Goal: Task Accomplishment & Management: Complete application form

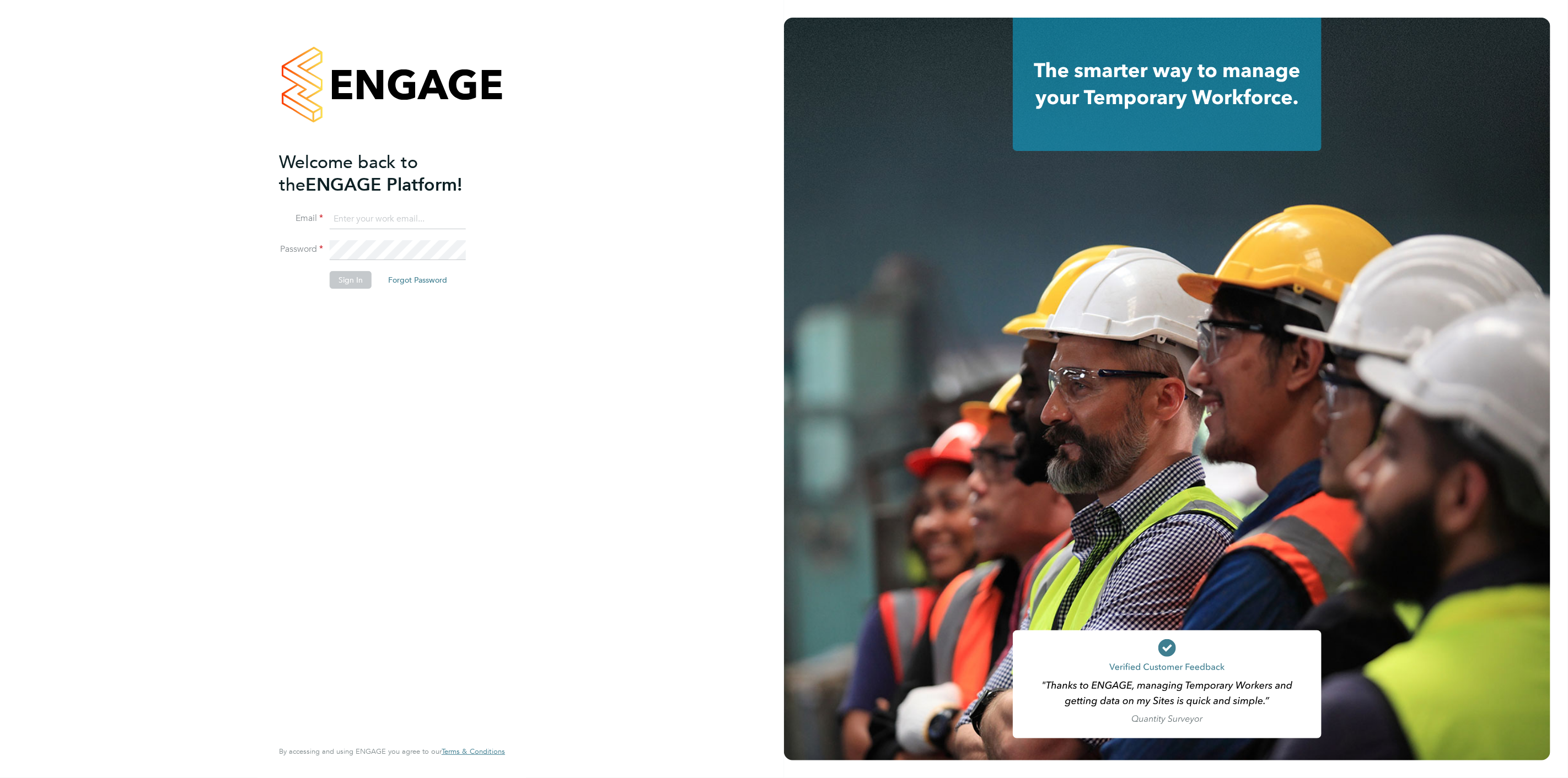
type input "scott.mcglynn@randstad.co.uk"
click at [343, 280] on button "Sign In" at bounding box center [350, 280] width 42 height 18
click at [0, 0] on div "Sorry, we are having problems connecting to our services." at bounding box center [0, 0] width 0 height 0
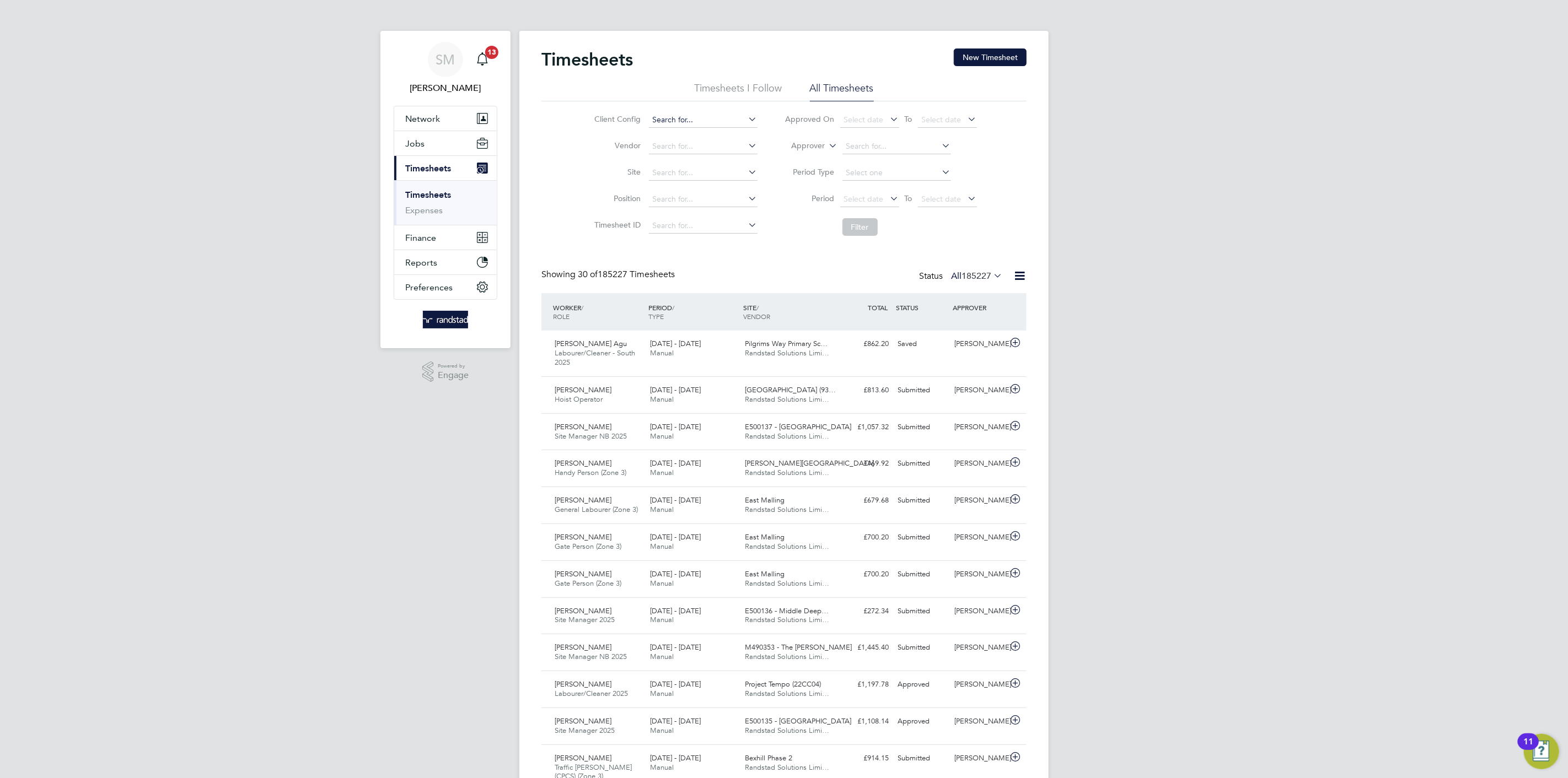
click at [695, 116] on input at bounding box center [703, 120] width 108 height 15
click at [722, 177] on li "BGI S - Temporary" at bounding box center [703, 180] width 110 height 15
type input "BGIS - Temporary"
click at [866, 228] on button "Filter" at bounding box center [860, 227] width 35 height 18
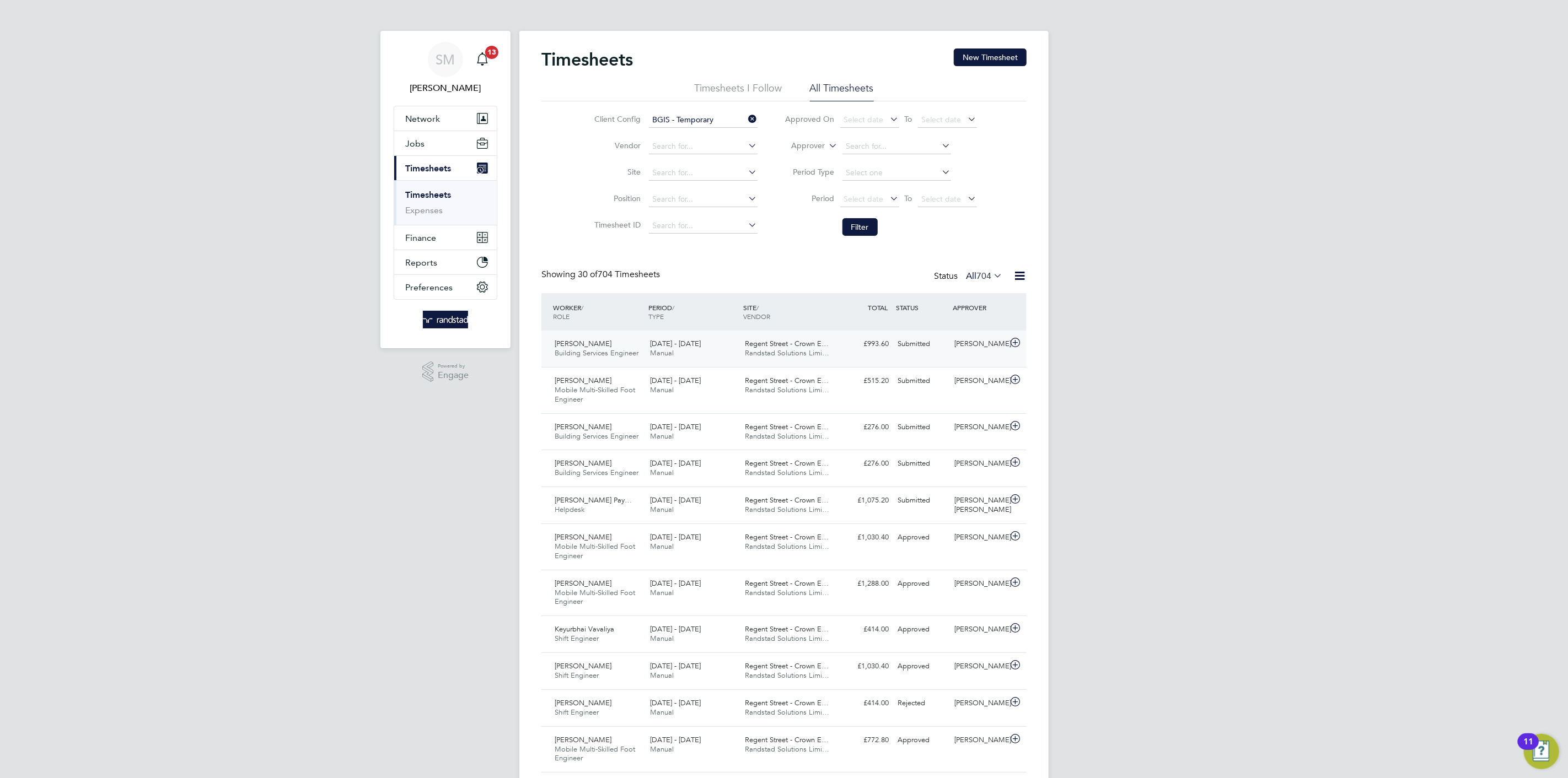
click at [773, 350] on span "Randstad Solutions Limi…" at bounding box center [787, 353] width 84 height 10
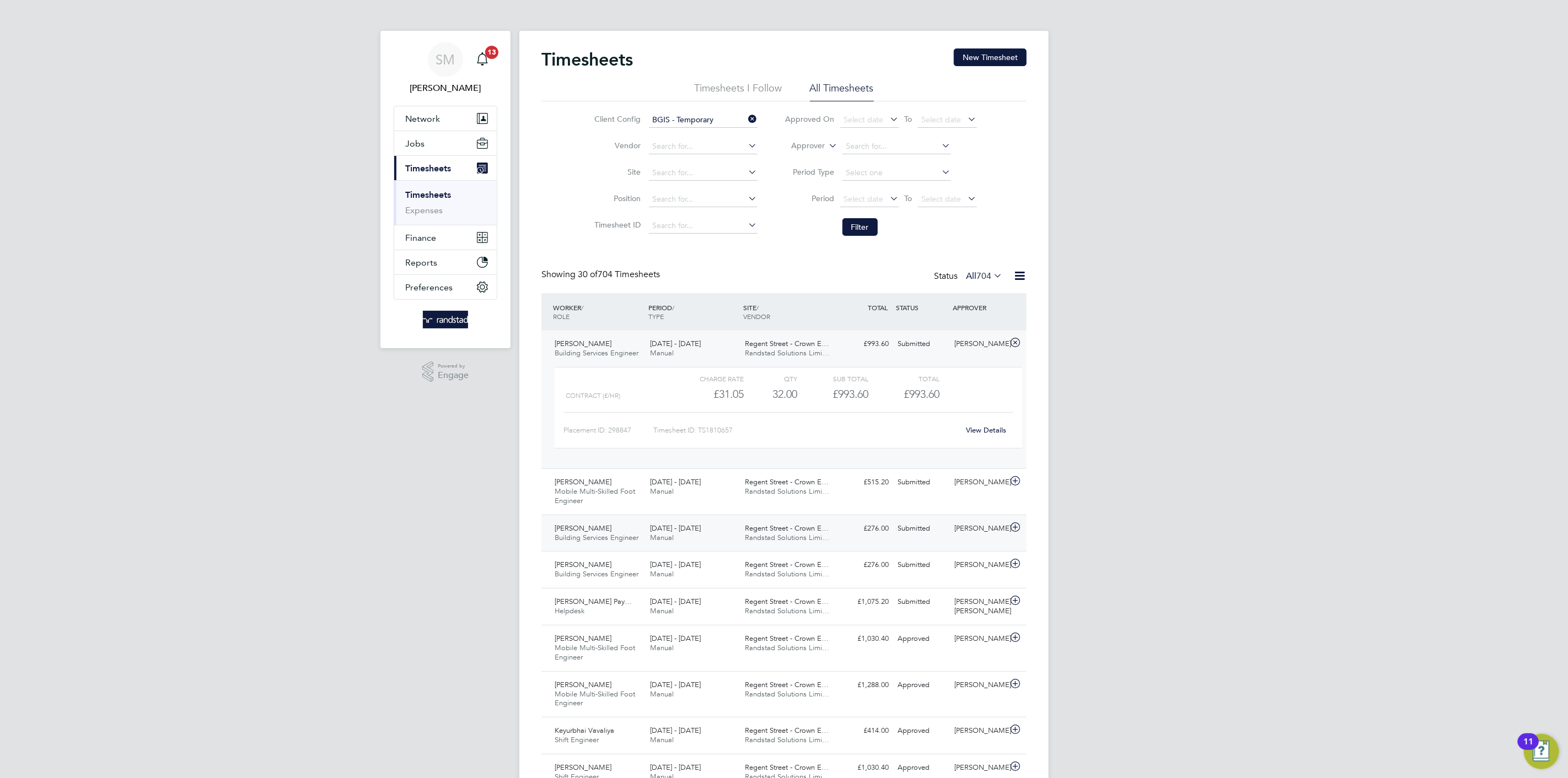
click at [749, 542] on span "Randstad Solutions Limi…" at bounding box center [787, 537] width 84 height 10
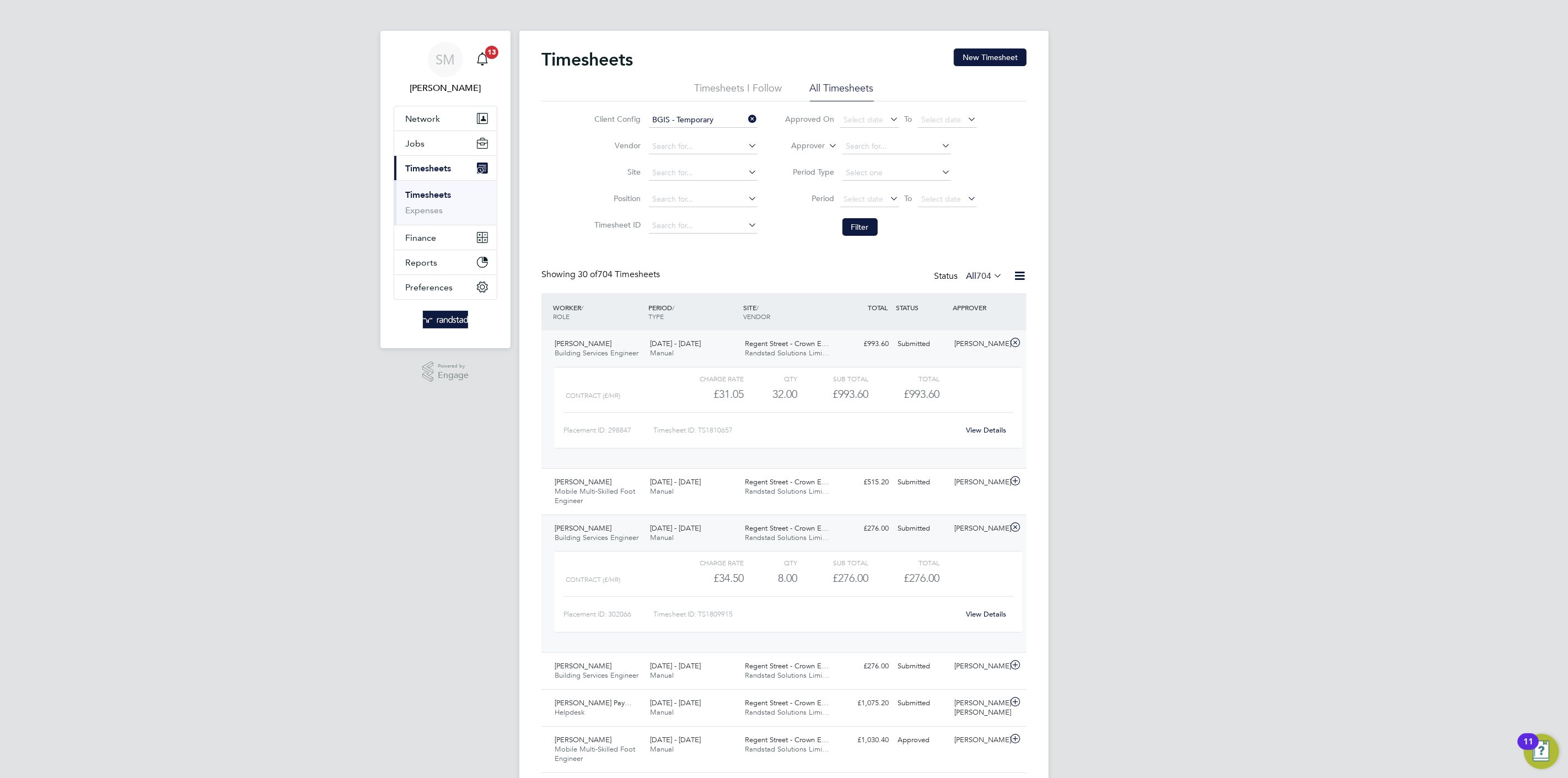
click at [749, 542] on span "Randstad Solutions Limi…" at bounding box center [787, 537] width 84 height 10
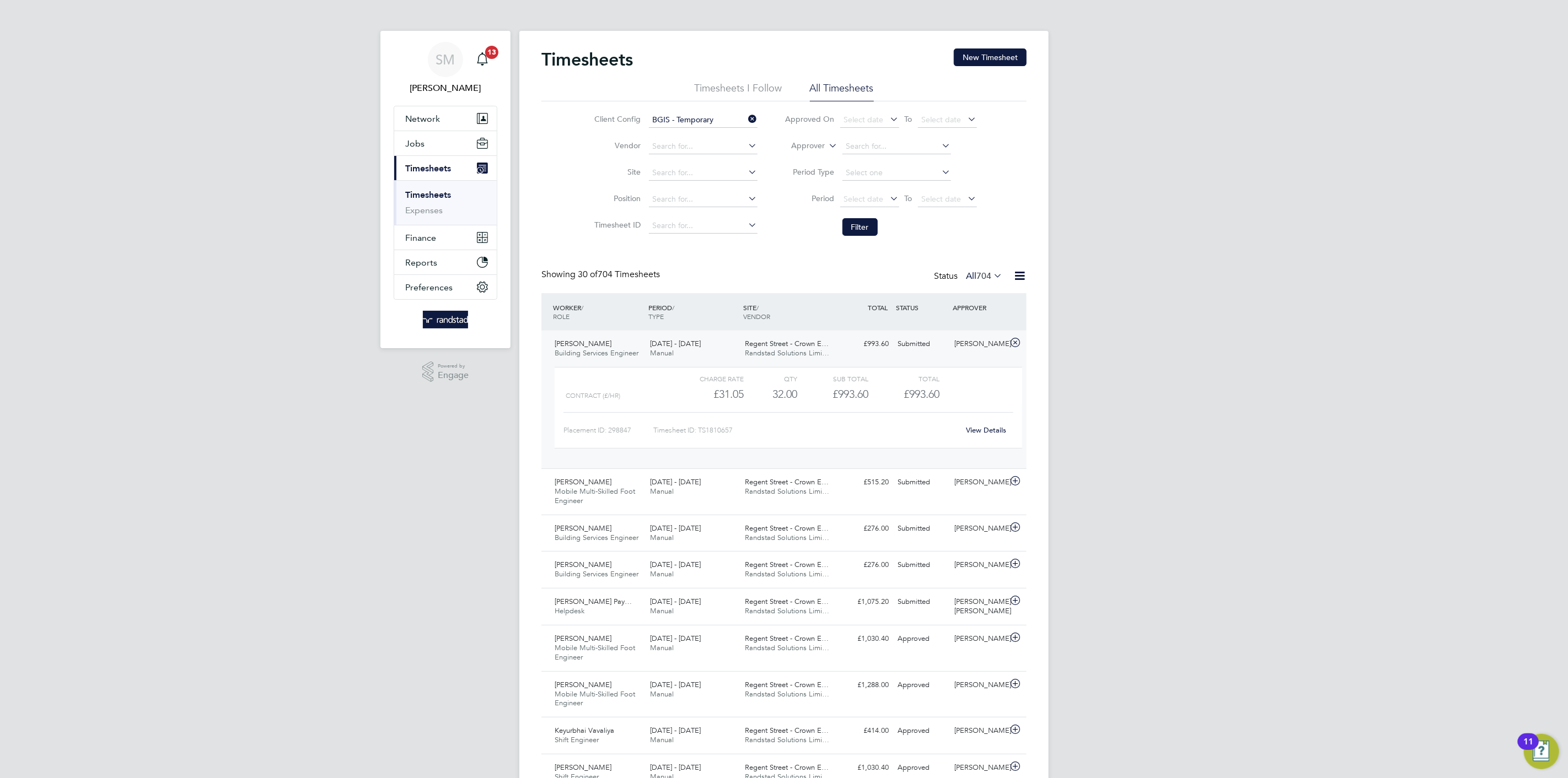
click at [865, 226] on button "Filter" at bounding box center [860, 227] width 35 height 18
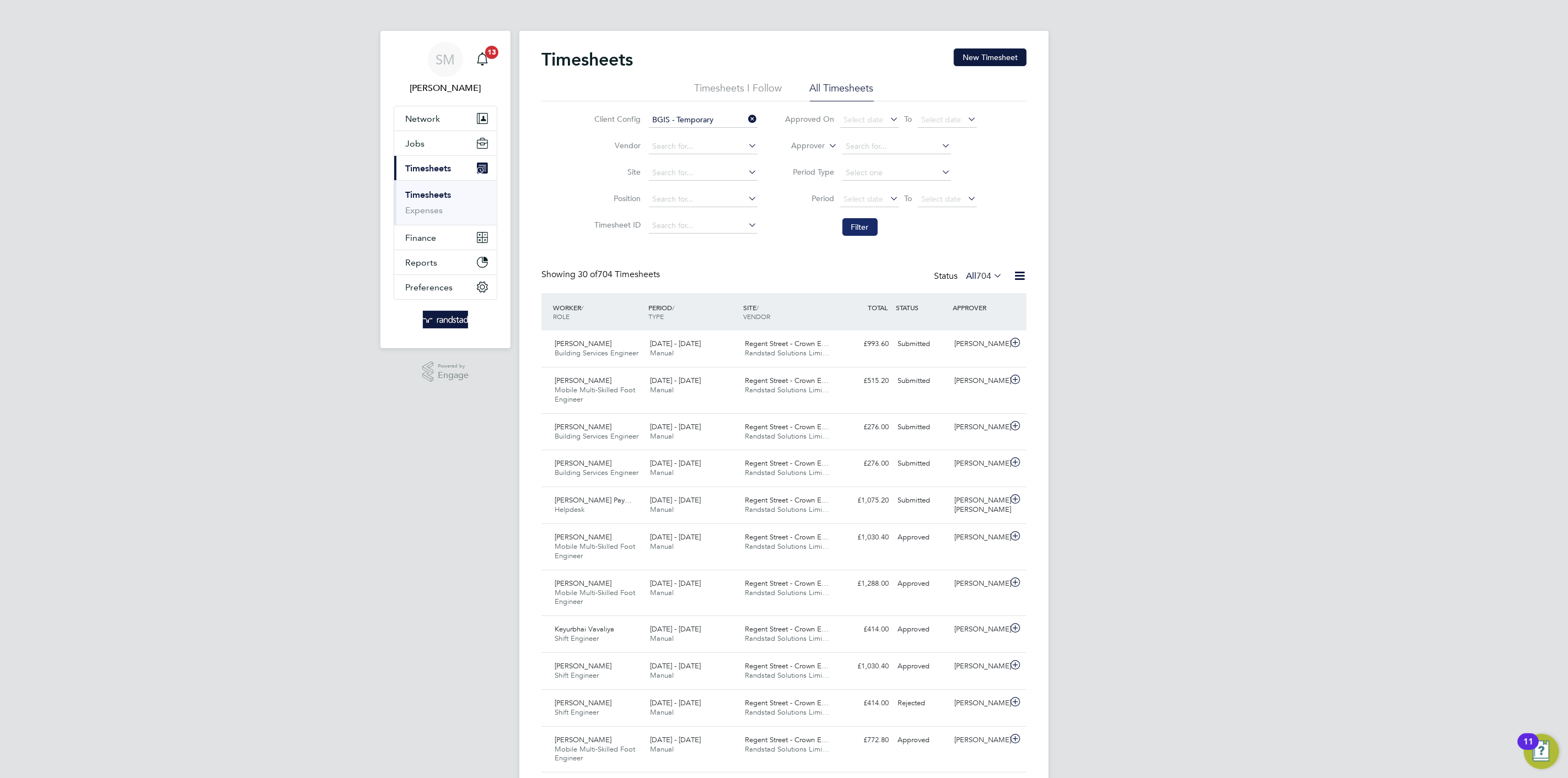
click at [860, 229] on button "Filter" at bounding box center [860, 227] width 35 height 18
click at [680, 436] on div "16 - 22 Aug 2025 Manual" at bounding box center [693, 433] width 95 height 28
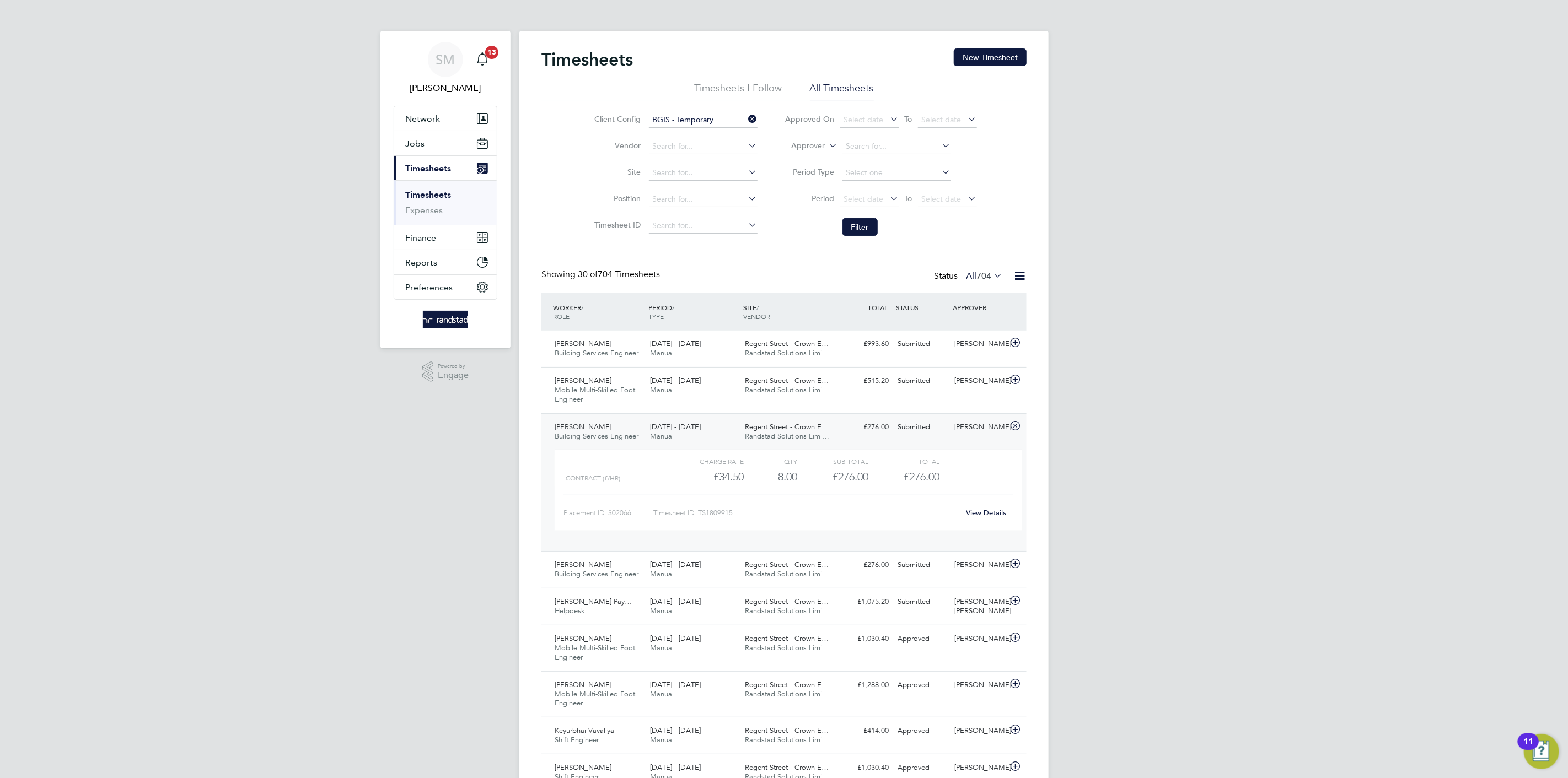
click at [982, 506] on div "View Details" at bounding box center [986, 513] width 54 height 18
click at [985, 514] on link "View Details" at bounding box center [986, 512] width 40 height 10
click at [862, 225] on button "Filter" at bounding box center [860, 227] width 35 height 18
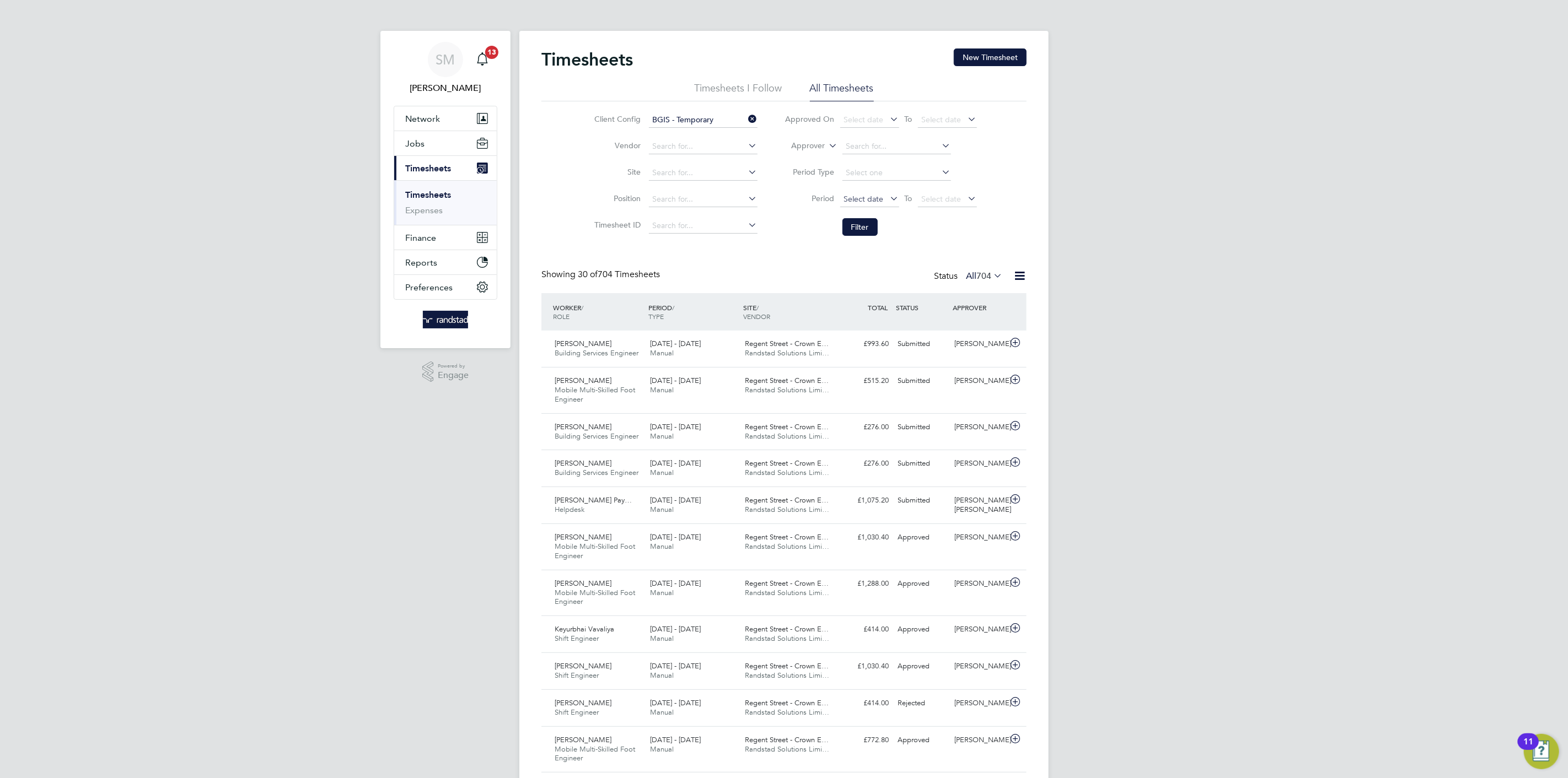
click at [867, 195] on span "Select date" at bounding box center [864, 199] width 40 height 10
click at [967, 260] on span "23" at bounding box center [962, 253] width 21 height 21
click at [945, 201] on span "Select date" at bounding box center [941, 199] width 40 height 10
click at [1045, 280] on span "30" at bounding box center [1040, 277] width 21 height 21
click at [941, 201] on span "30 Aug 2025" at bounding box center [933, 199] width 23 height 10
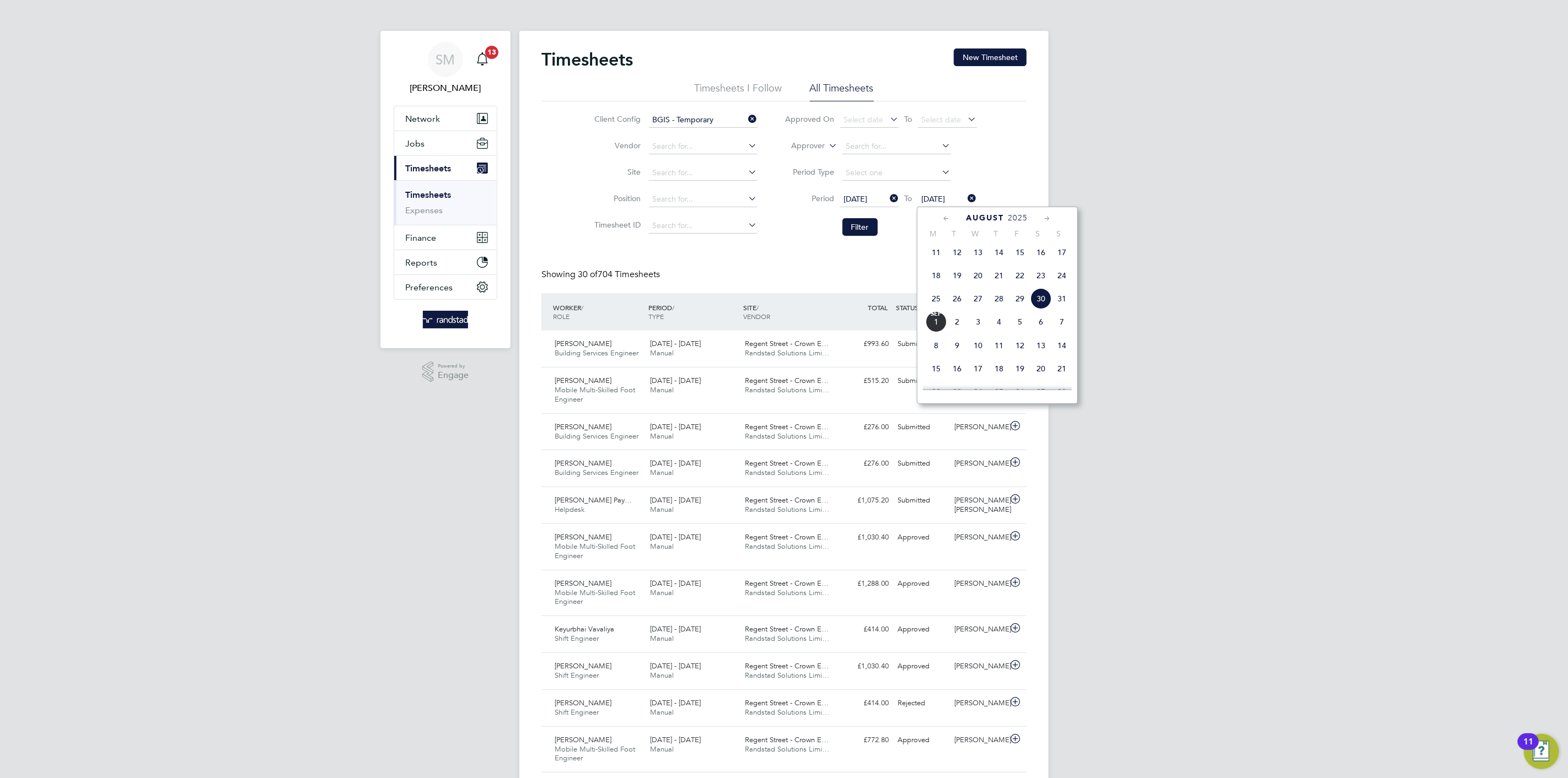
click at [1014, 302] on span "29" at bounding box center [1020, 299] width 21 height 21
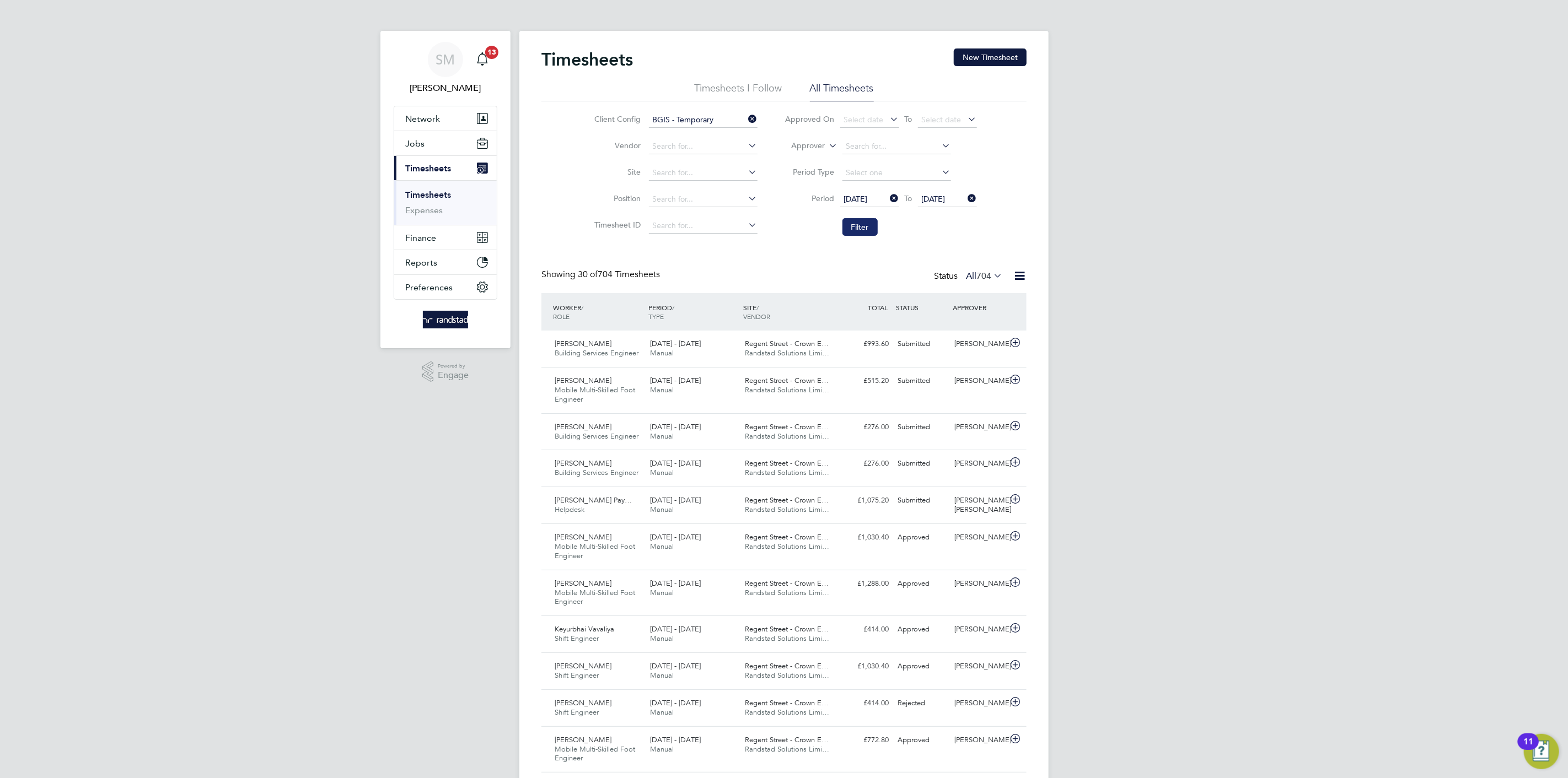
click at [866, 222] on button "Filter" at bounding box center [860, 227] width 35 height 18
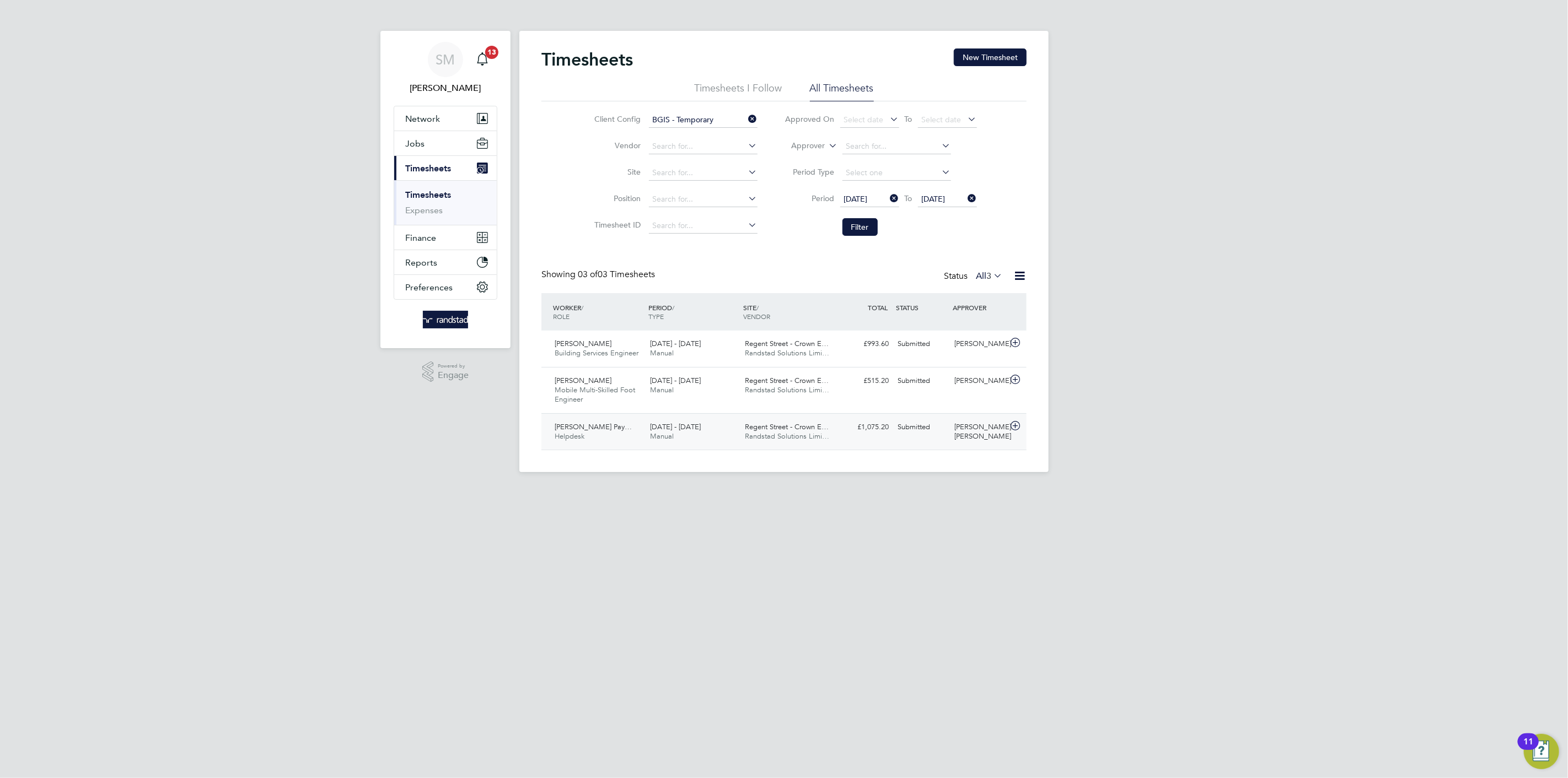
click at [706, 421] on div "23 - 29 Aug 2025 Manual" at bounding box center [693, 433] width 95 height 28
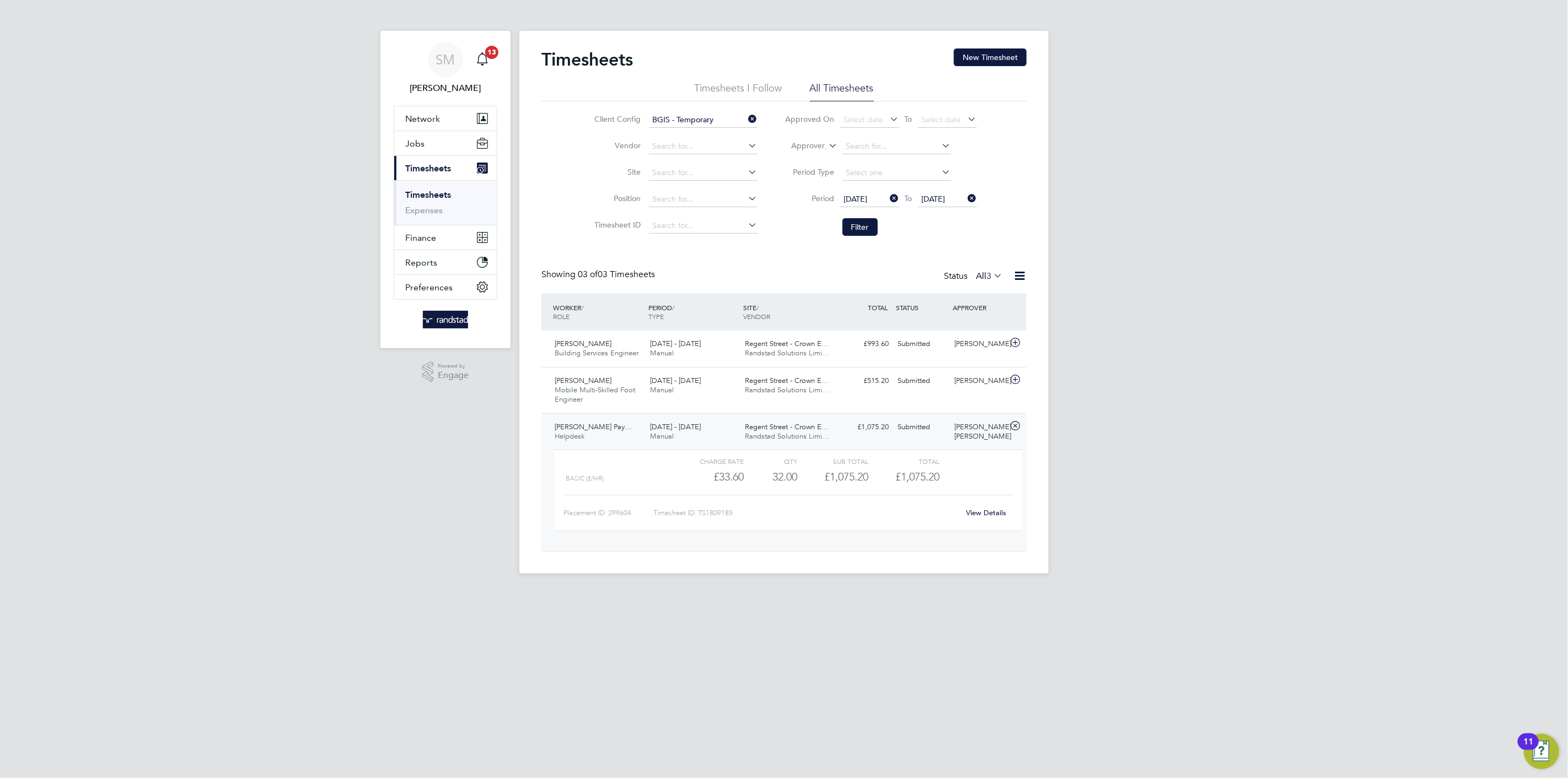
click at [706, 421] on div "23 - 29 Aug 2025 Manual" at bounding box center [693, 433] width 95 height 28
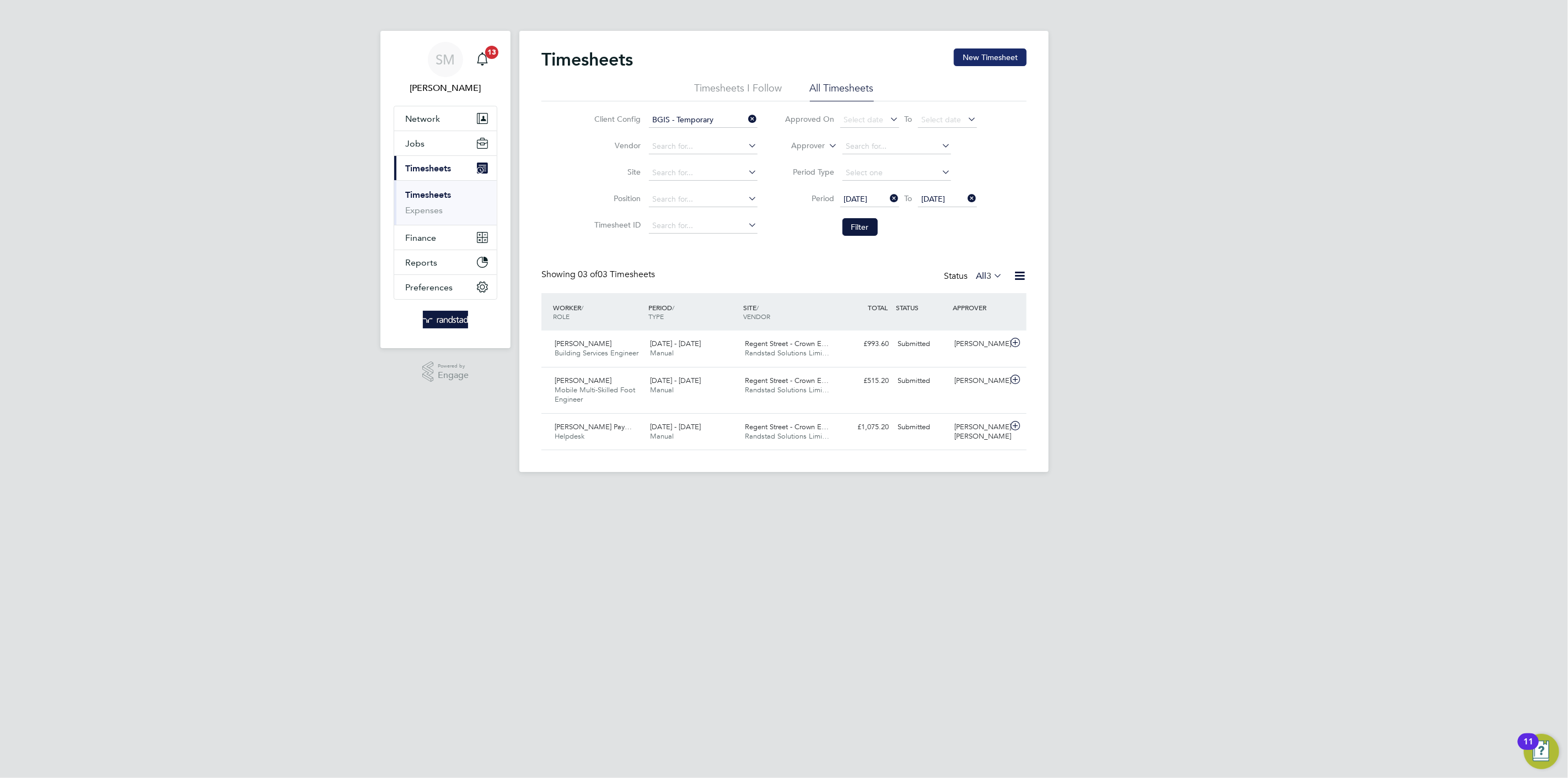
click at [979, 55] on button "New Timesheet" at bounding box center [990, 57] width 72 height 18
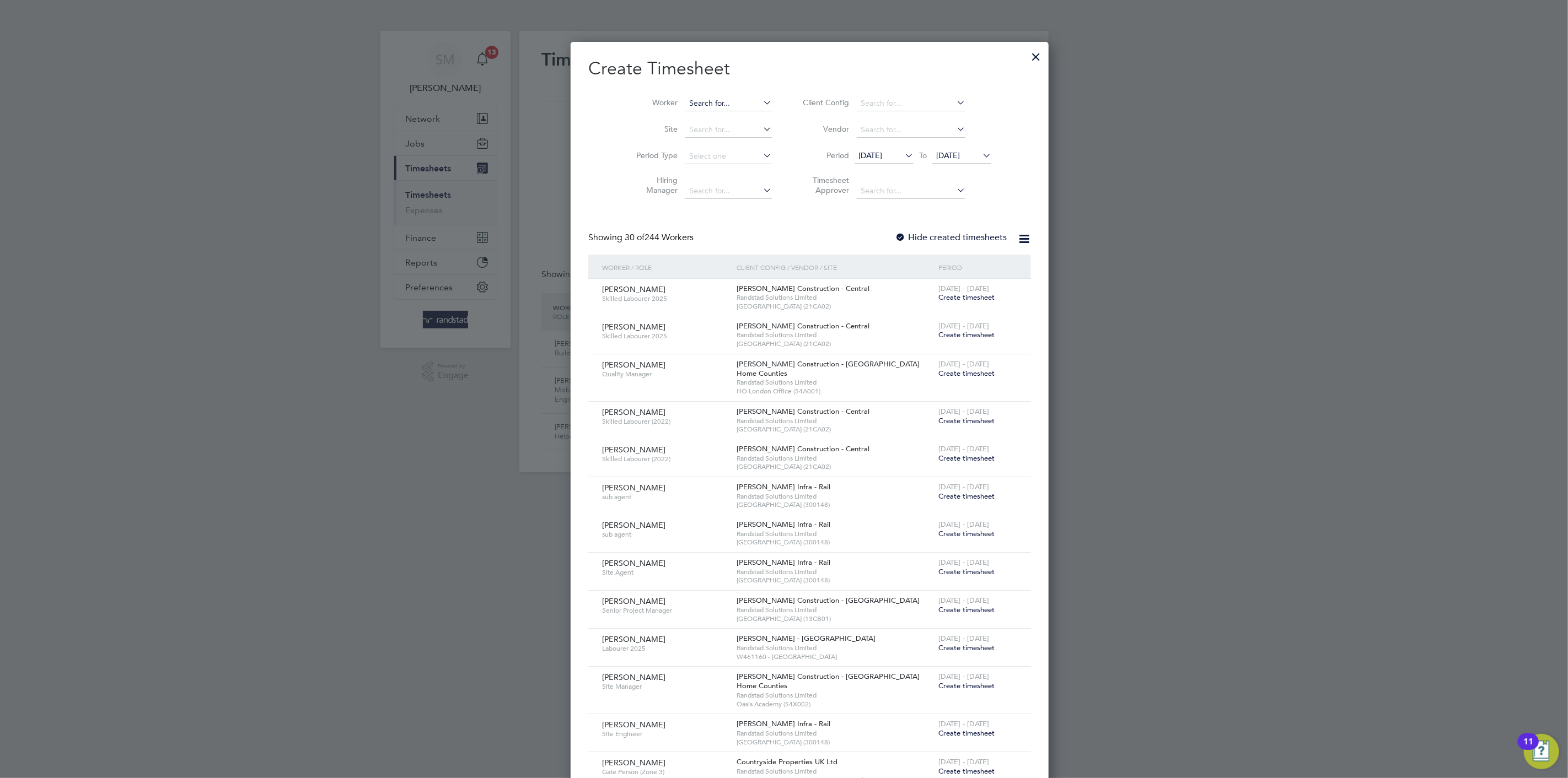
click at [685, 97] on input at bounding box center [728, 103] width 86 height 15
click at [680, 115] on b "Keyur" at bounding box center [695, 118] width 64 height 10
type input "Keyurbhai Vavaliya"
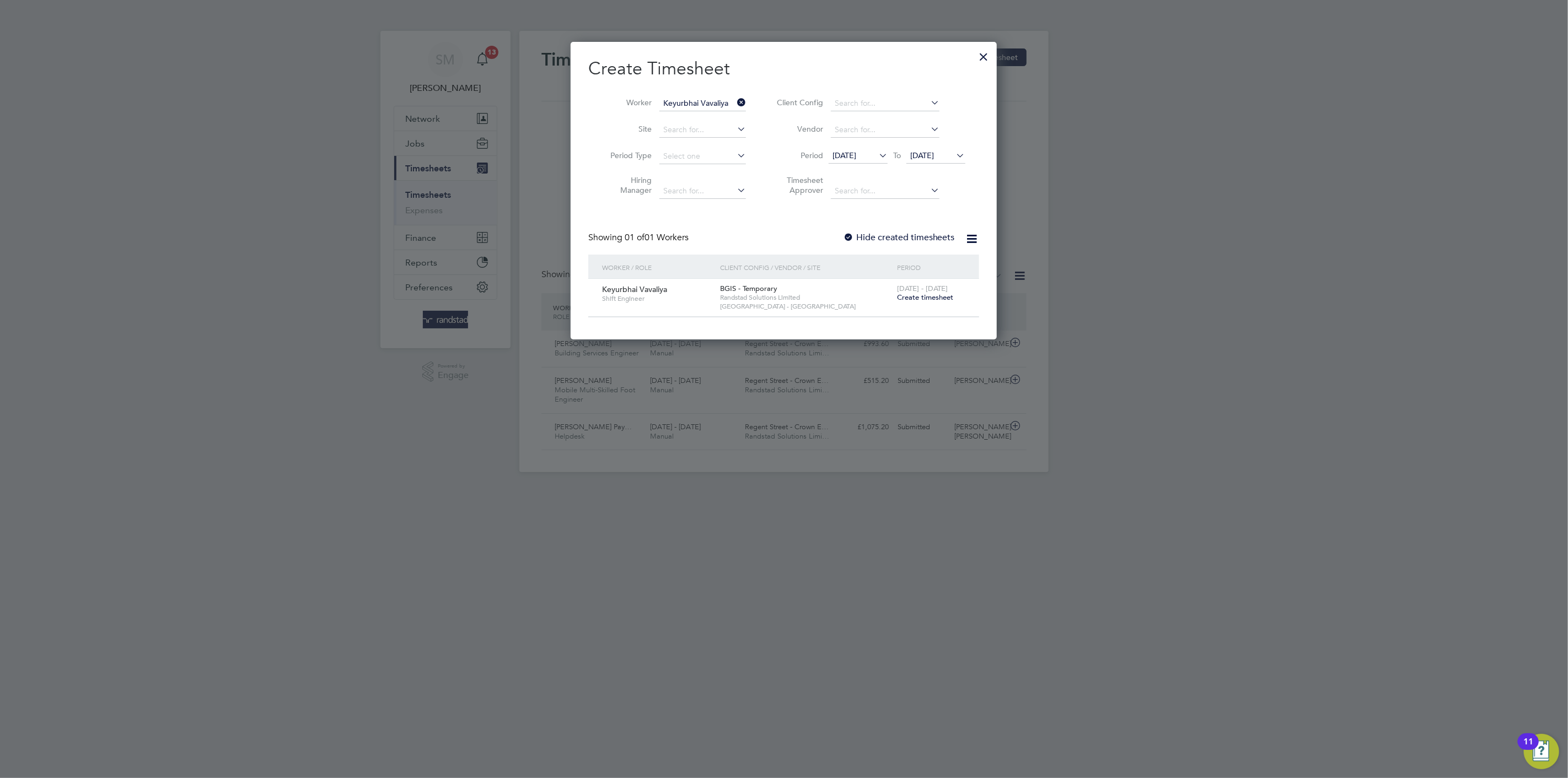
click at [898, 298] on span "Create timesheet" at bounding box center [925, 297] width 56 height 10
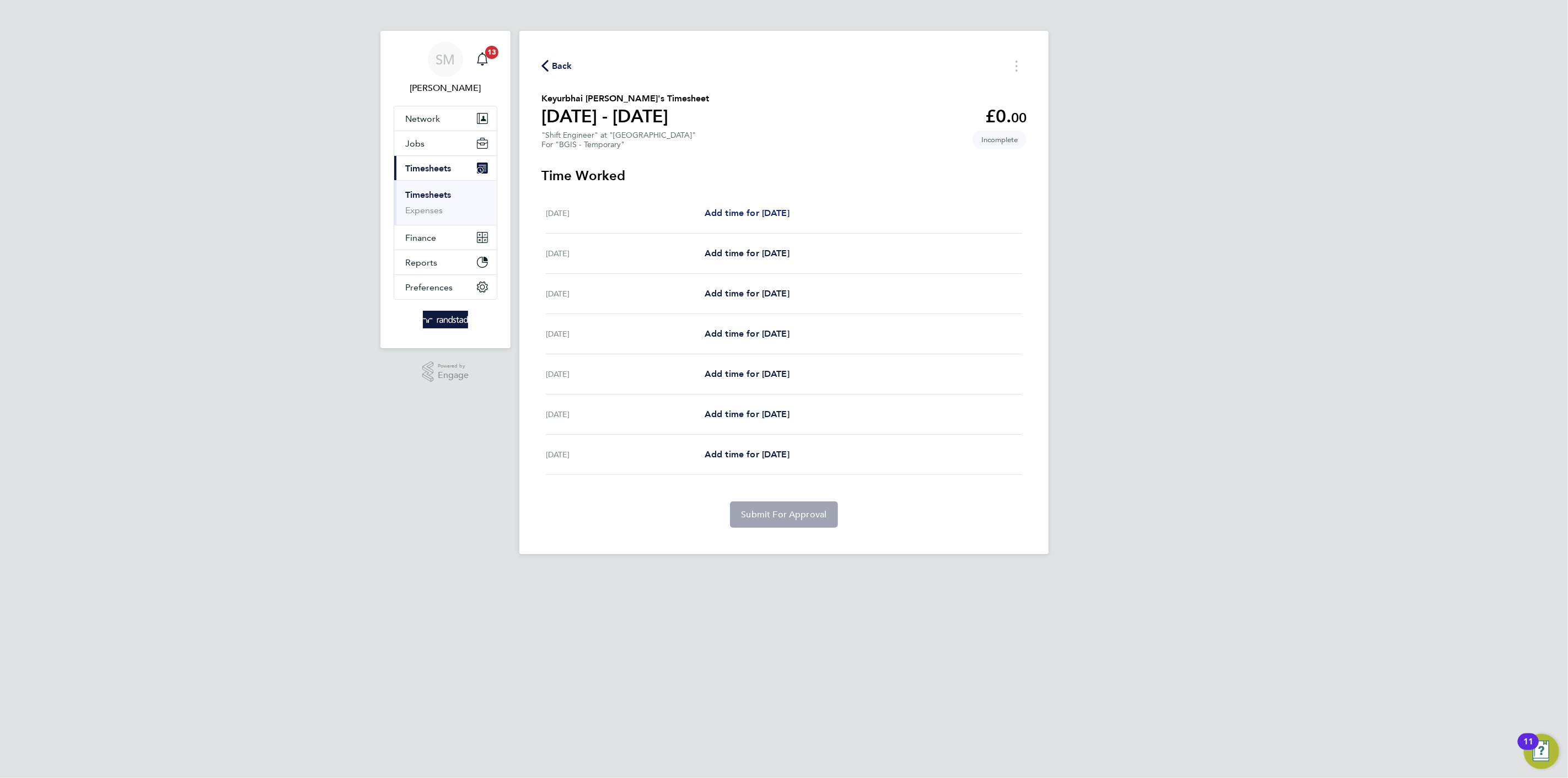
click at [752, 209] on span "Add time for Sat 23 Aug" at bounding box center [747, 213] width 85 height 10
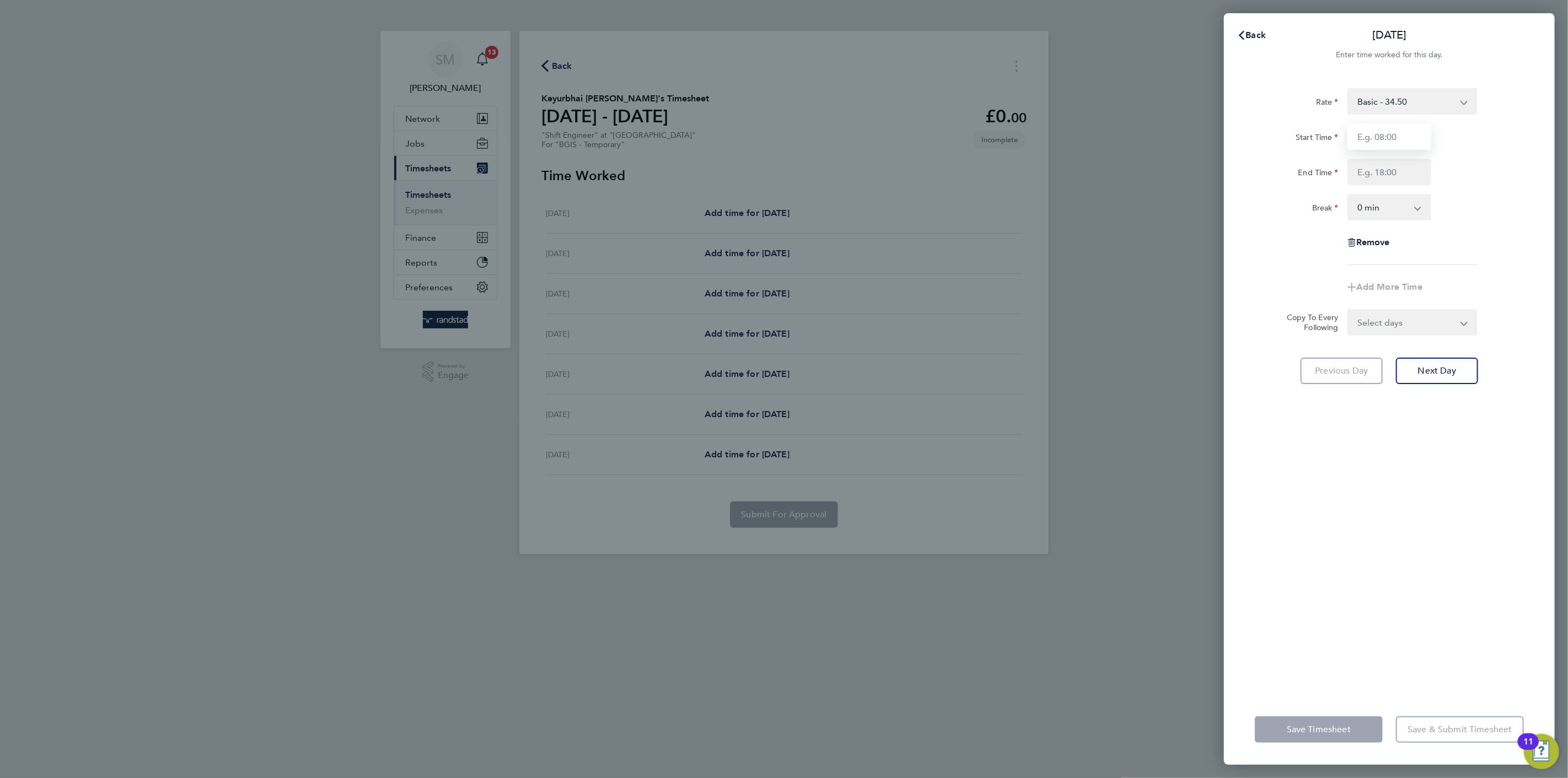
click at [1383, 133] on input "Start Time" at bounding box center [1389, 137] width 83 height 26
type input "07:00"
click at [1384, 173] on input "End Time" at bounding box center [1389, 172] width 83 height 26
type input "19:00"
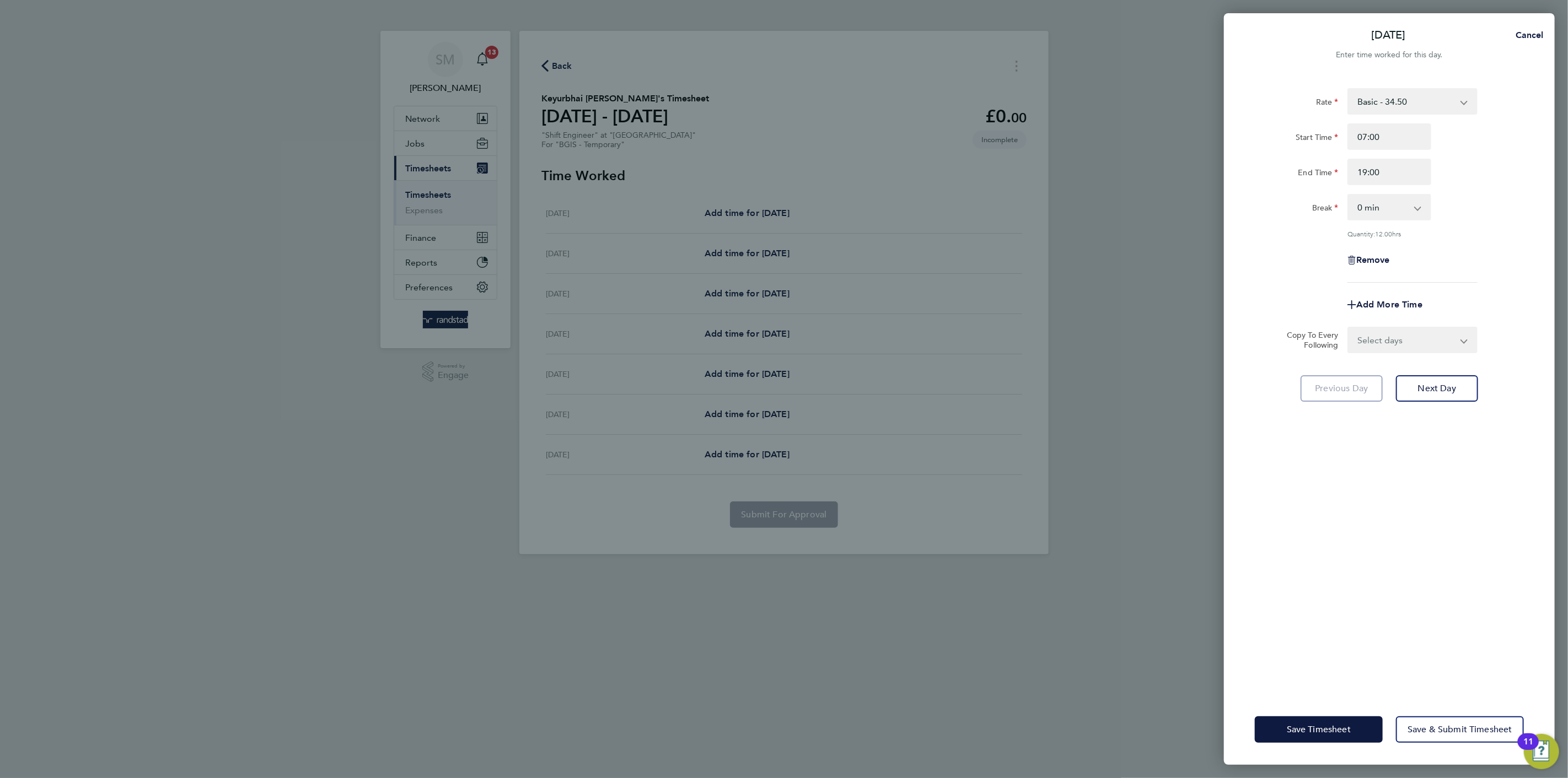
click at [1354, 588] on div "Rate Basic - 34.50 Start Time 07:00 End Time 19:00 Break 0 min 15 min 30 min 45…" at bounding box center [1389, 384] width 331 height 619
click at [1367, 349] on select "Select days Day Weekday (Mon-Fri) Monday Tuesday Wednesday Thursday Friday Sund…" at bounding box center [1406, 340] width 116 height 24
select select "DAY"
click at [1348, 328] on select "Select days Day Weekday (Mon-Fri) Monday Tuesday Wednesday Thursday Friday Sund…" at bounding box center [1406, 340] width 116 height 24
select select "2025-08-29"
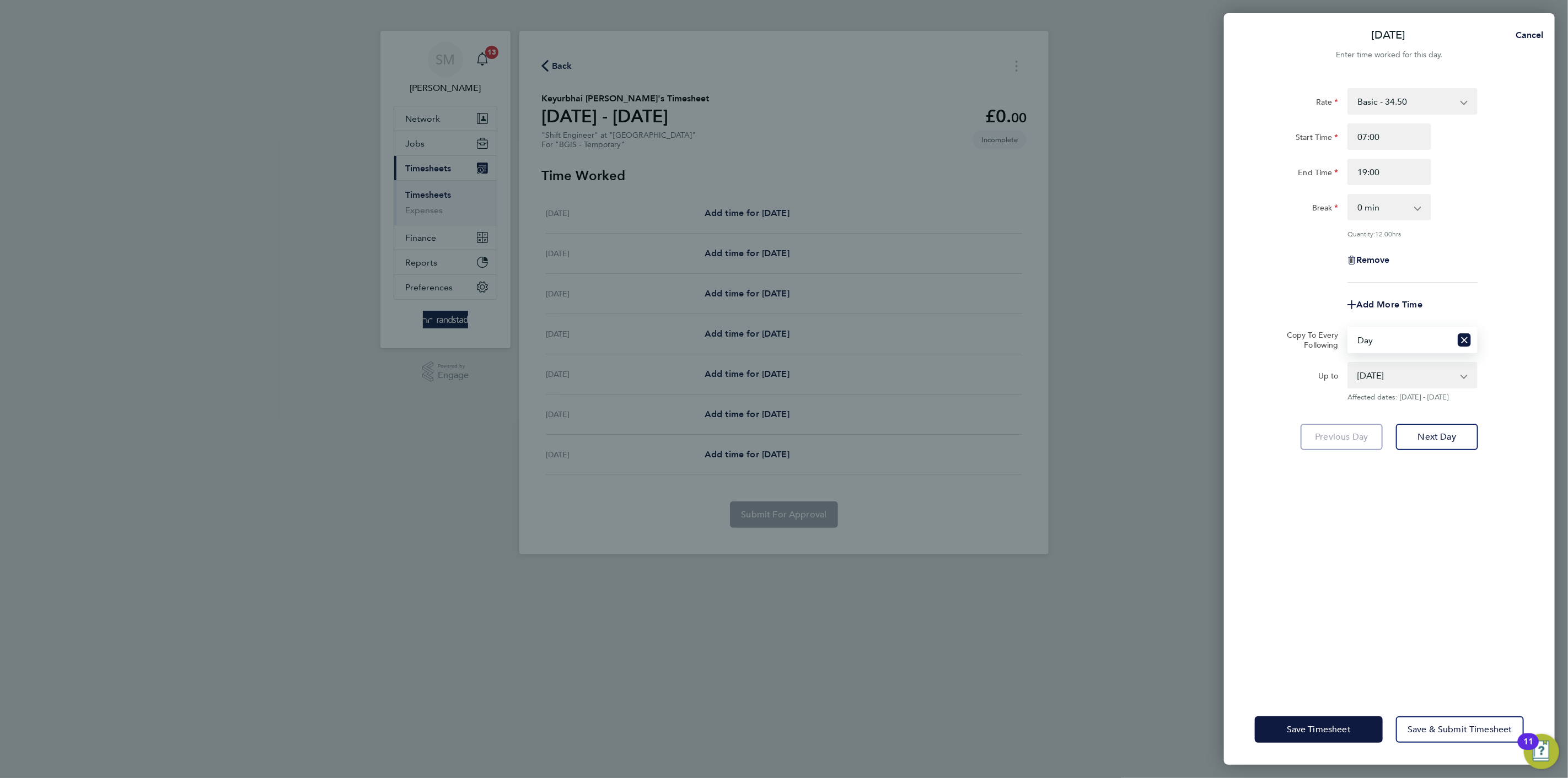
click at [1372, 378] on select "24 Aug 2025 25 Aug 2025 26 Aug 2025 27 Aug 2025 28 Aug 2025 29 Aug 2025" at bounding box center [1405, 375] width 115 height 24
click at [1479, 317] on div "Add More Time" at bounding box center [1389, 304] width 278 height 26
click at [1466, 332] on button "Reset selection" at bounding box center [1464, 340] width 13 height 24
select select "0: null"
click at [1347, 730] on span "Save Timesheet" at bounding box center [1318, 729] width 64 height 11
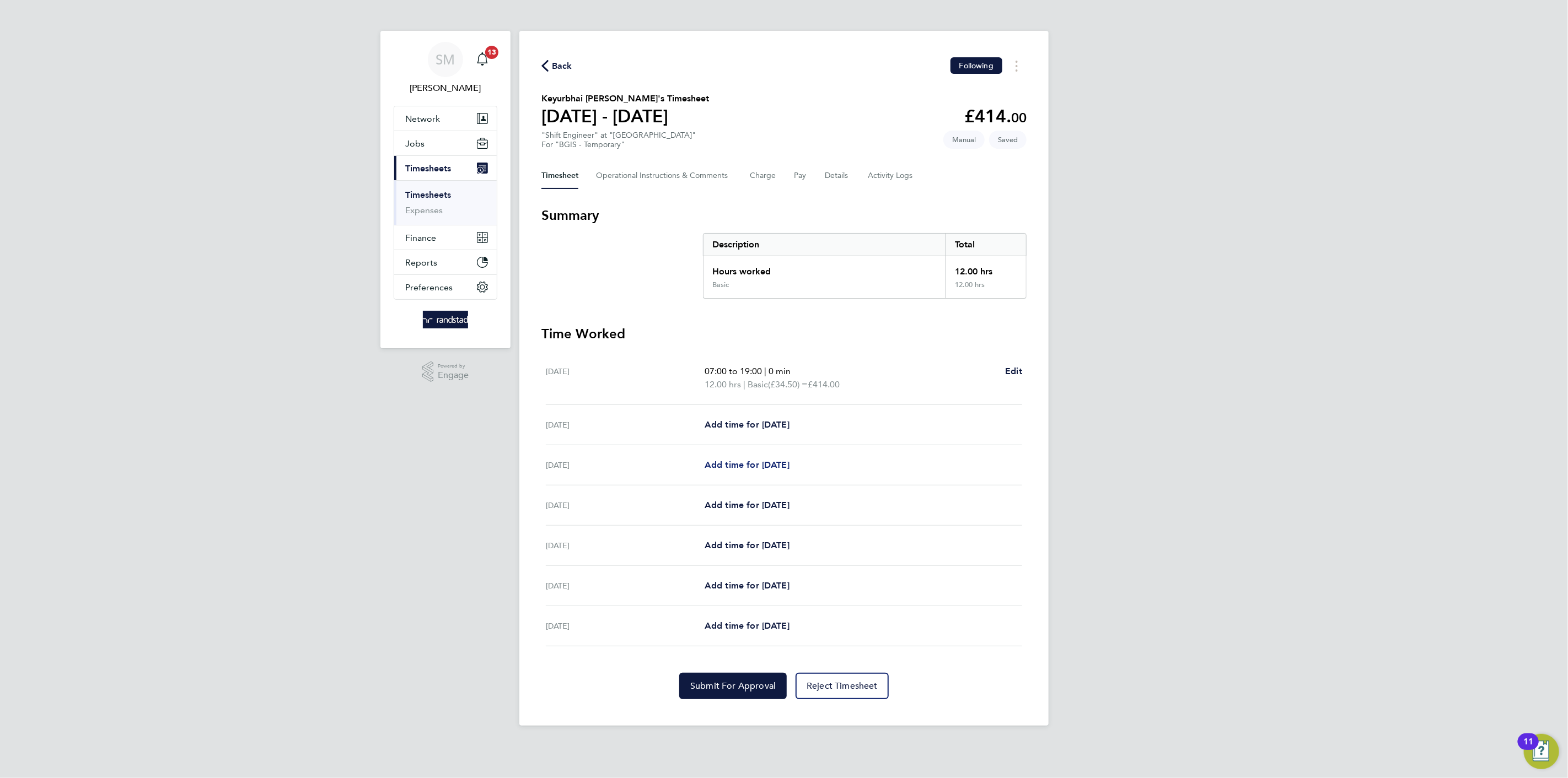
click at [733, 465] on span "Add time for Mon 25 Aug" at bounding box center [747, 465] width 85 height 10
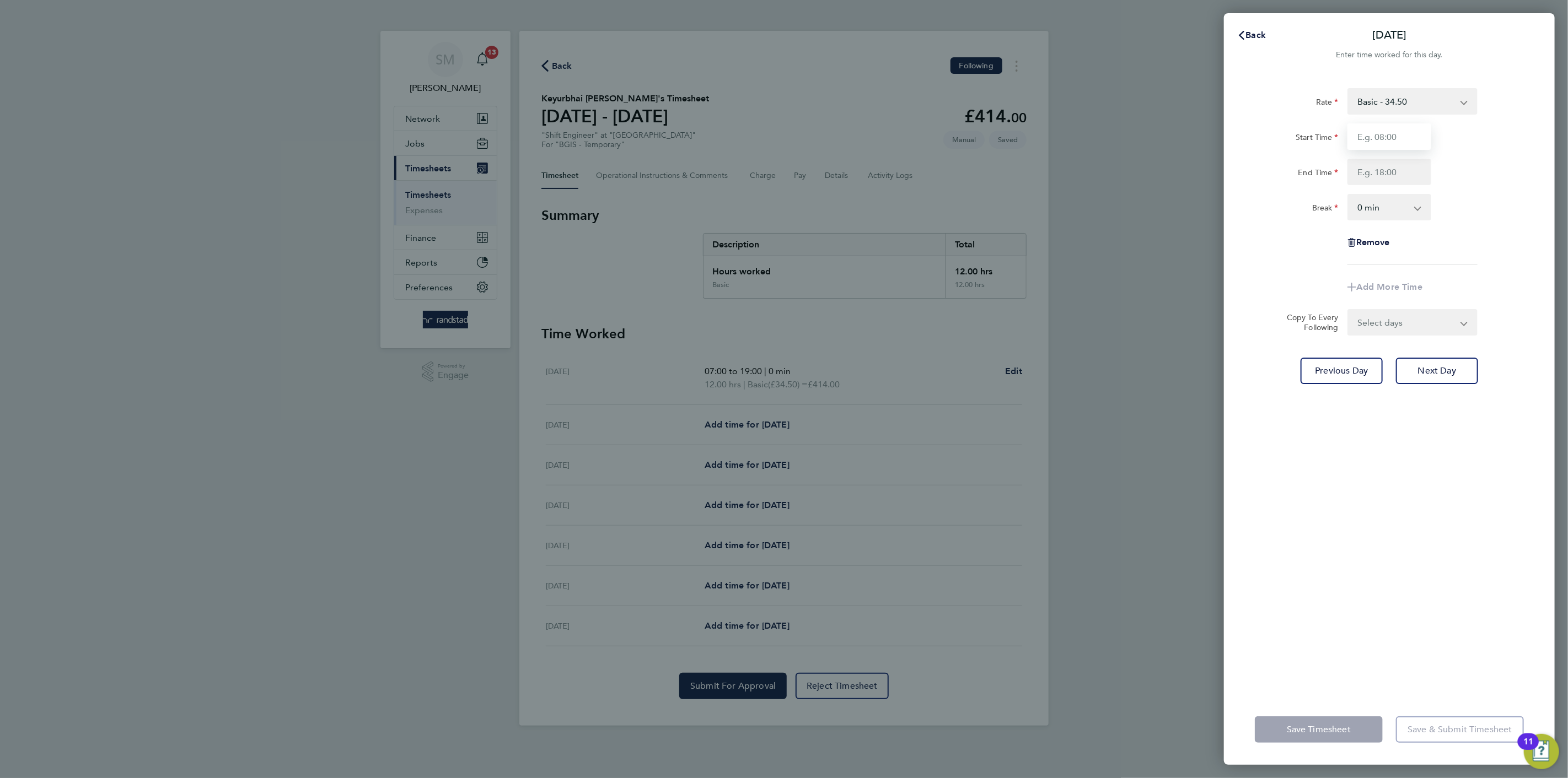
click at [1369, 140] on input "Start Time" at bounding box center [1389, 137] width 83 height 26
type input "07:00"
click at [1390, 182] on input "End Time" at bounding box center [1389, 172] width 83 height 26
type input "19:00"
click at [1389, 329] on select "Select days Day Tuesday Wednesday Thursday Friday" at bounding box center [1406, 322] width 116 height 24
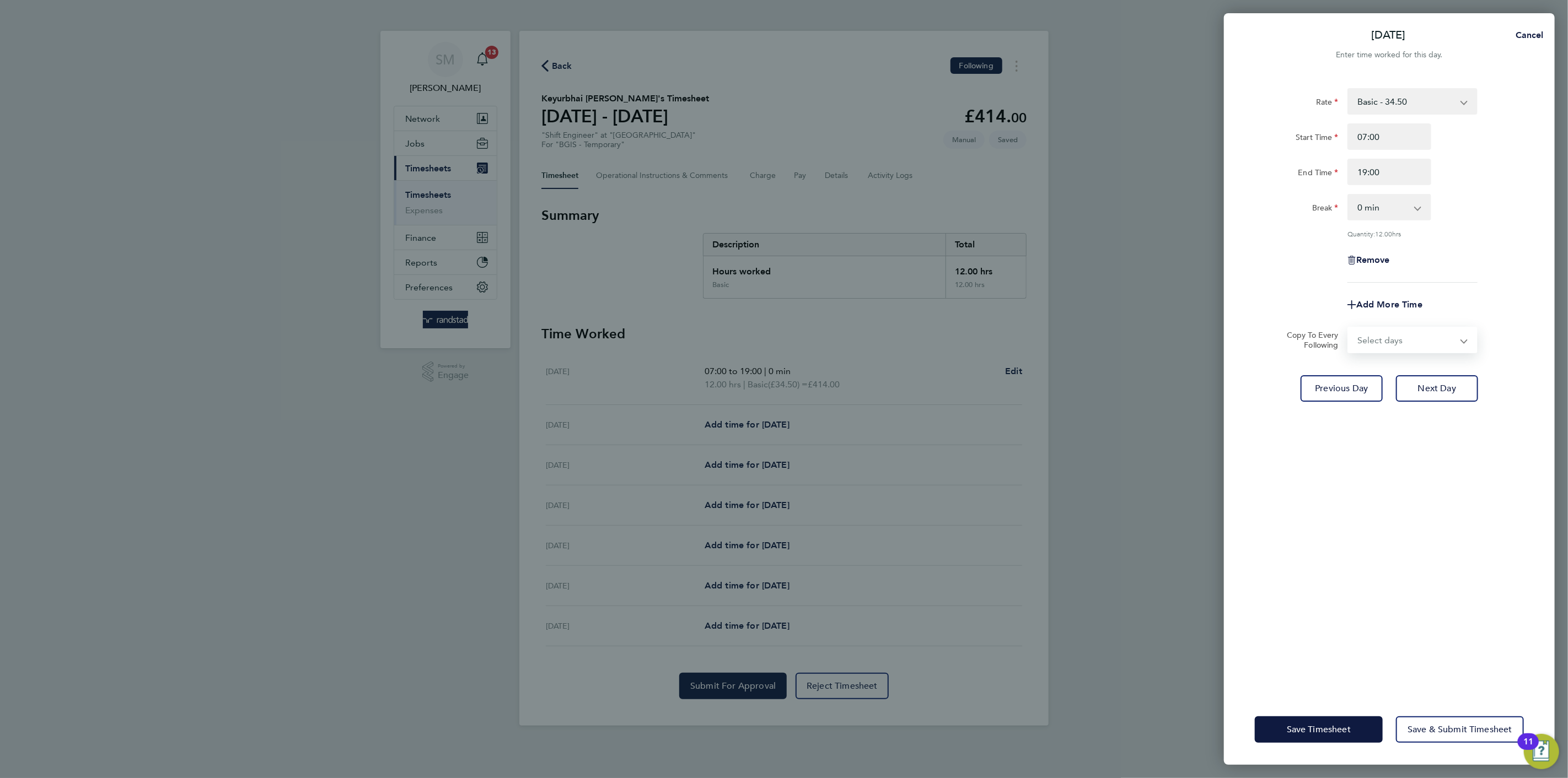
select select "DAY"
click at [1348, 328] on select "Select days Day Tuesday Wednesday Thursday Friday" at bounding box center [1406, 340] width 116 height 24
click at [1384, 378] on select "26 Aug 2025 27 Aug 2025 28 Aug 2025 29 Aug 2025" at bounding box center [1405, 375] width 115 height 24
select select "2025-08-27"
click at [1348, 363] on select "26 Aug 2025 27 Aug 2025 28 Aug 2025 29 Aug 2025" at bounding box center [1405, 375] width 115 height 24
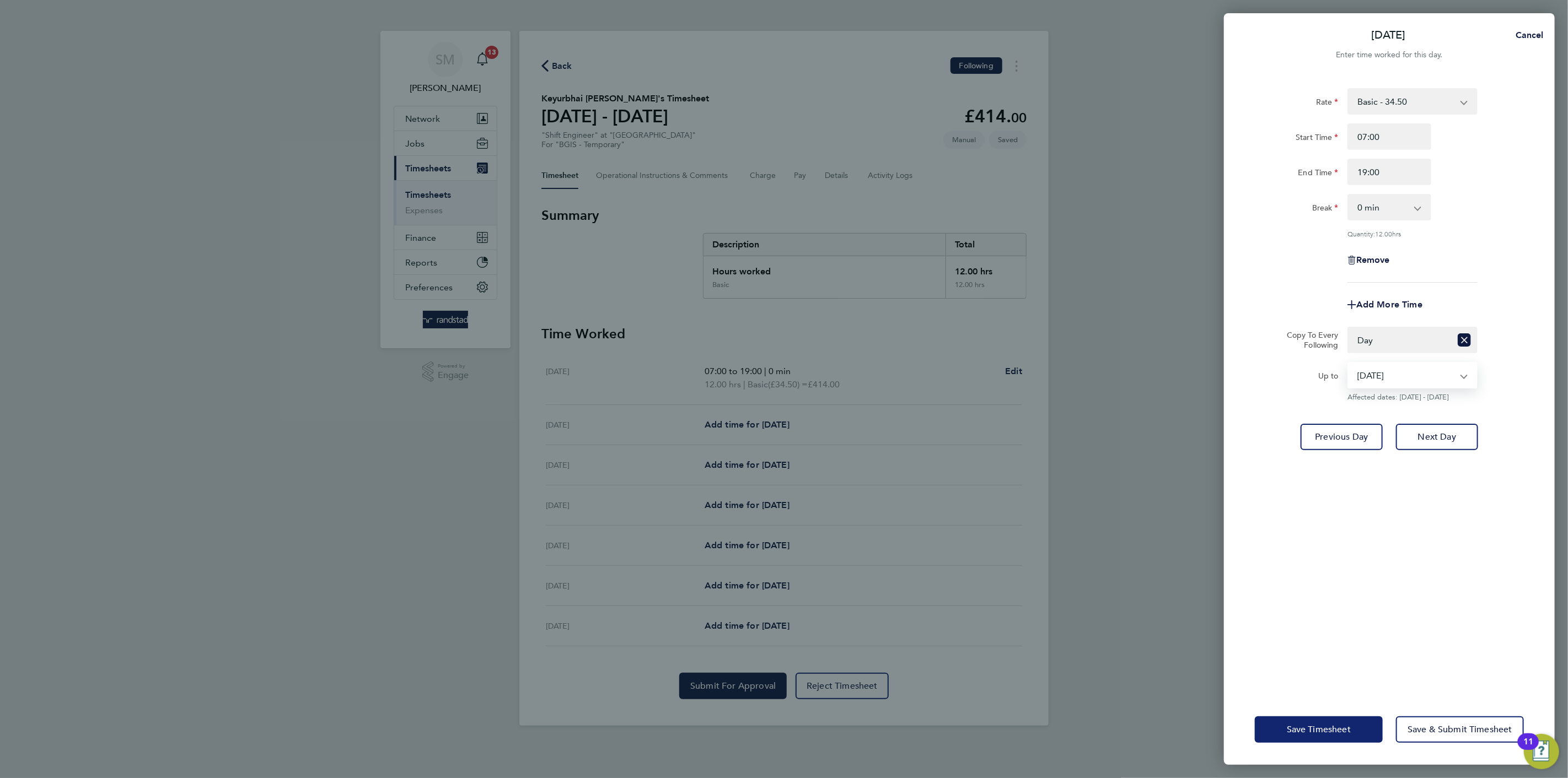
click at [1311, 728] on span "Save Timesheet" at bounding box center [1318, 729] width 64 height 11
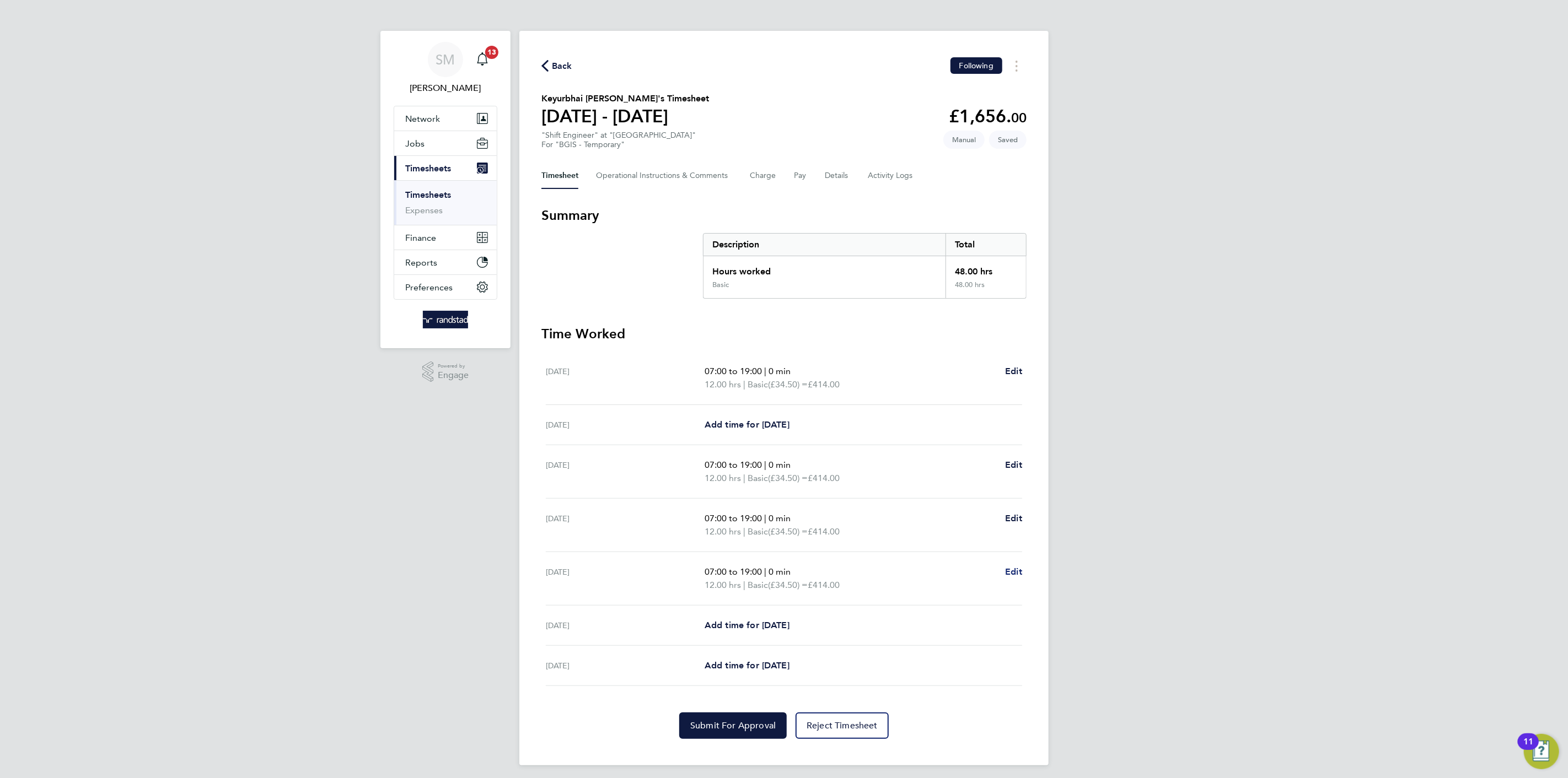
click at [1009, 566] on span "Edit" at bounding box center [1013, 572] width 17 height 10
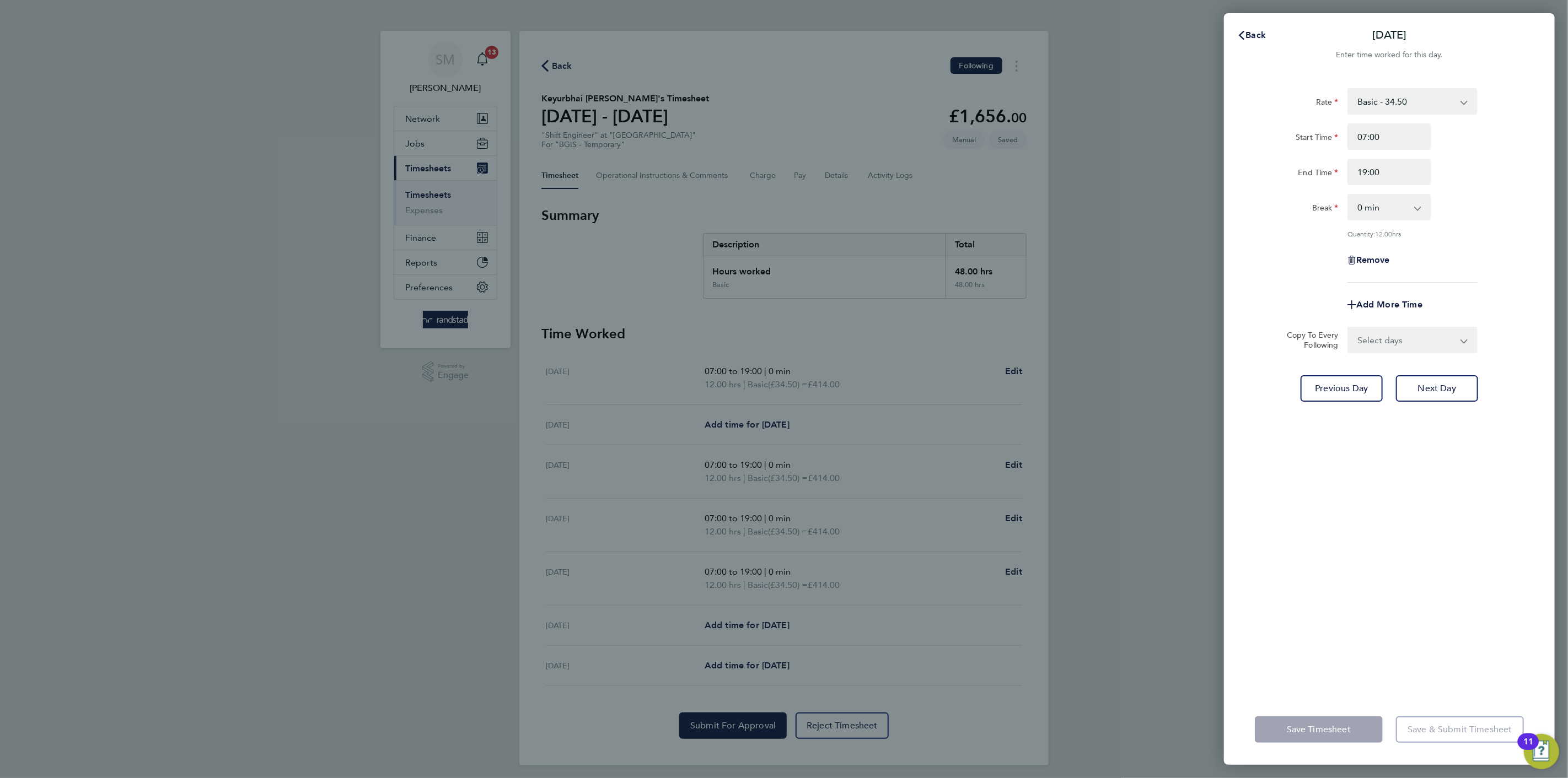
click at [1369, 214] on select "0 min 15 min 30 min 45 min 60 min 75 min 90 min" at bounding box center [1382, 207] width 68 height 24
select select "90"
click at [1348, 195] on select "0 min 15 min 30 min 45 min 60 min 75 min 90 min" at bounding box center [1382, 207] width 68 height 24
drag, startPoint x: 1394, startPoint y: 165, endPoint x: 1250, endPoint y: 160, distance: 144.1
click at [1250, 160] on div "End Time 19:00" at bounding box center [1389, 172] width 278 height 26
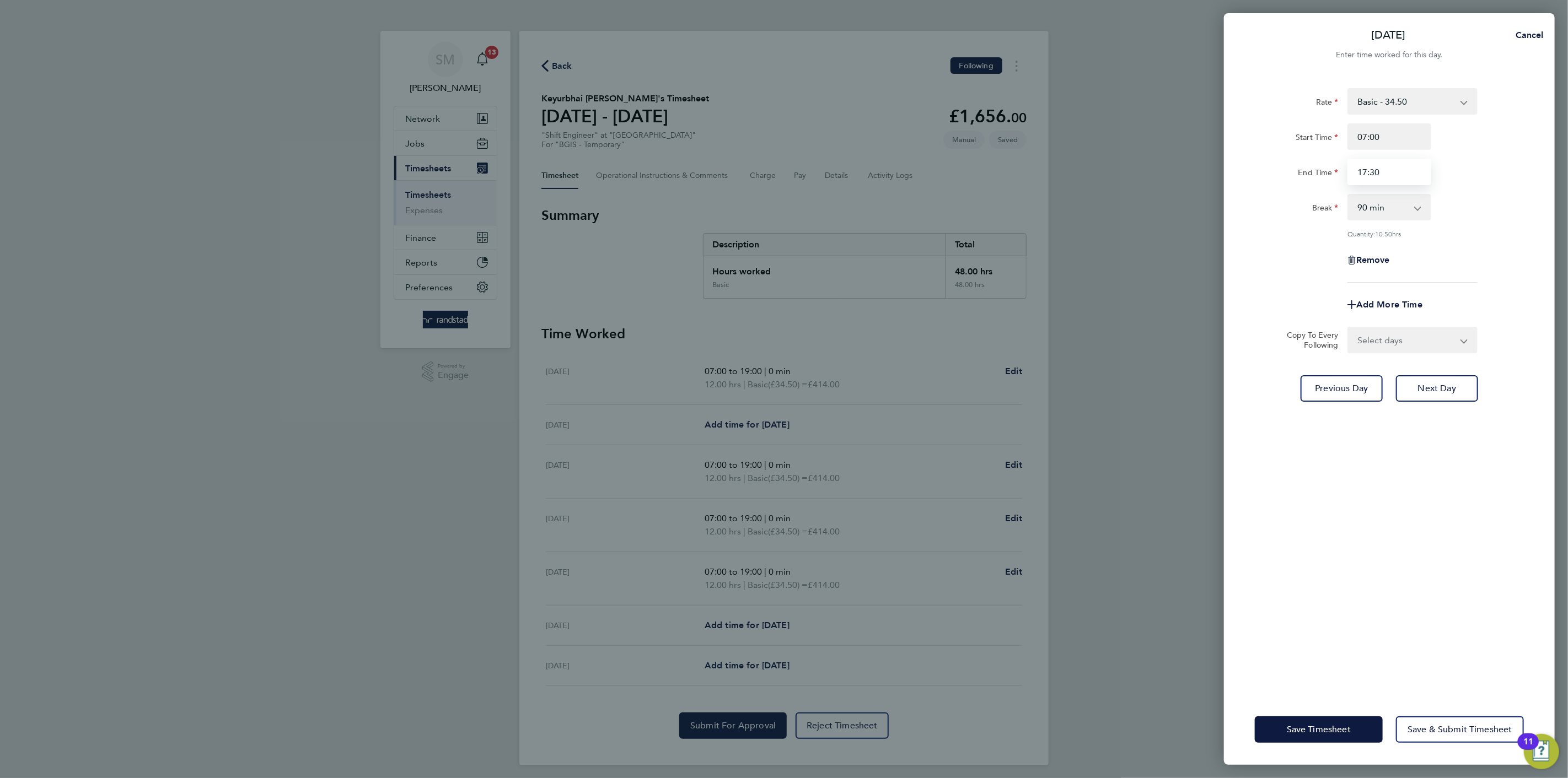
type input "17:30"
click at [1443, 547] on div "Rate Basic - 34.50 Start Time 07:00 End Time 17:30 Break 0 min 15 min 30 min 45…" at bounding box center [1389, 384] width 331 height 619
click at [1321, 732] on span "Save Timesheet" at bounding box center [1318, 729] width 64 height 11
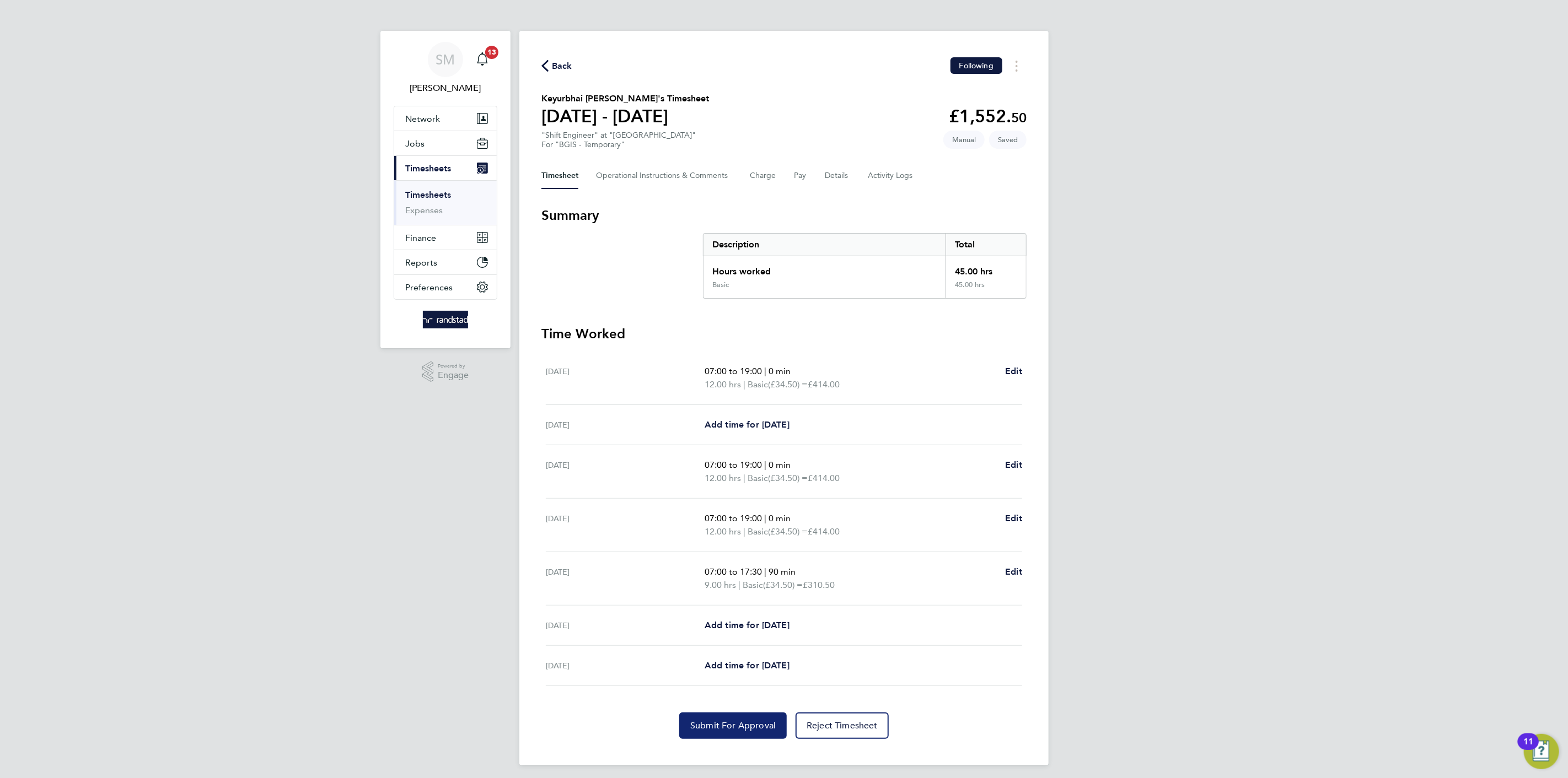
click at [722, 720] on span "Submit For Approval" at bounding box center [733, 725] width 86 height 11
click at [545, 66] on icon "button" at bounding box center [545, 66] width 7 height 12
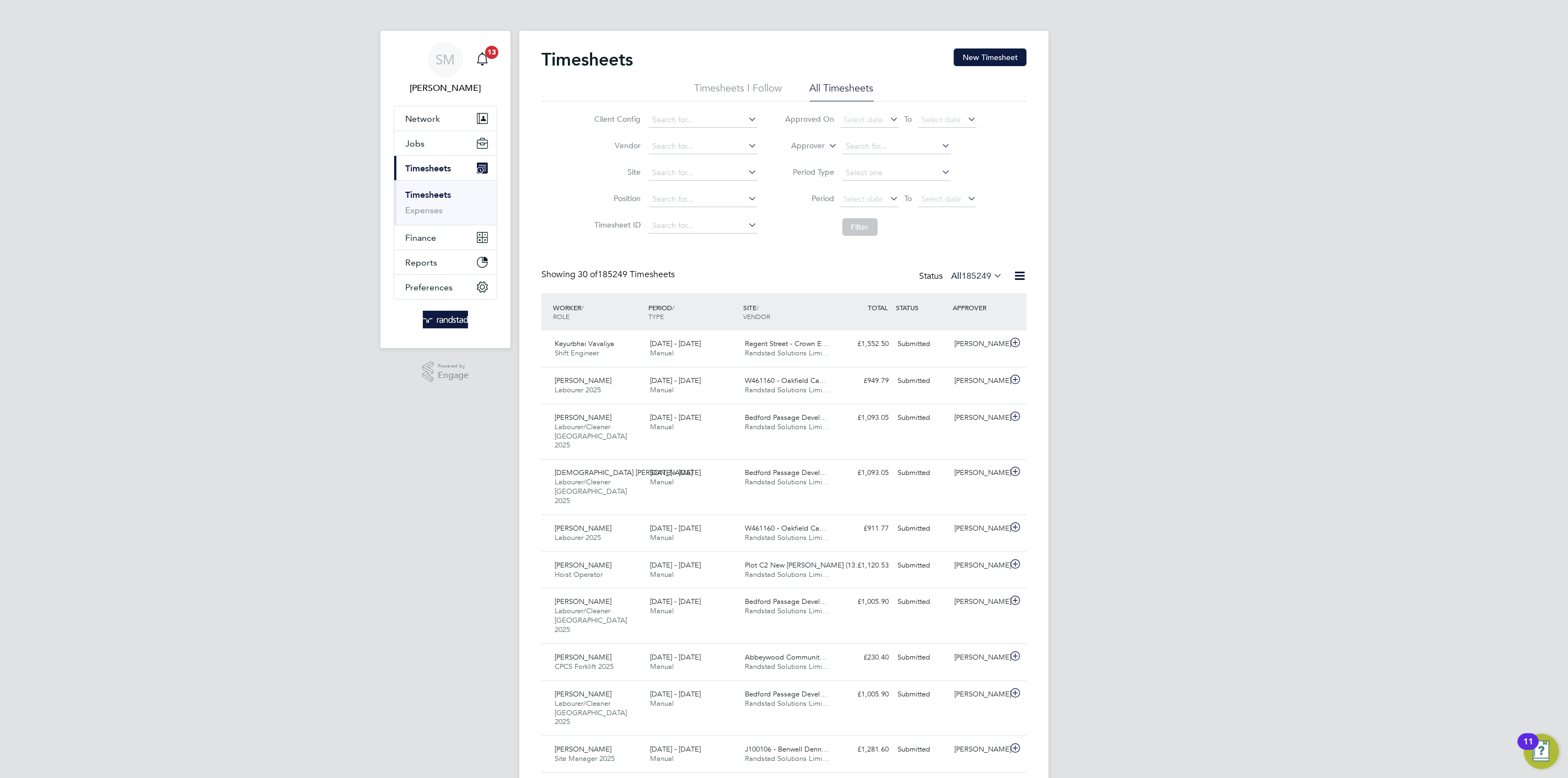
scroll to position [37, 96]
click at [800, 147] on label "Approver" at bounding box center [800, 146] width 50 height 11
click at [807, 157] on li "Worker" at bounding box center [798, 159] width 55 height 15
click at [874, 144] on input at bounding box center [897, 146] width 108 height 15
click at [911, 158] on b "Fraw" at bounding box center [920, 162] width 18 height 10
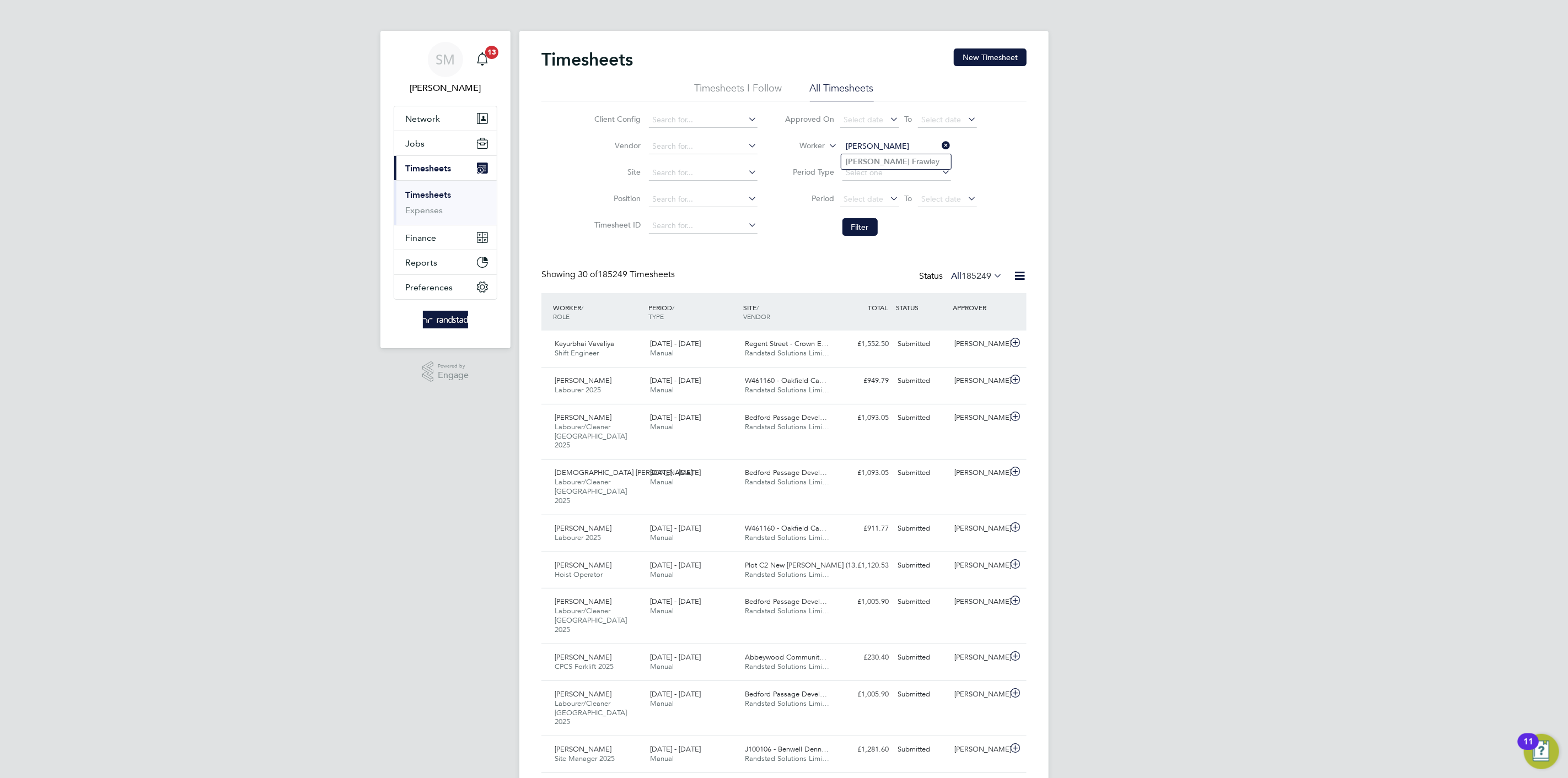
type input "Maria Frawley"
click at [876, 237] on li "Filter" at bounding box center [881, 227] width 220 height 29
click at [866, 225] on button "Filter" at bounding box center [860, 227] width 35 height 18
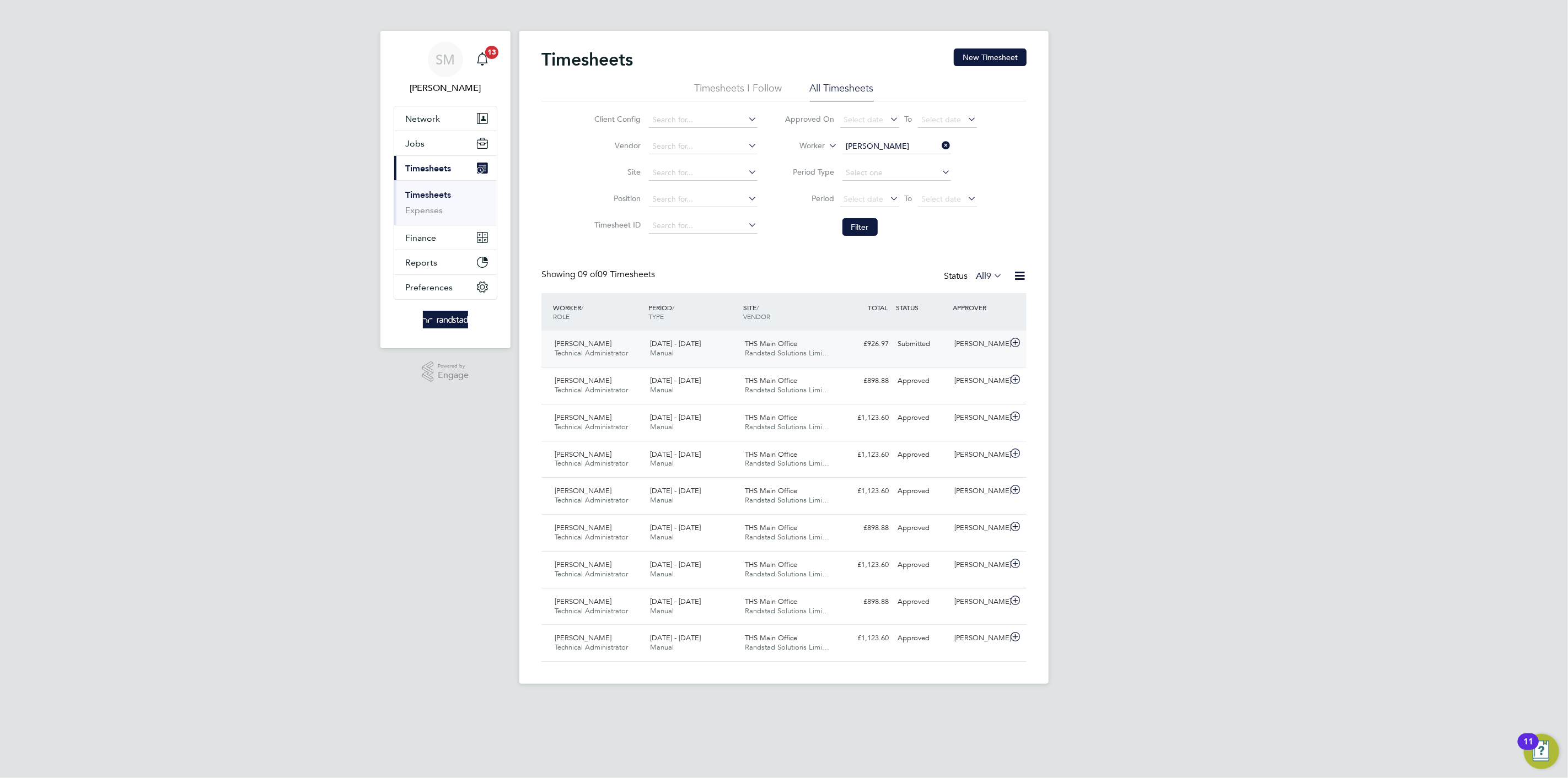
click at [810, 343] on div "THS Main Office Randstad Solutions Limi…" at bounding box center [788, 349] width 95 height 28
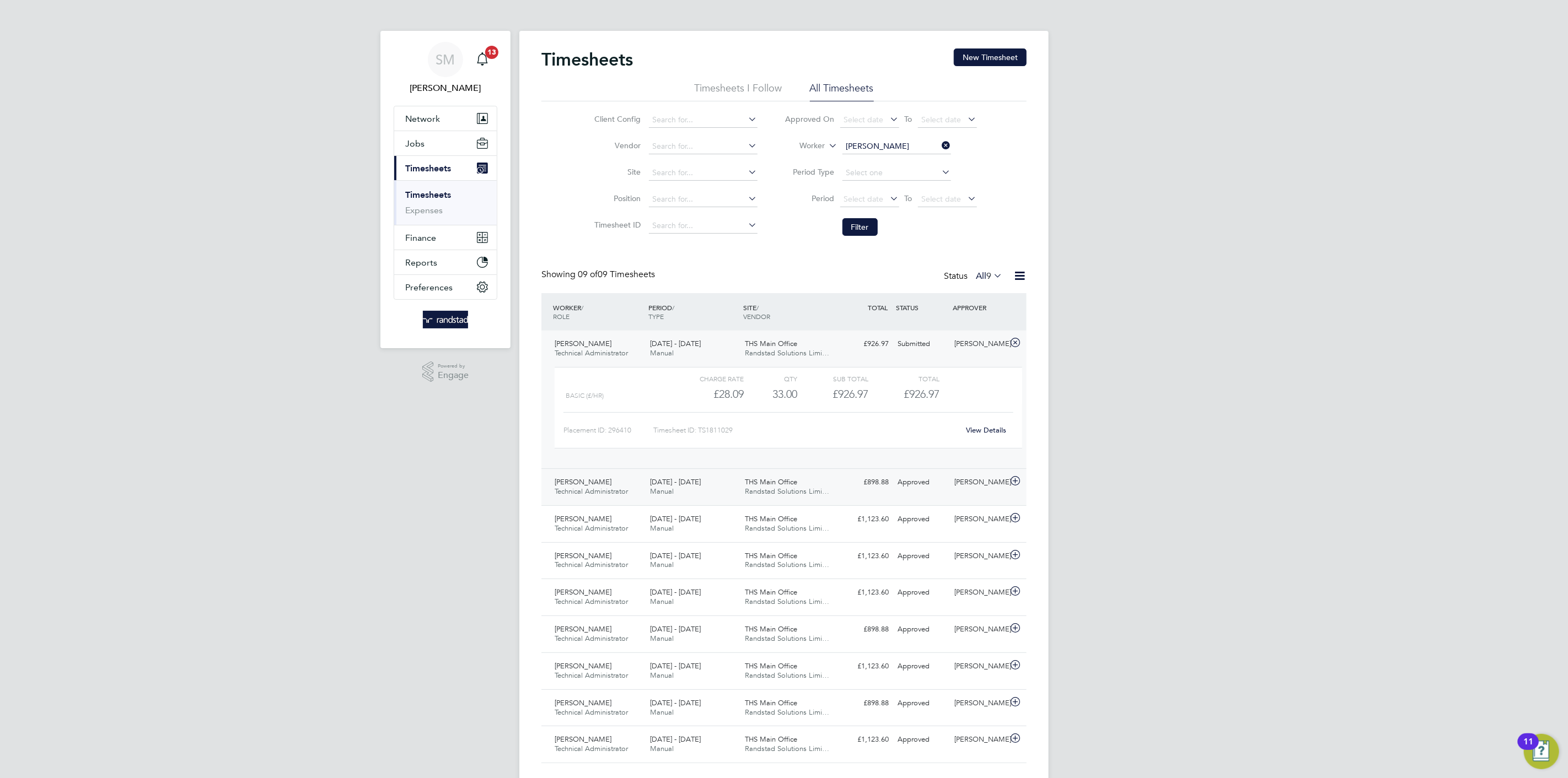
click at [793, 476] on div "THS Main Office Randstad Solutions Limi…" at bounding box center [788, 487] width 95 height 28
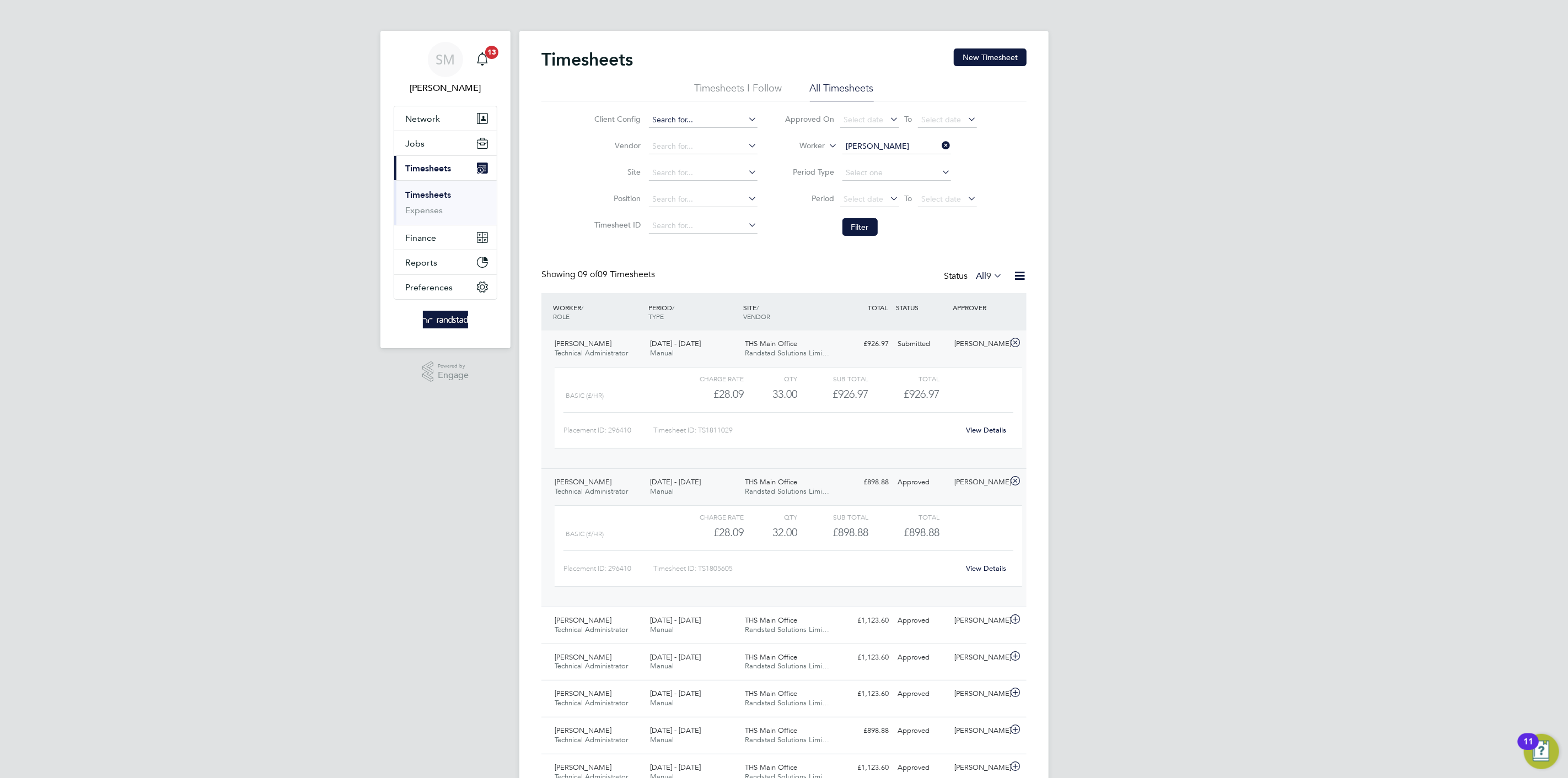
click at [695, 119] on input at bounding box center [703, 120] width 108 height 15
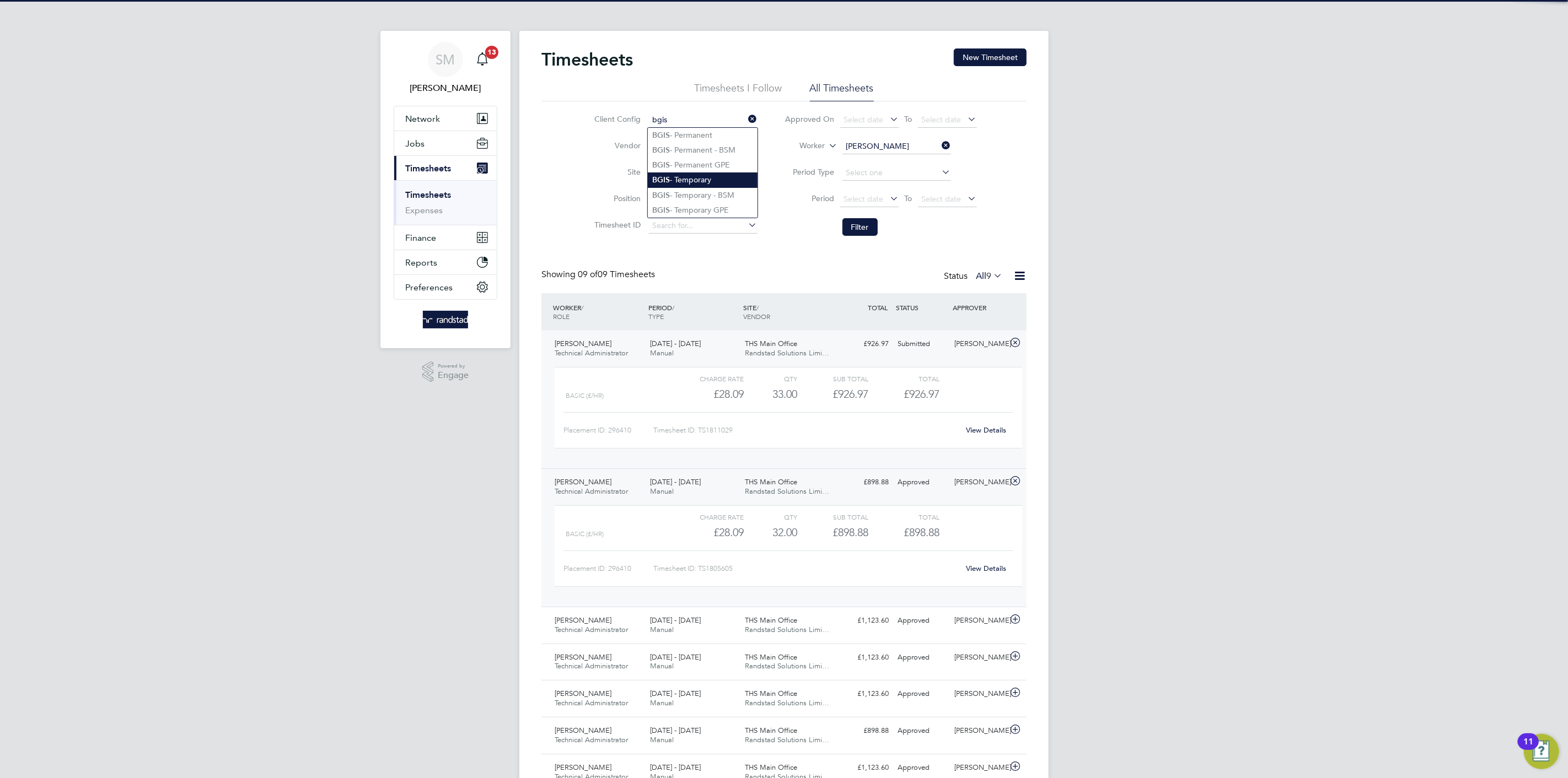
click at [687, 176] on li "BGIS - Temporary" at bounding box center [703, 180] width 110 height 15
type input "BGIS - Temporary"
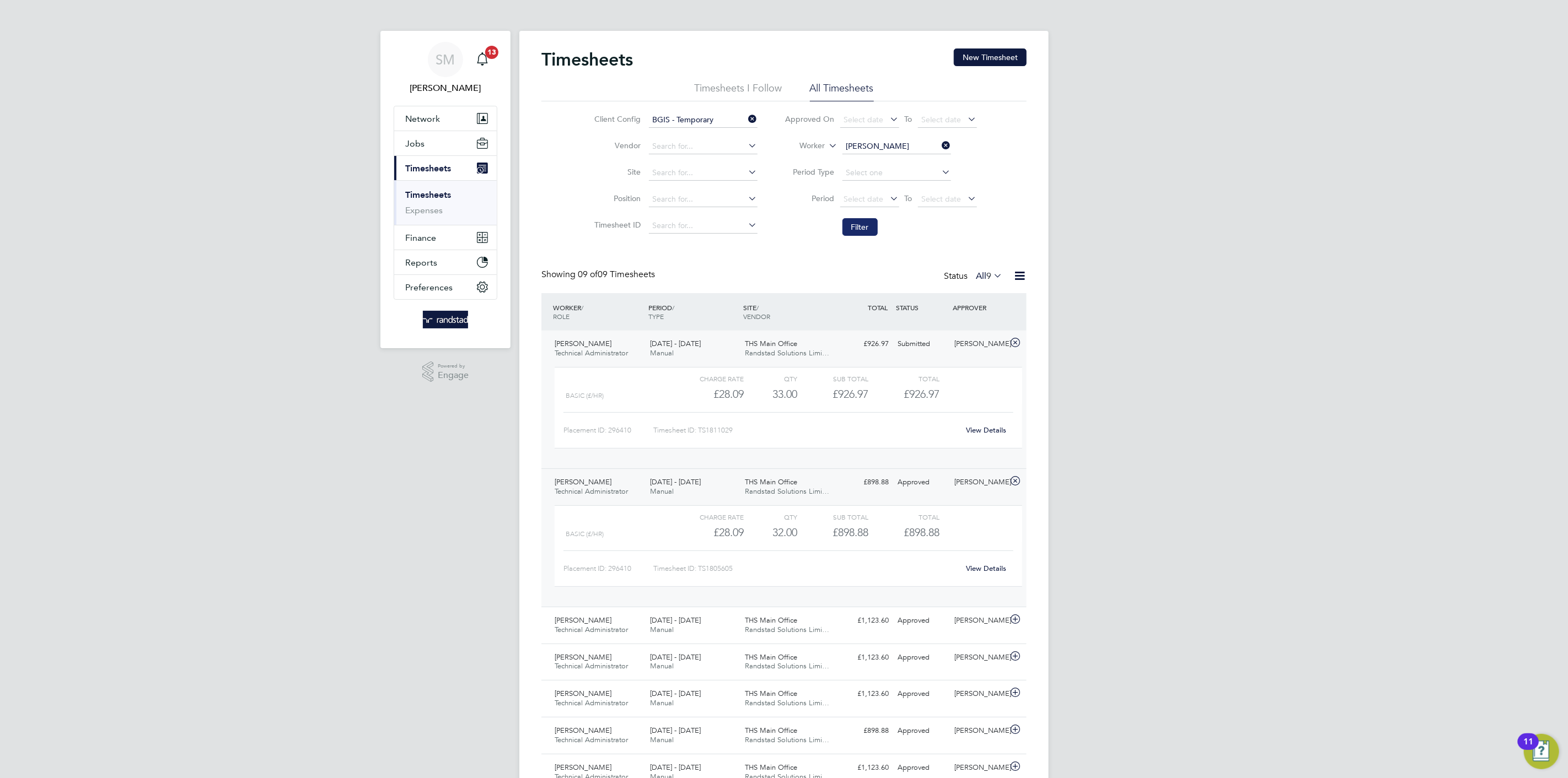
click at [858, 231] on button "Filter" at bounding box center [860, 227] width 35 height 18
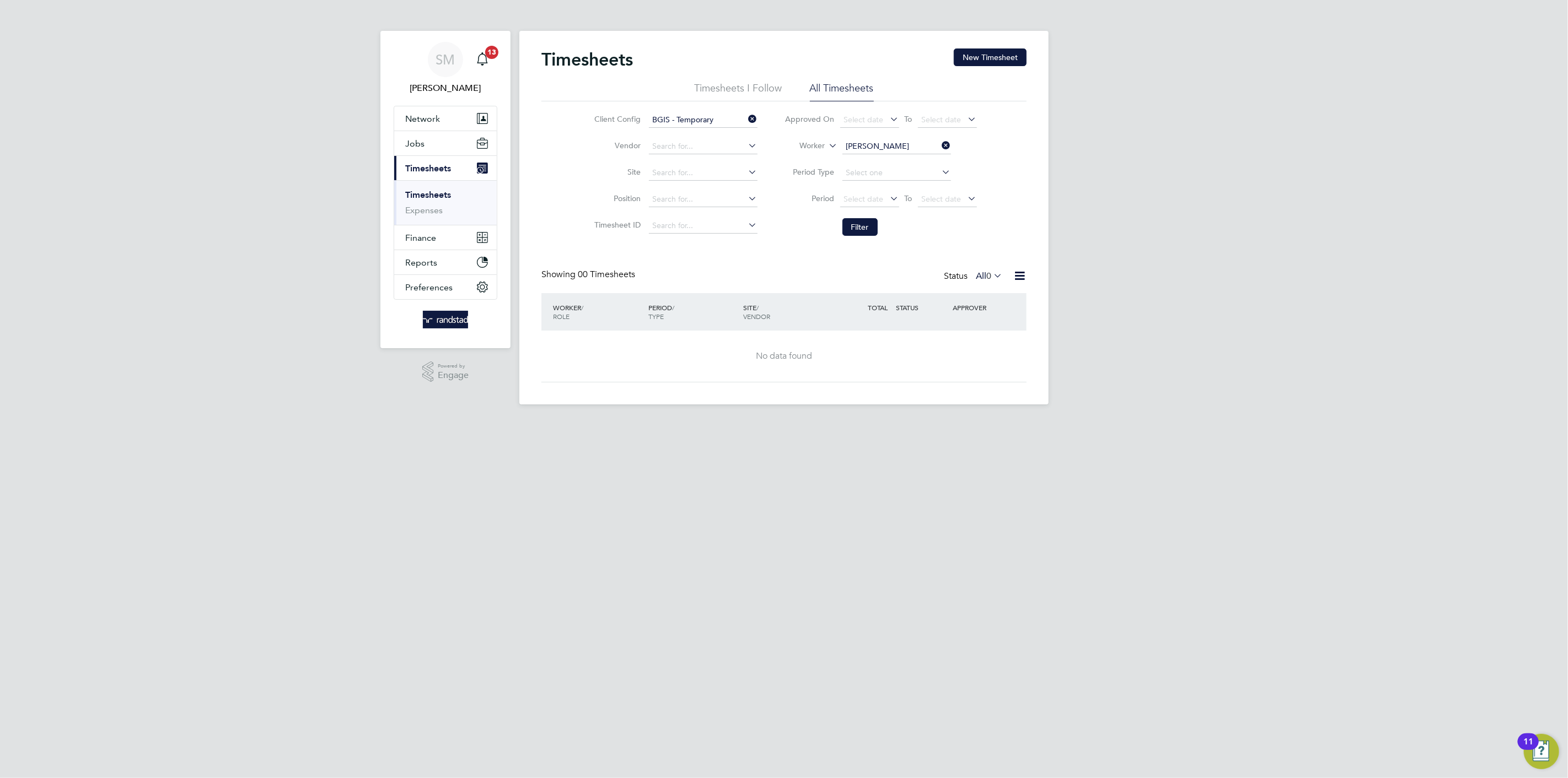
click at [940, 146] on icon at bounding box center [940, 145] width 0 height 15
click at [873, 234] on button "Filter" at bounding box center [860, 227] width 35 height 18
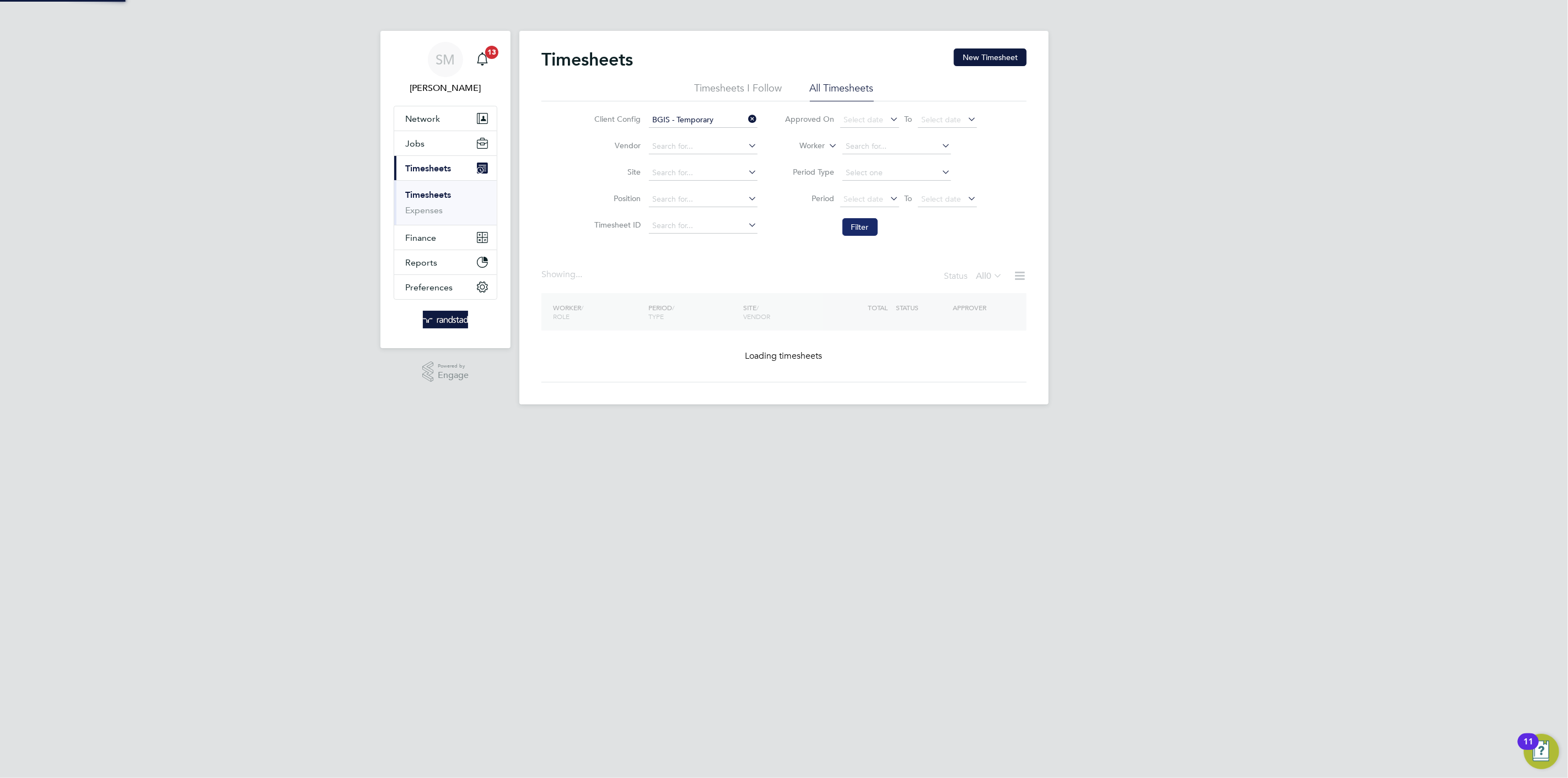
click at [866, 229] on button "Filter" at bounding box center [860, 227] width 35 height 18
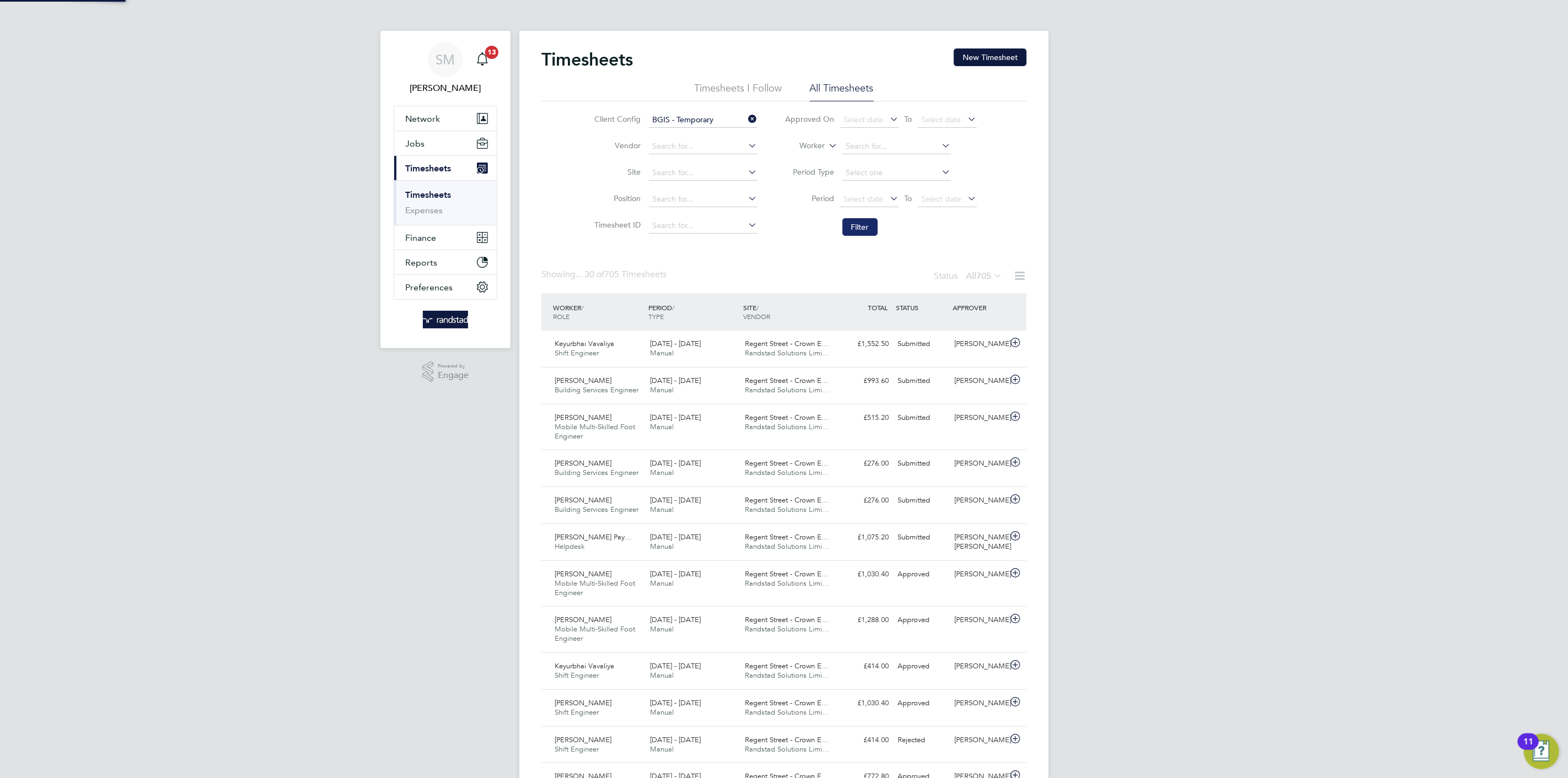
click at [866, 229] on button "Filter" at bounding box center [860, 227] width 35 height 18
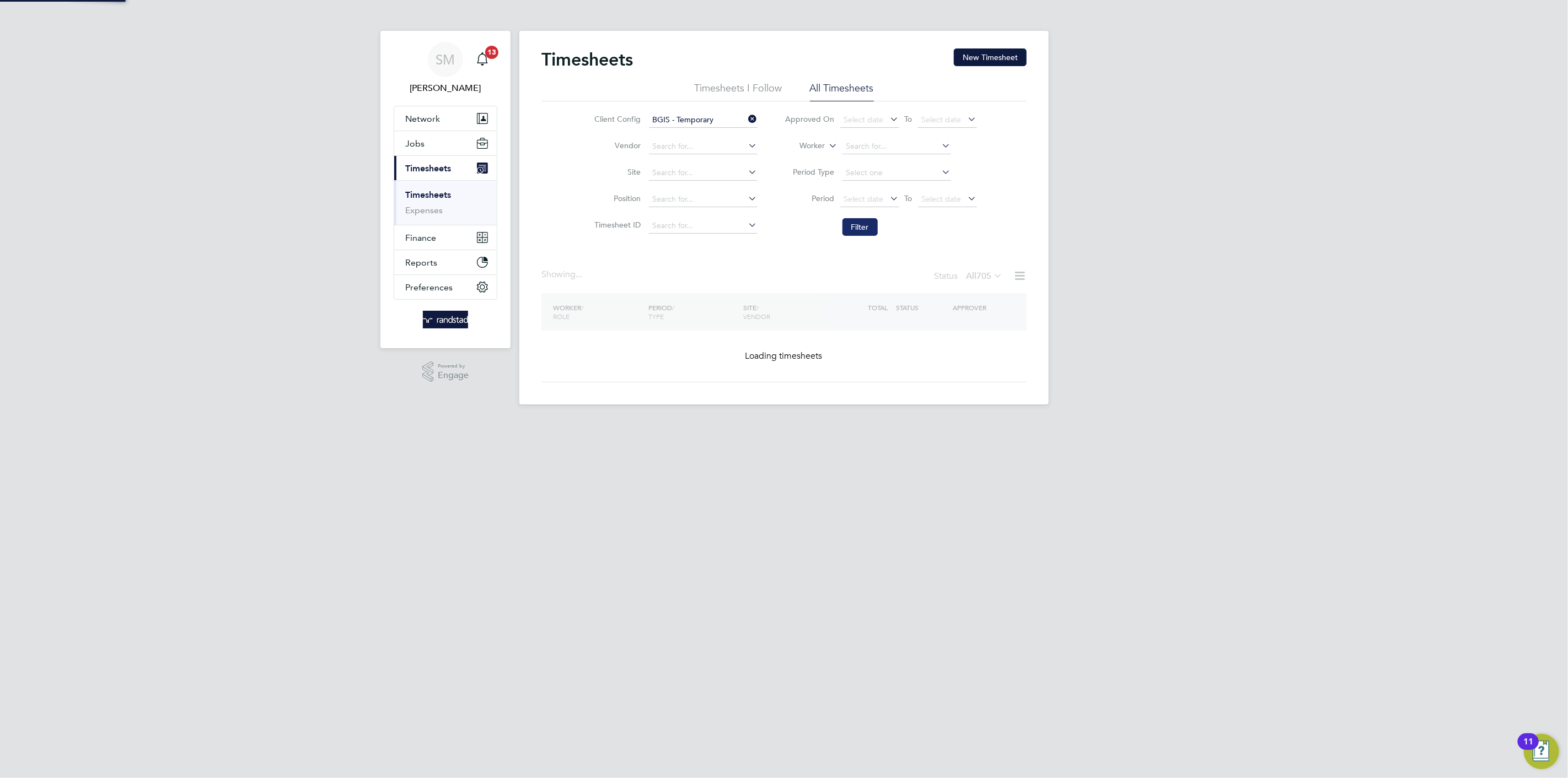
click at [866, 229] on button "Filter" at bounding box center [860, 227] width 35 height 18
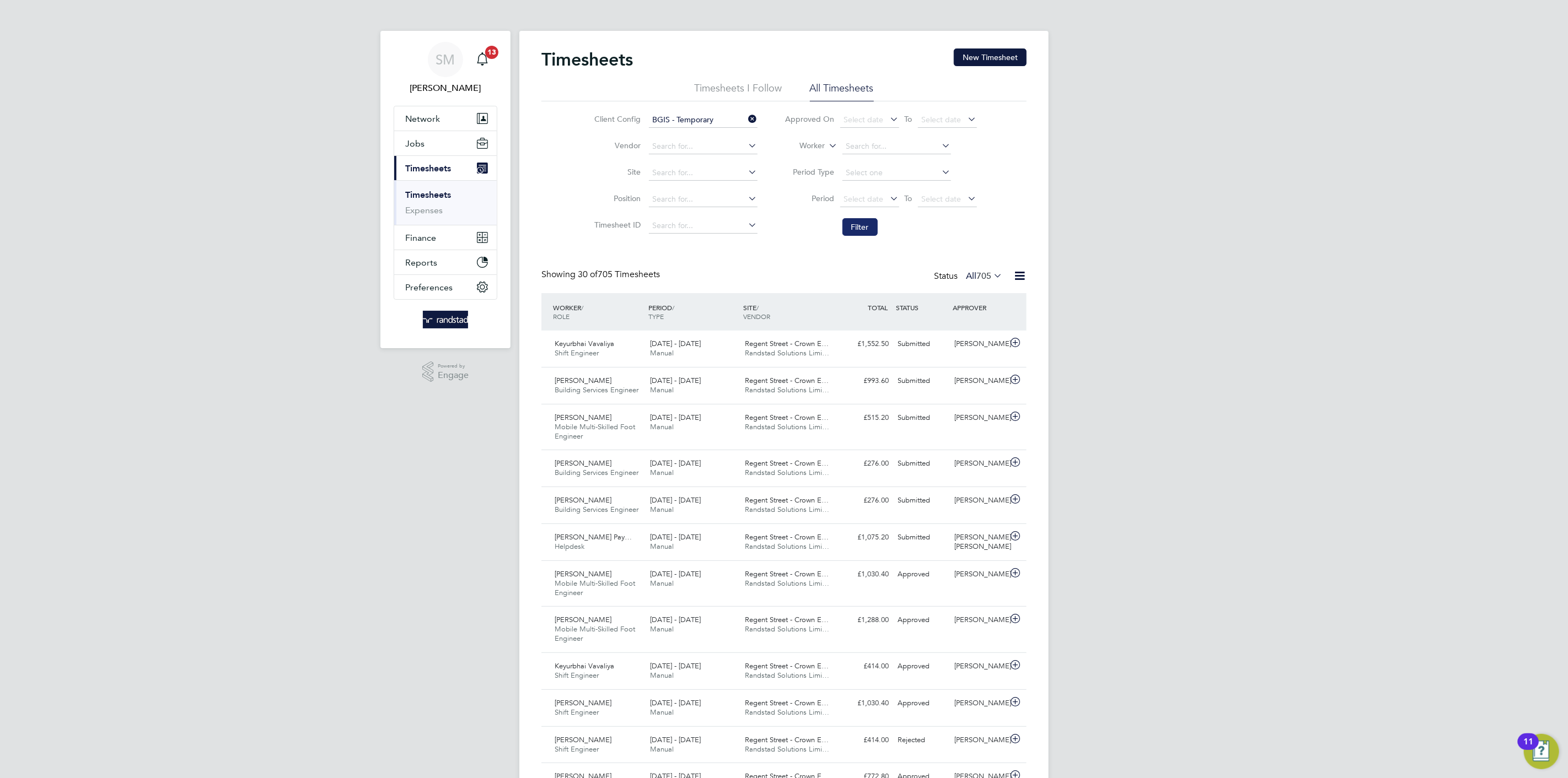
click at [859, 227] on button "Filter" at bounding box center [860, 227] width 35 height 18
drag, startPoint x: 867, startPoint y: 236, endPoint x: 862, endPoint y: 229, distance: 8.6
click at [865, 233] on button "Filter" at bounding box center [860, 227] width 35 height 18
click at [862, 229] on button "Filter" at bounding box center [860, 227] width 35 height 18
click at [988, 54] on button "New Timesheet" at bounding box center [990, 57] width 72 height 18
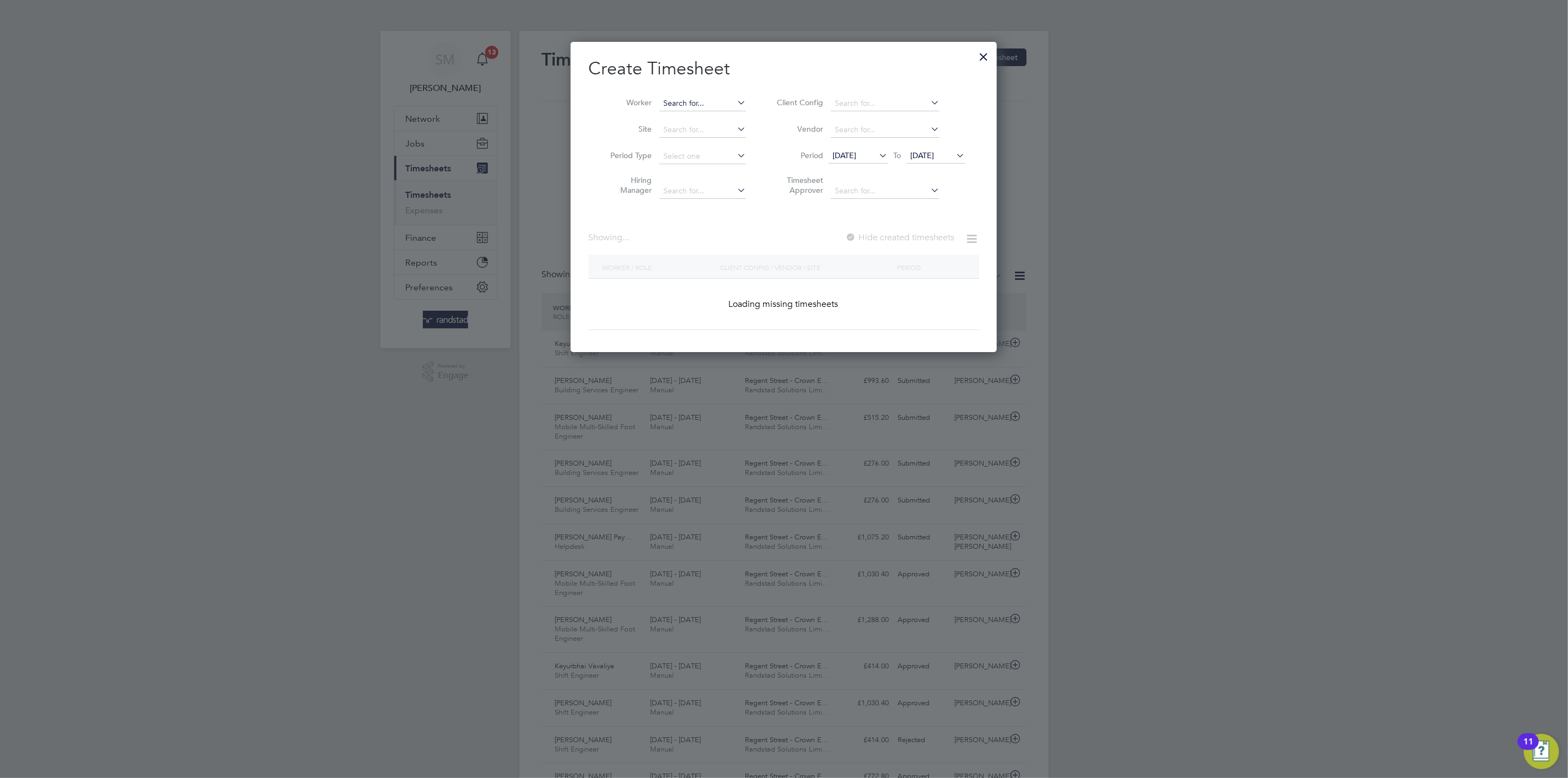
click at [722, 102] on input at bounding box center [703, 103] width 86 height 15
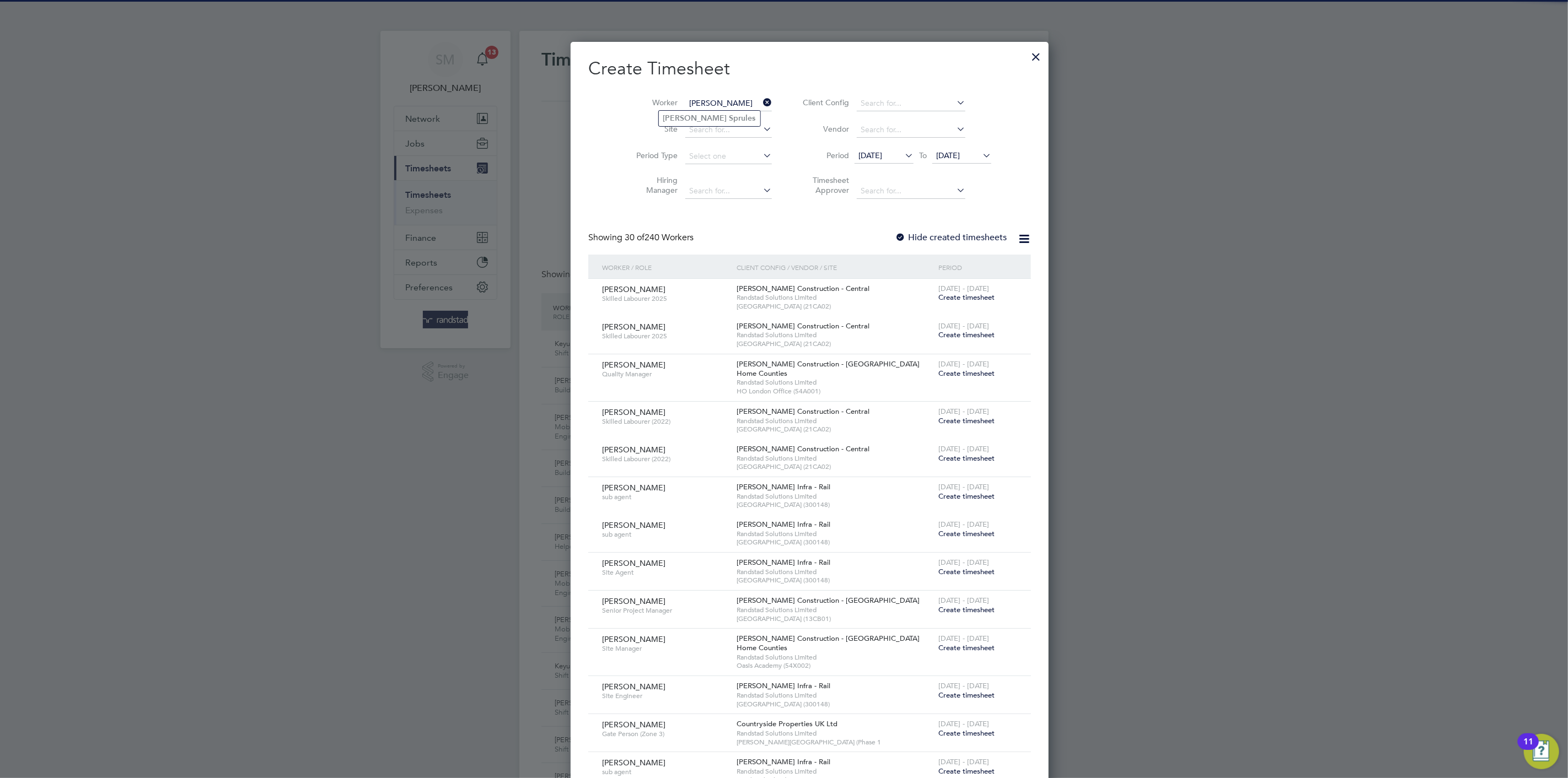
click at [695, 109] on input "stephen sprules" at bounding box center [728, 103] width 86 height 15
click at [729, 121] on b "Sprules" at bounding box center [742, 118] width 26 height 10
type input "Stephen Sprules"
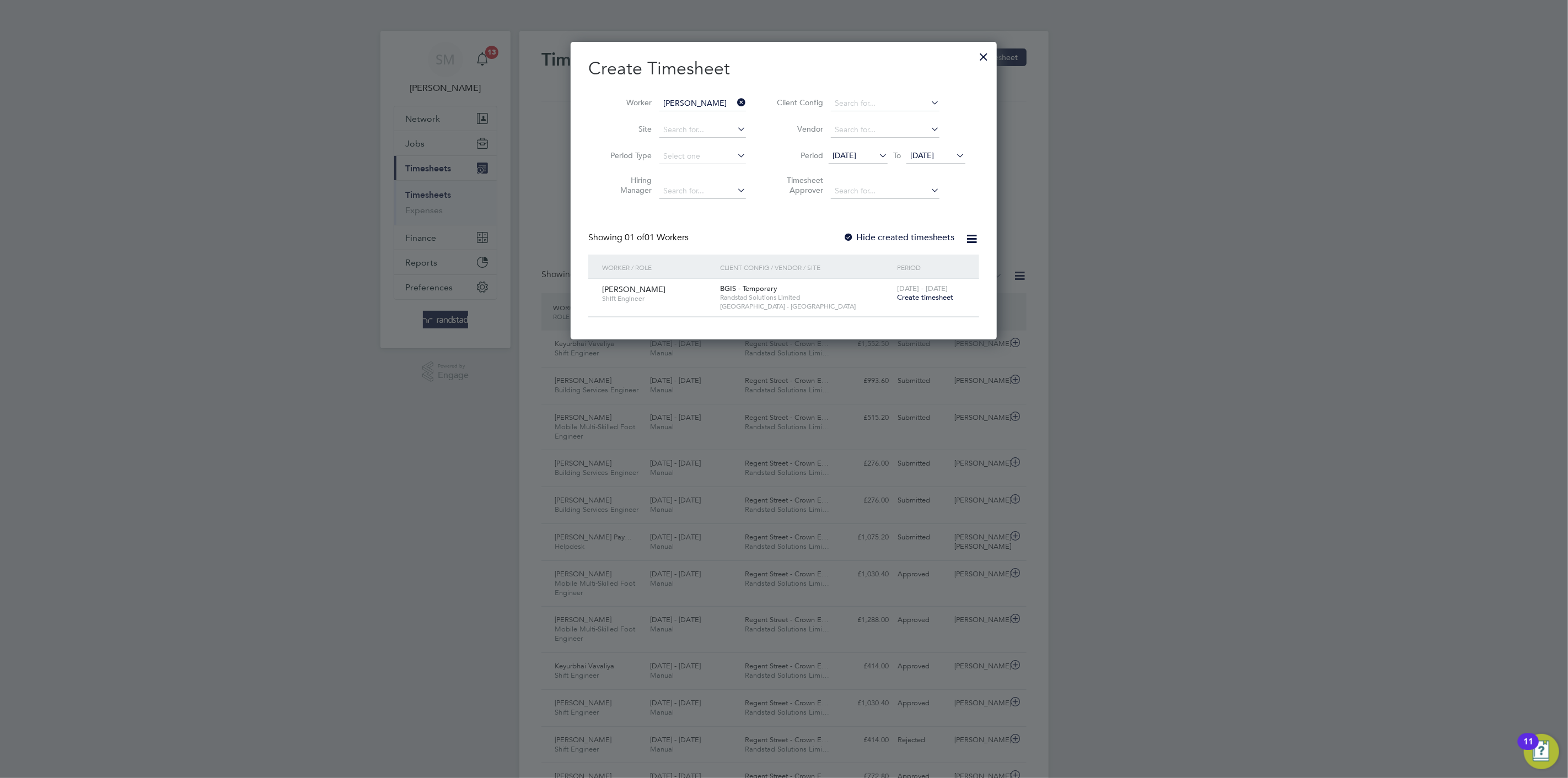
click at [925, 297] on span "Create timesheet" at bounding box center [925, 297] width 56 height 10
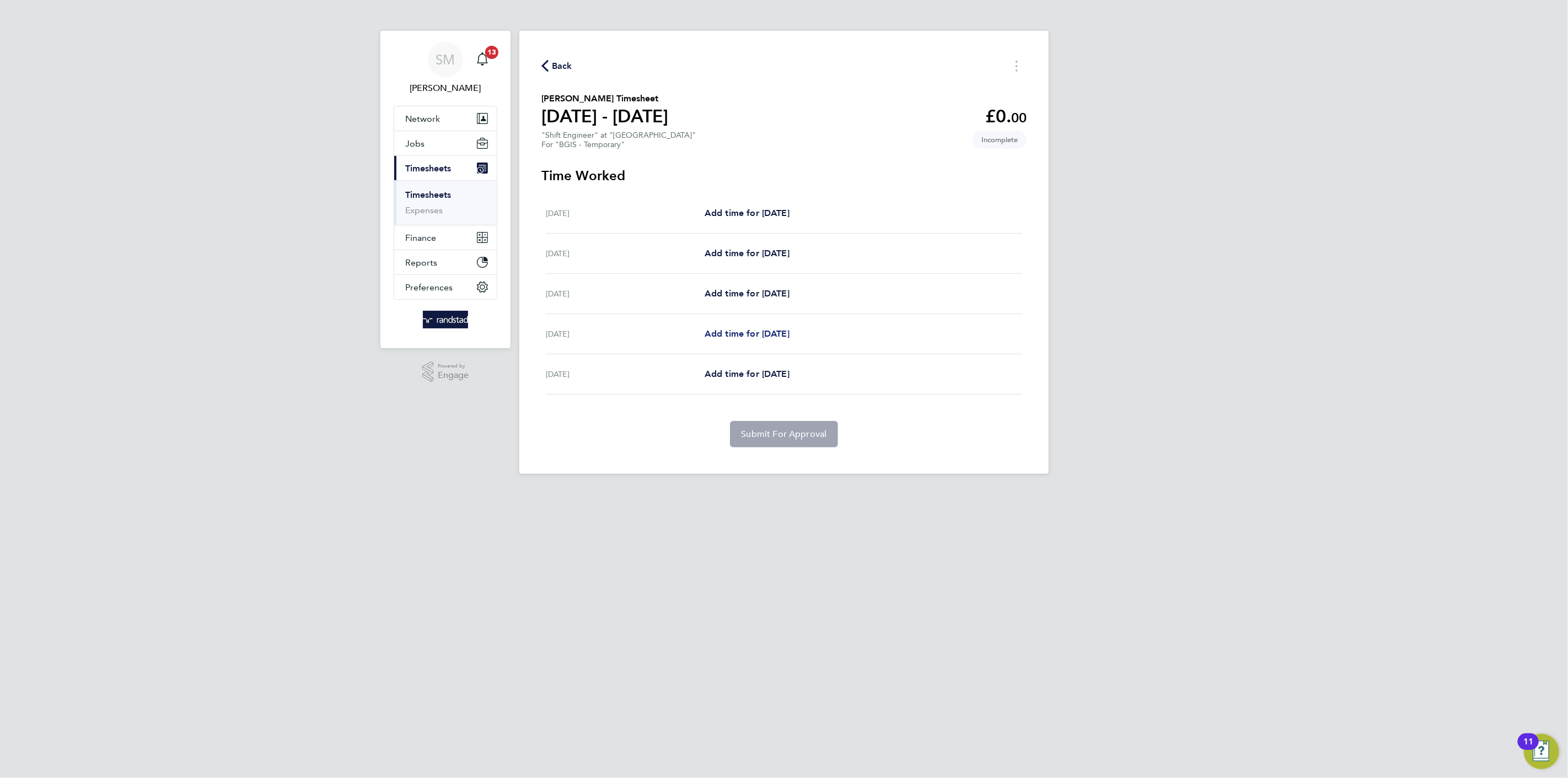
click at [739, 329] on span "Add time for Tue 26 Aug" at bounding box center [747, 334] width 85 height 10
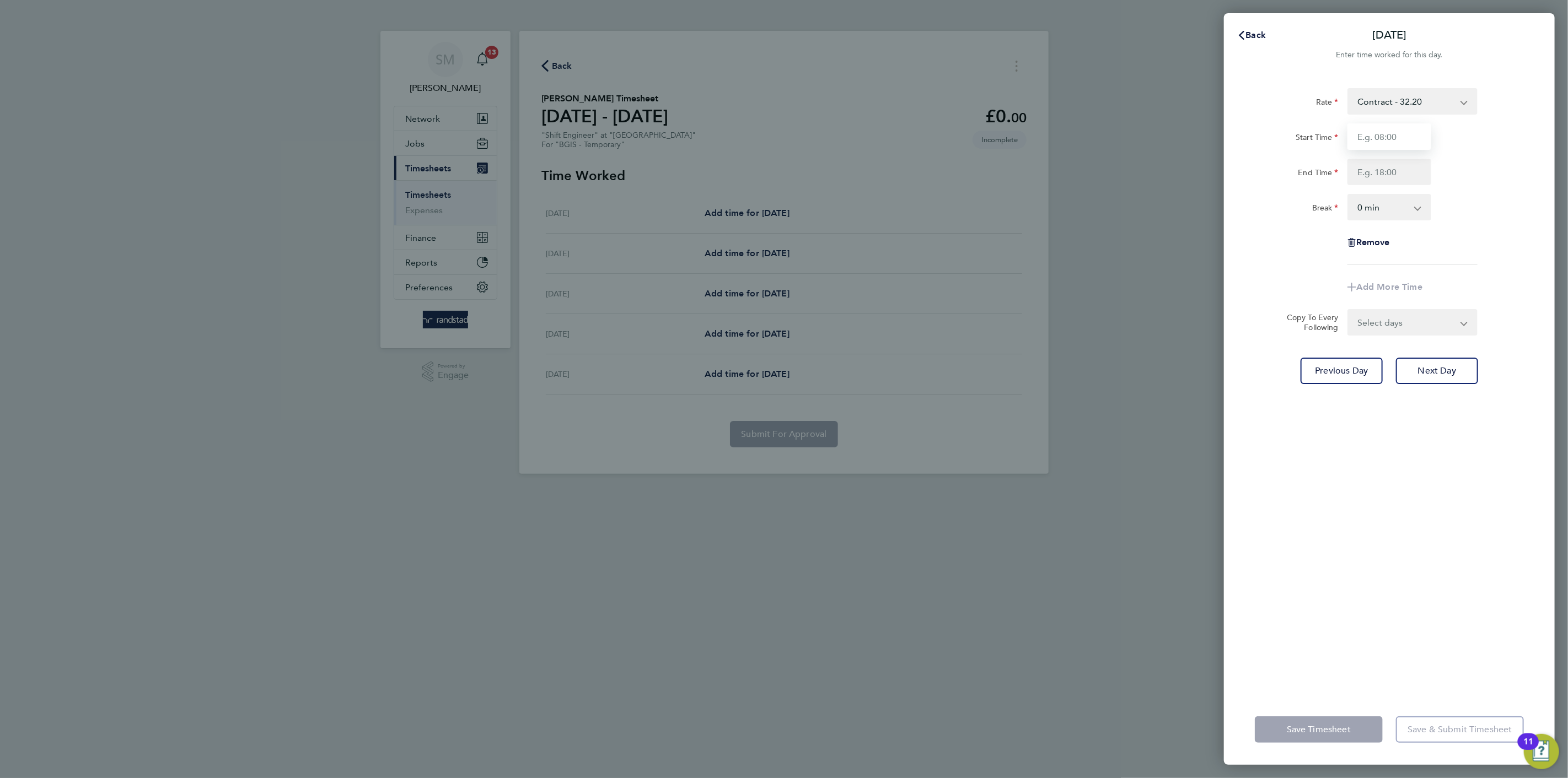
click at [1386, 129] on input "Start Time" at bounding box center [1389, 137] width 83 height 26
type input "08:00"
click at [1393, 171] on input "End Time" at bounding box center [1389, 172] width 83 height 26
type input "17:00"
click at [1388, 206] on select "0 min 15 min 30 min 45 min 60 min 75 min 90 min" at bounding box center [1382, 207] width 68 height 24
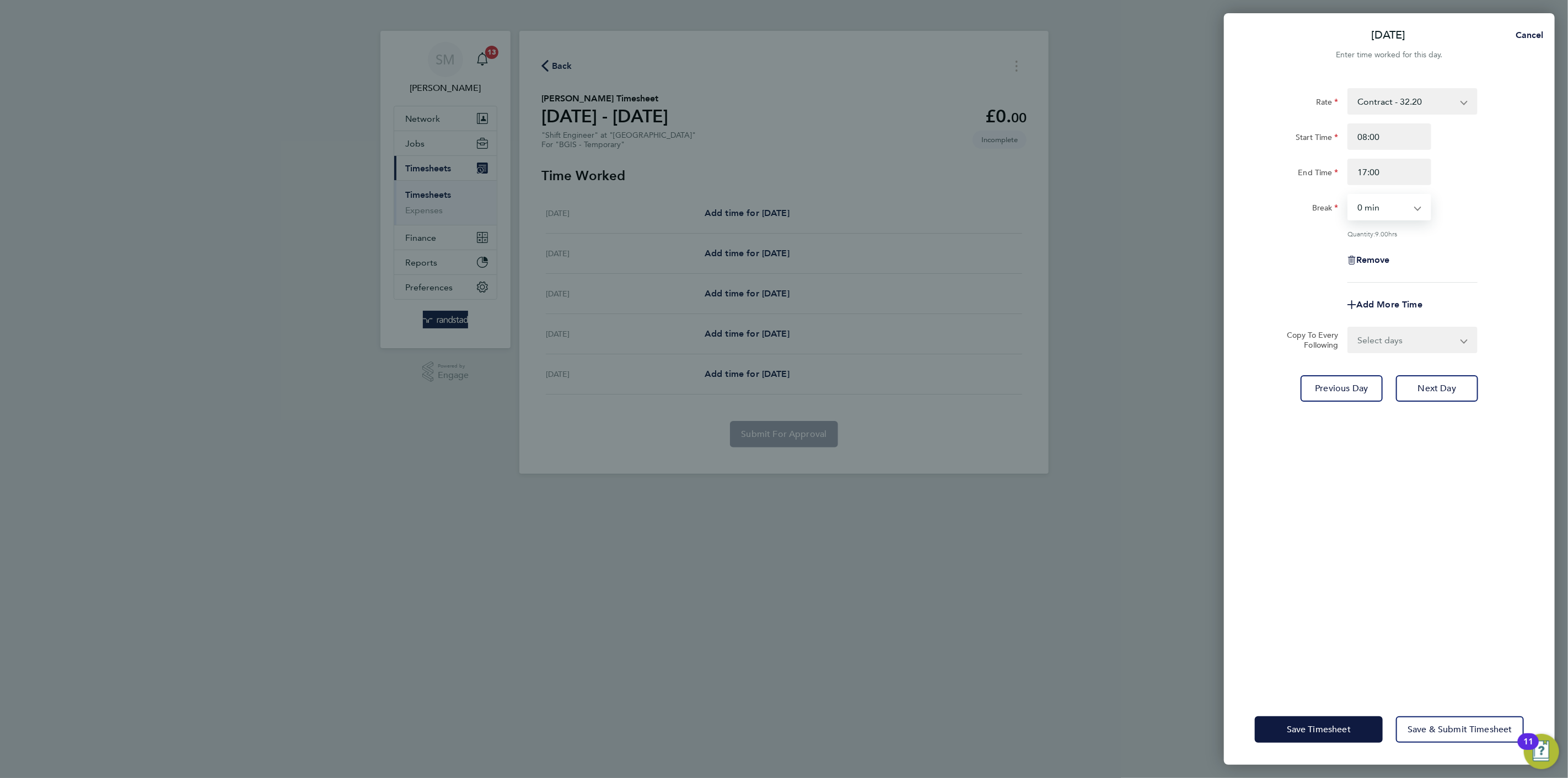
select select "60"
click at [1348, 195] on select "0 min 15 min 30 min 45 min 60 min 75 min 90 min" at bounding box center [1382, 207] width 68 height 24
click at [1448, 717] on button "Save & Submit Timesheet" at bounding box center [1460, 730] width 128 height 26
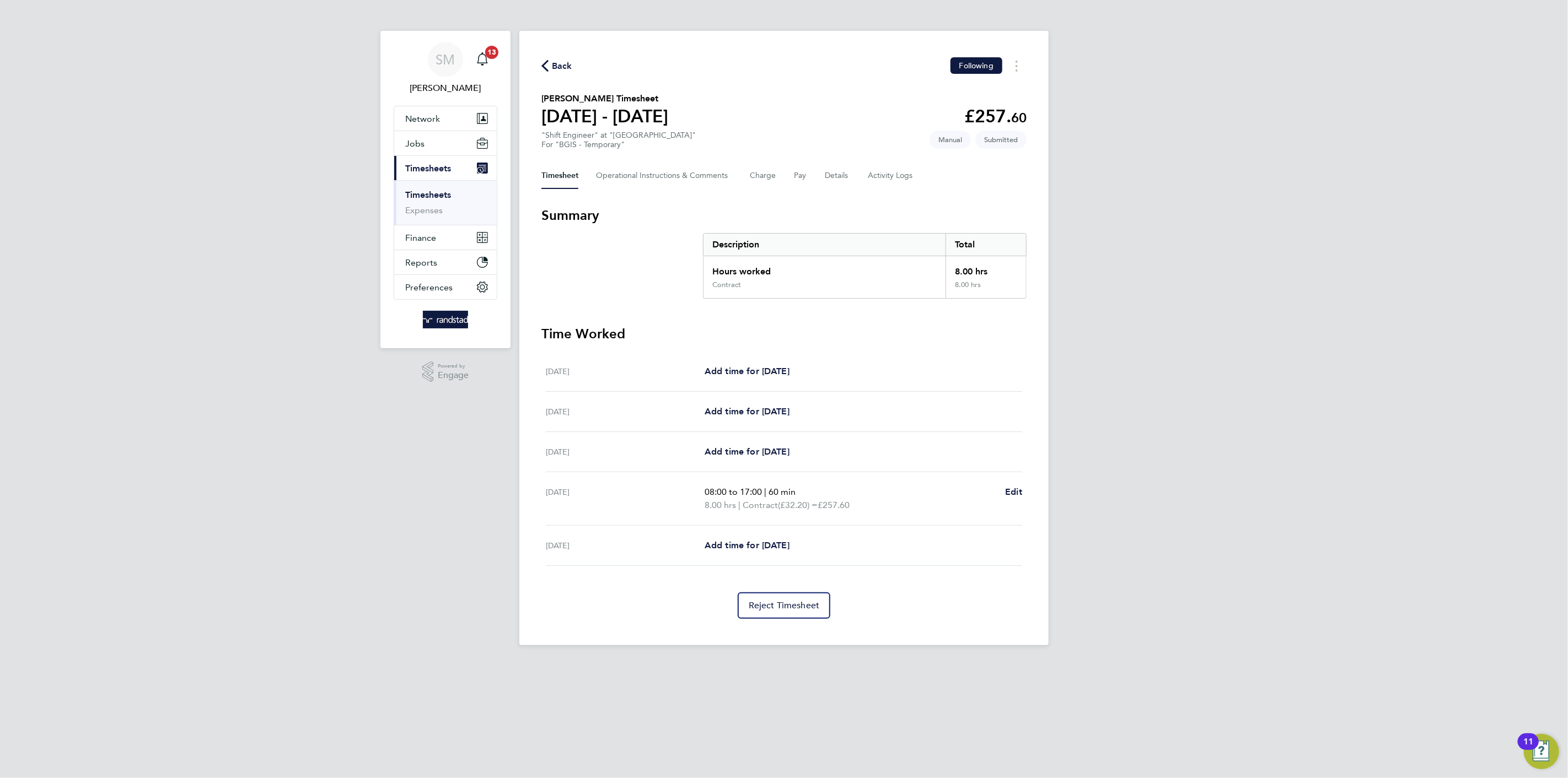
click at [559, 65] on span "Back" at bounding box center [562, 66] width 20 height 13
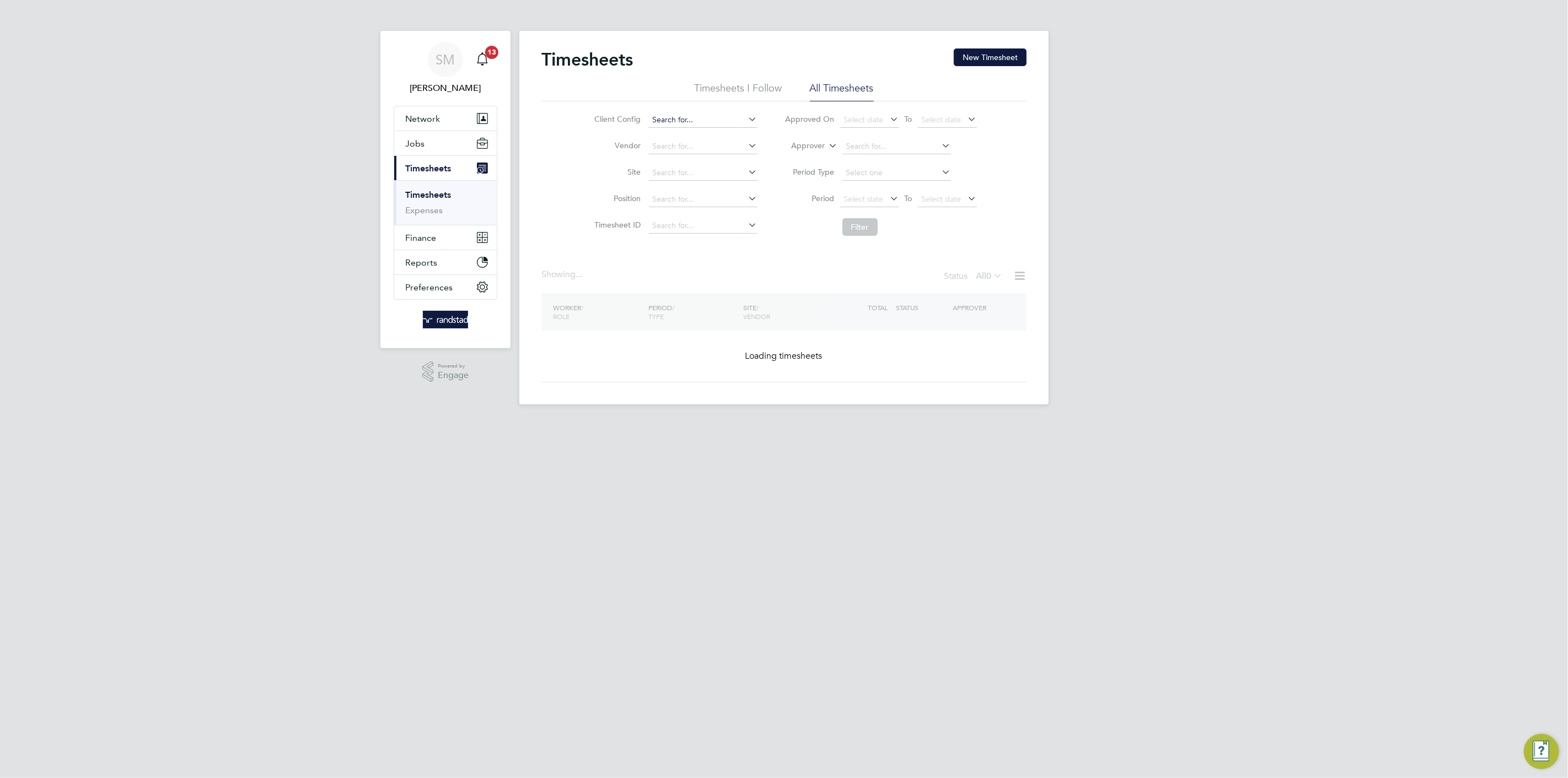
click at [684, 119] on input at bounding box center [703, 120] width 108 height 15
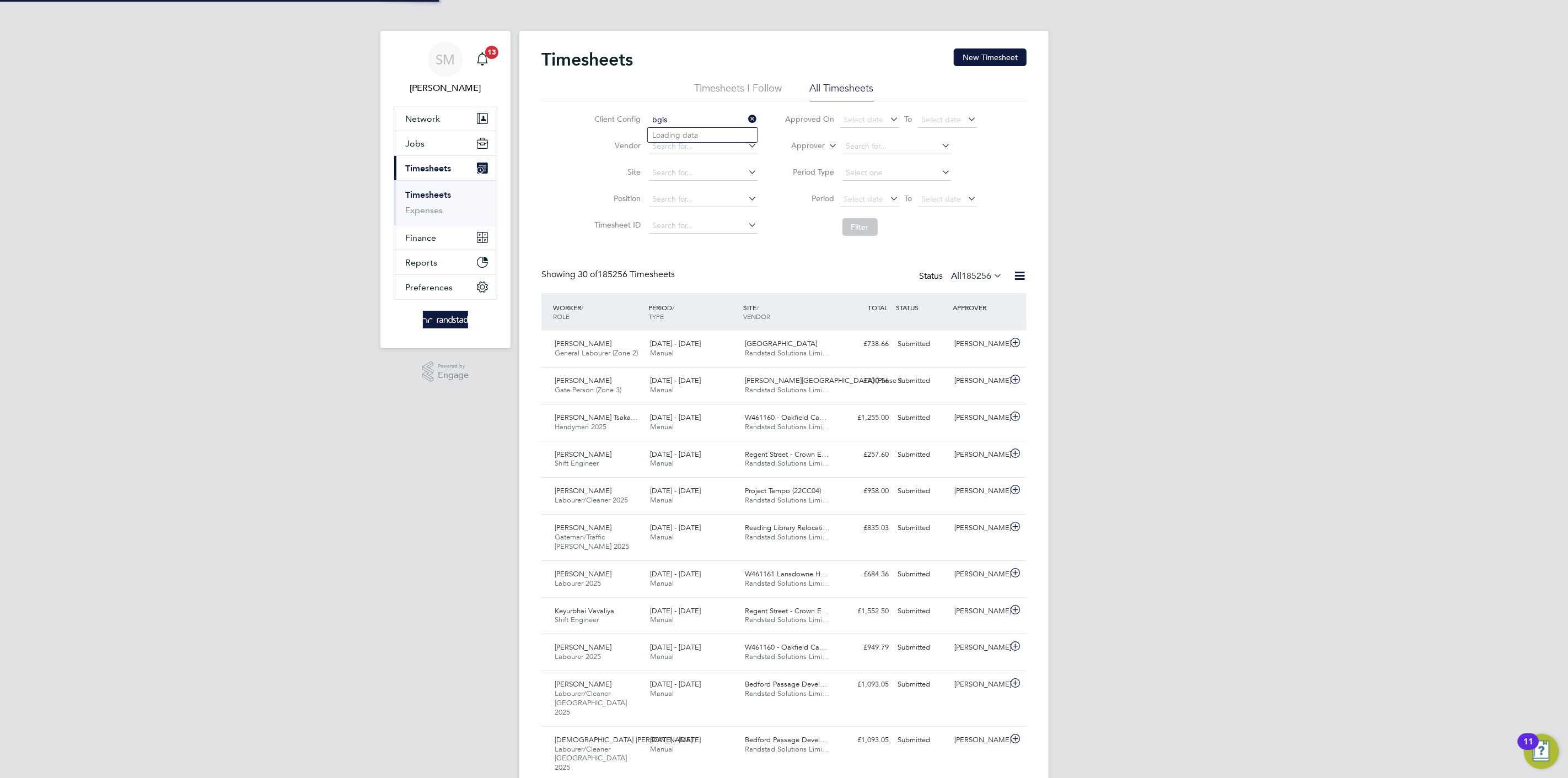
scroll to position [28, 96]
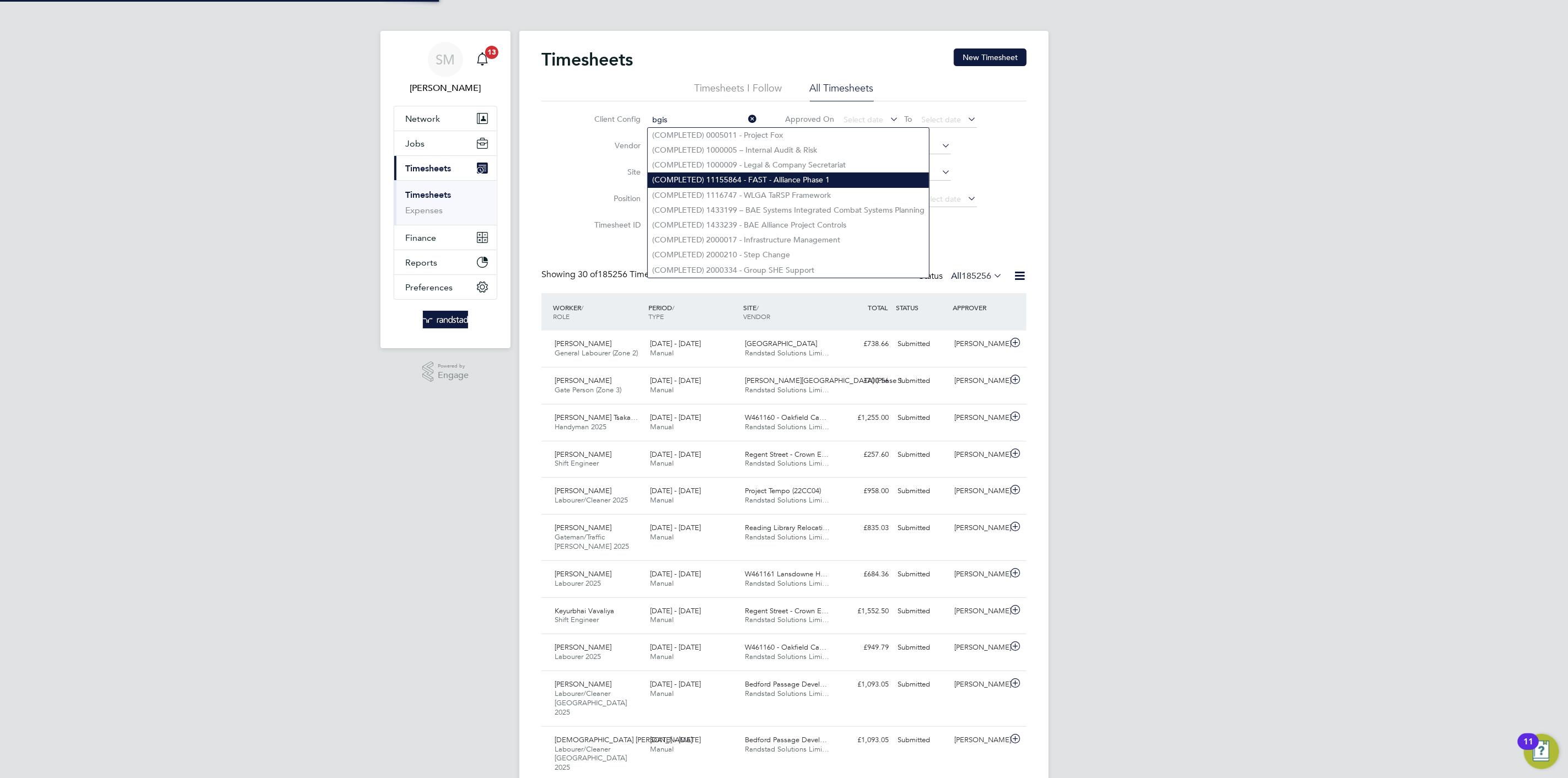
click at [700, 176] on li "(COMPLETED) 11155864 - FAST - Alliance Phase 1" at bounding box center [788, 180] width 281 height 15
type input "(COMPLETED) 11155864 - FAST - Alliance Phase 1"
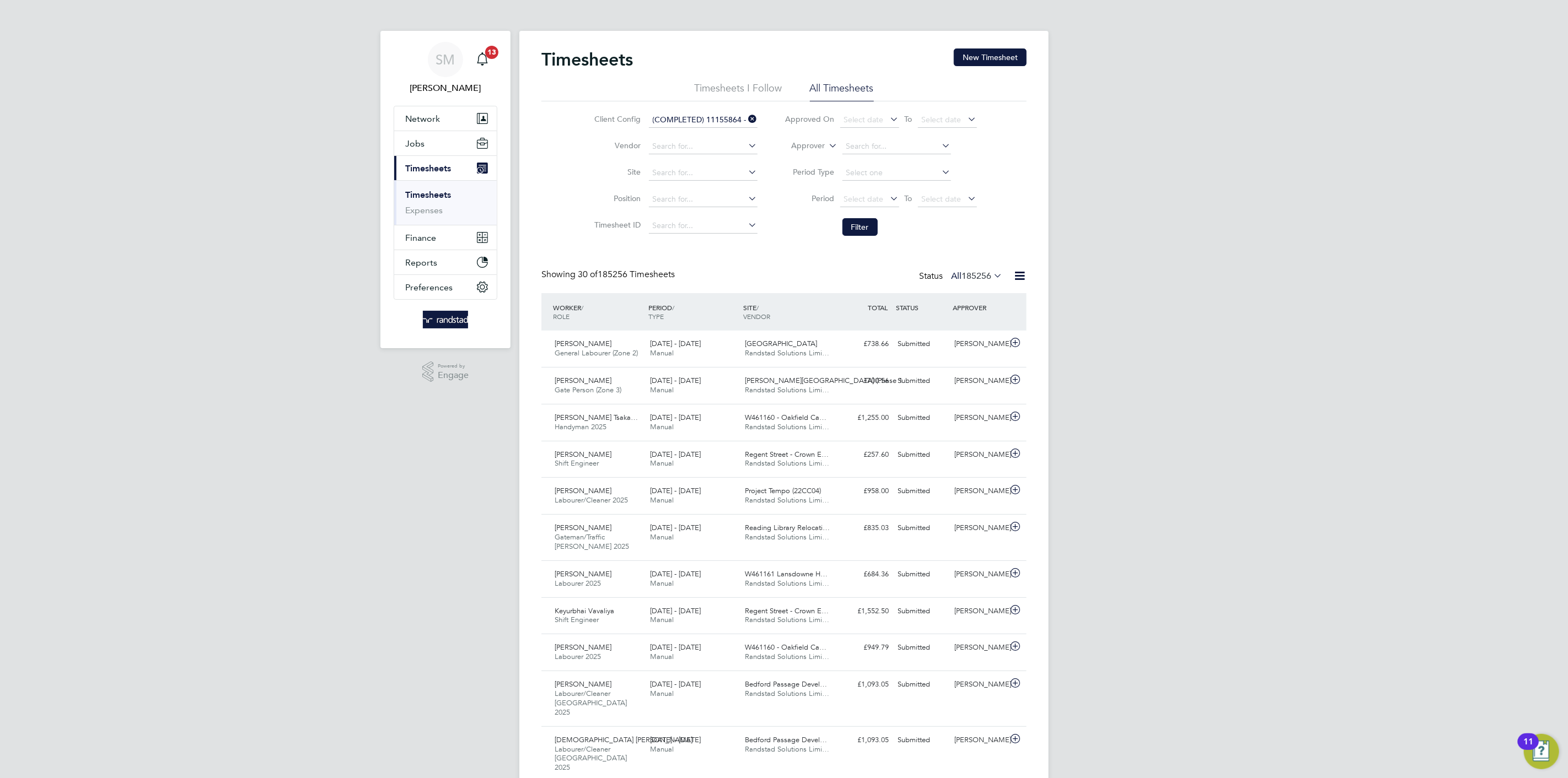
click at [692, 107] on li "Client Config (COMPLETED) 11155864 - FAST - Alliance Phase 1" at bounding box center [674, 120] width 193 height 26
click at [698, 118] on input at bounding box center [703, 120] width 108 height 15
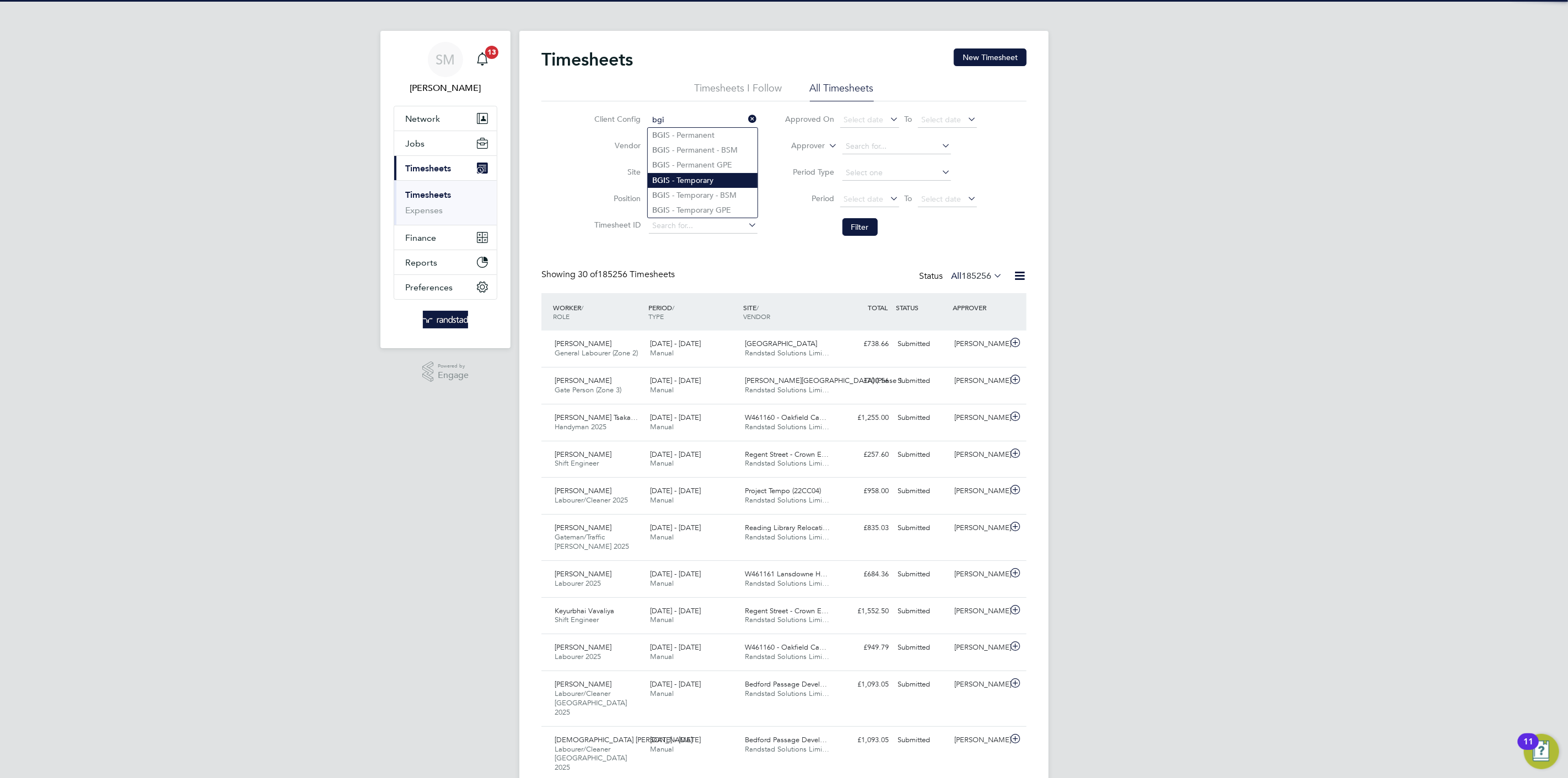
click at [693, 175] on li "BGI S - Temporary" at bounding box center [703, 180] width 110 height 15
type input "BGIS - Temporary"
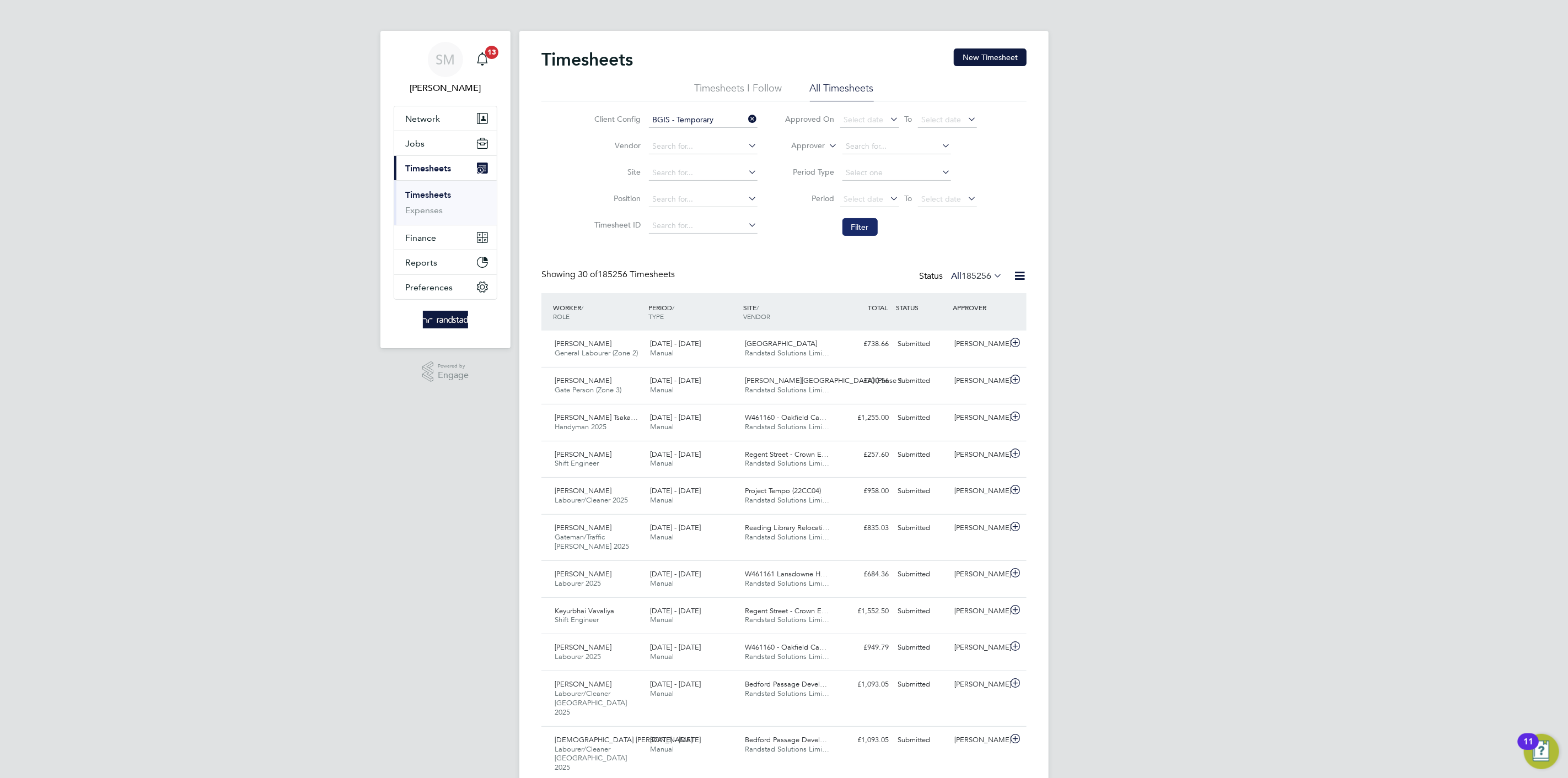
click at [861, 227] on button "Filter" at bounding box center [860, 227] width 35 height 18
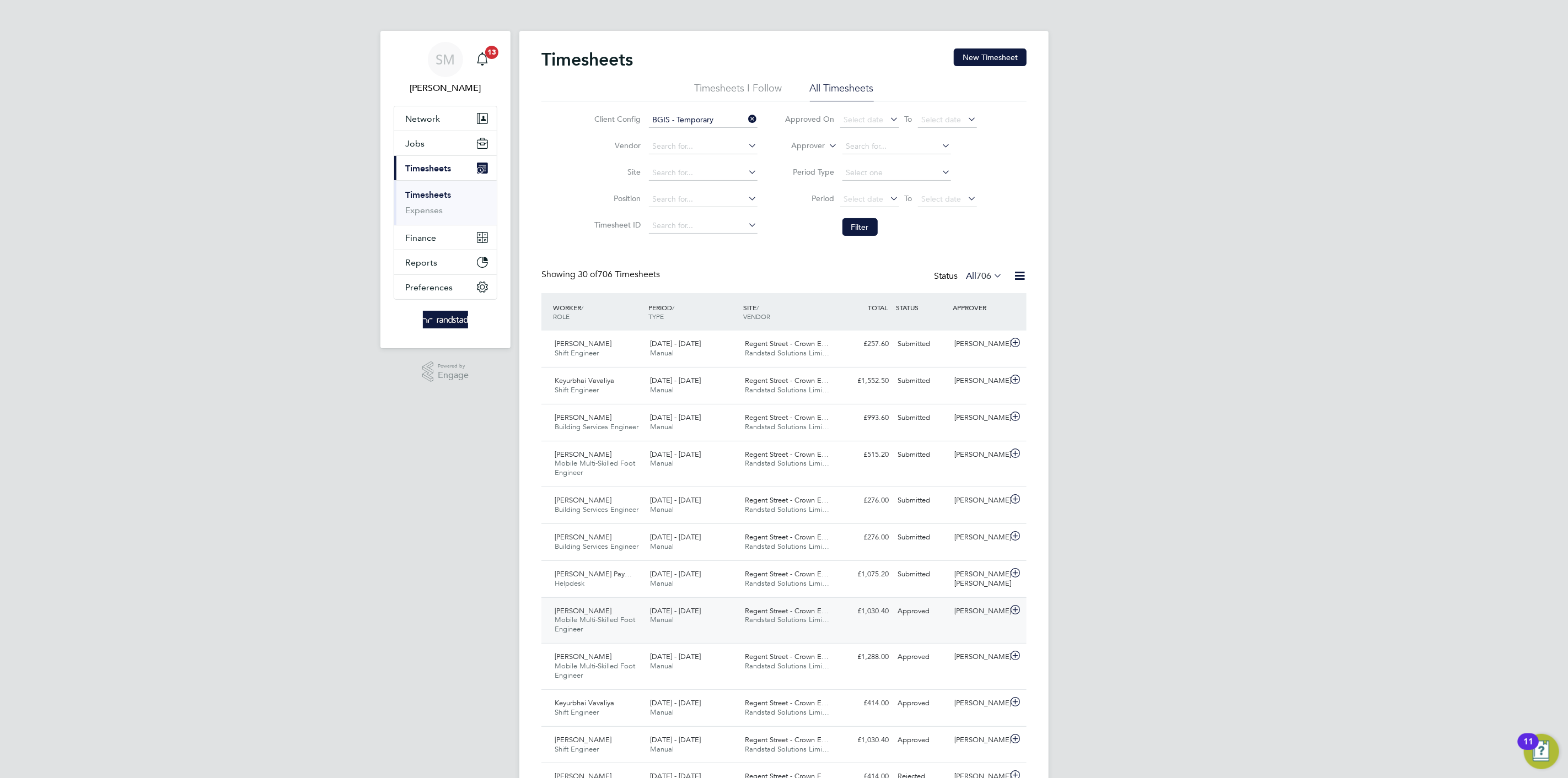
click at [701, 608] on span "16 - 22 Aug 2025" at bounding box center [675, 610] width 51 height 10
click at [981, 709] on link "View Details" at bounding box center [986, 706] width 40 height 10
click at [990, 51] on button "New Timesheet" at bounding box center [990, 57] width 72 height 18
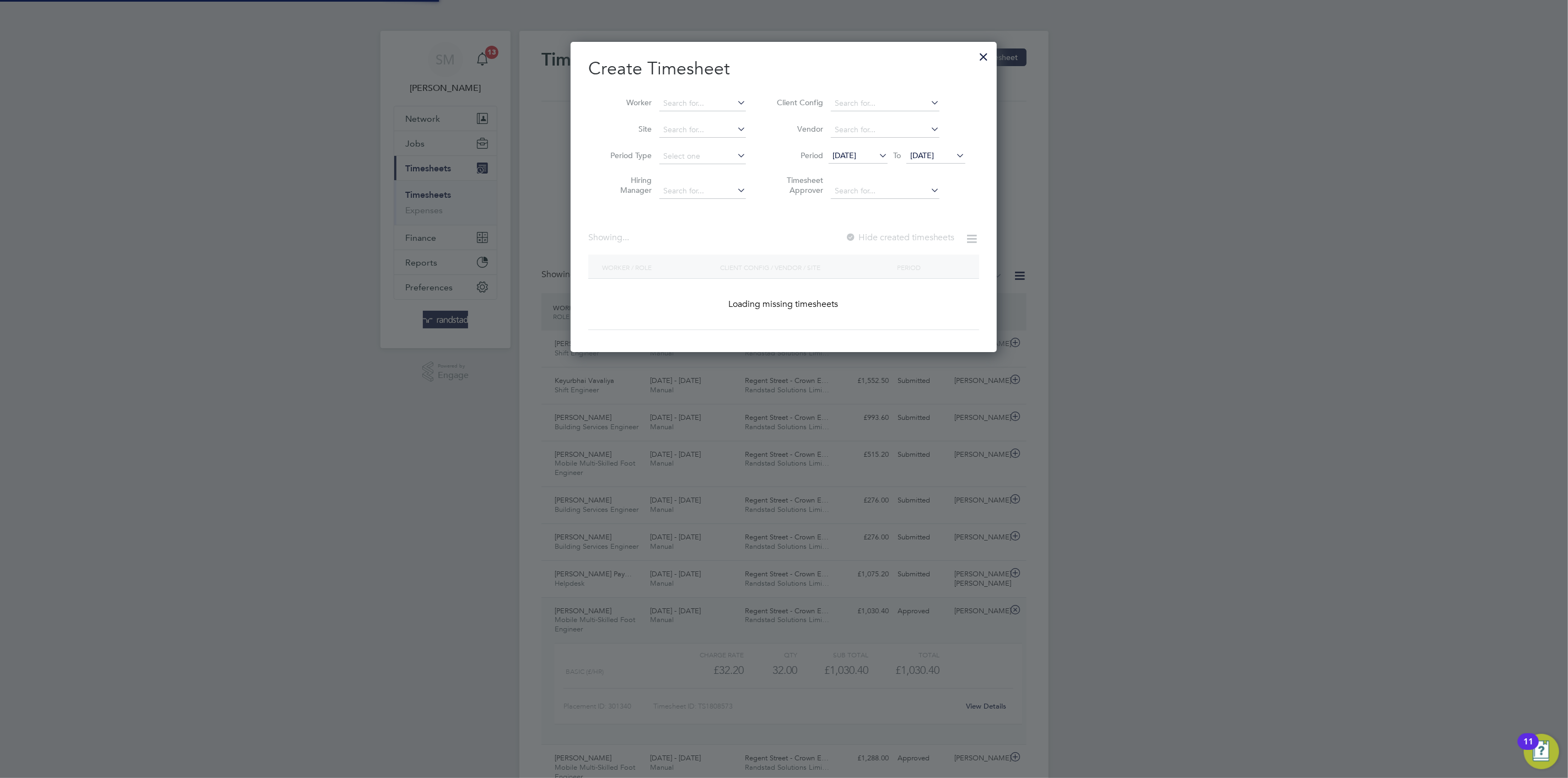
scroll to position [311, 427]
click at [698, 100] on input at bounding box center [703, 103] width 86 height 15
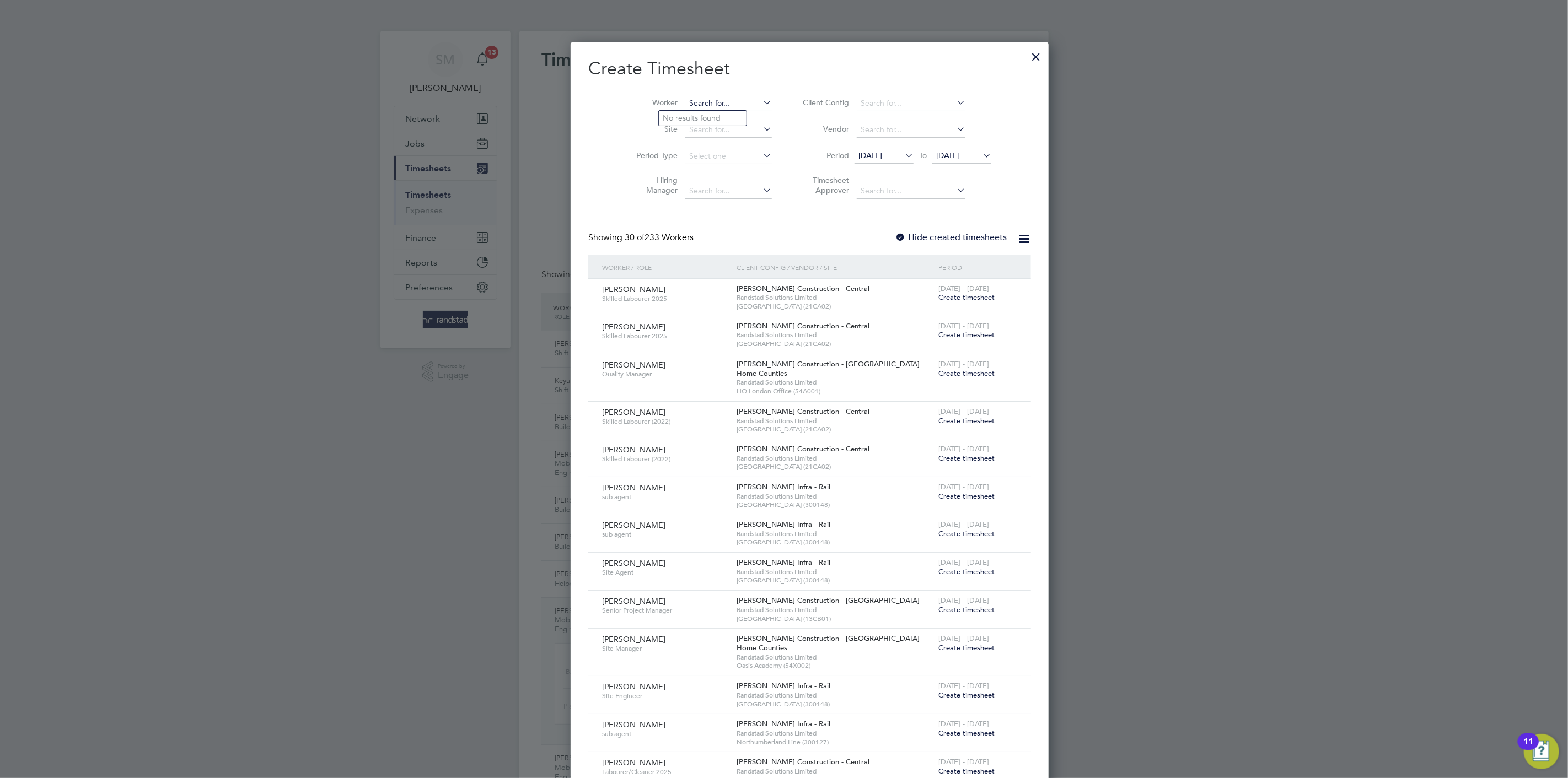
scroll to position [1885, 427]
click at [695, 119] on li "Roldan Incacio" at bounding box center [707, 118] width 97 height 15
type input "[PERSON_NAME]"
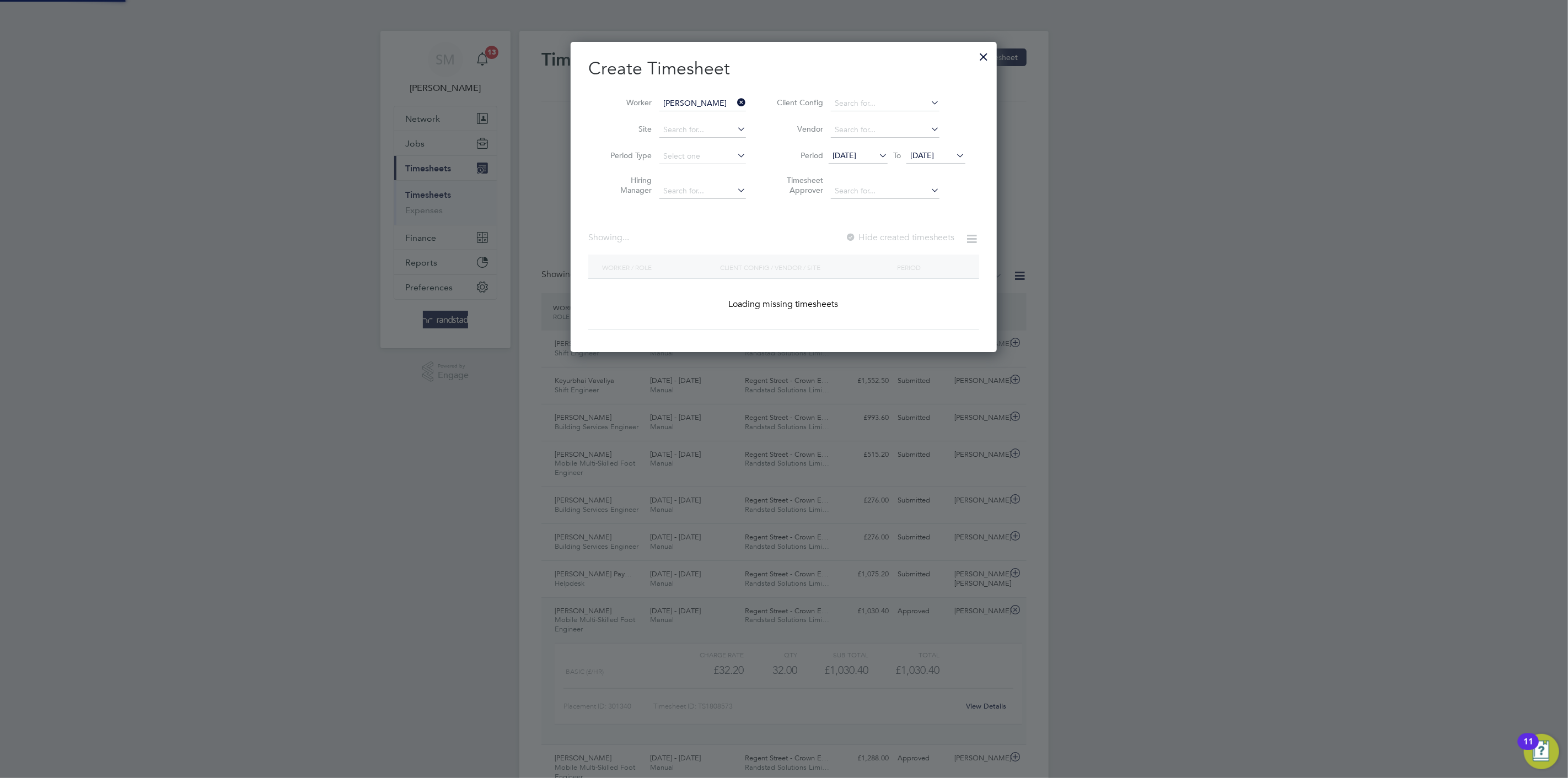
scroll to position [298, 427]
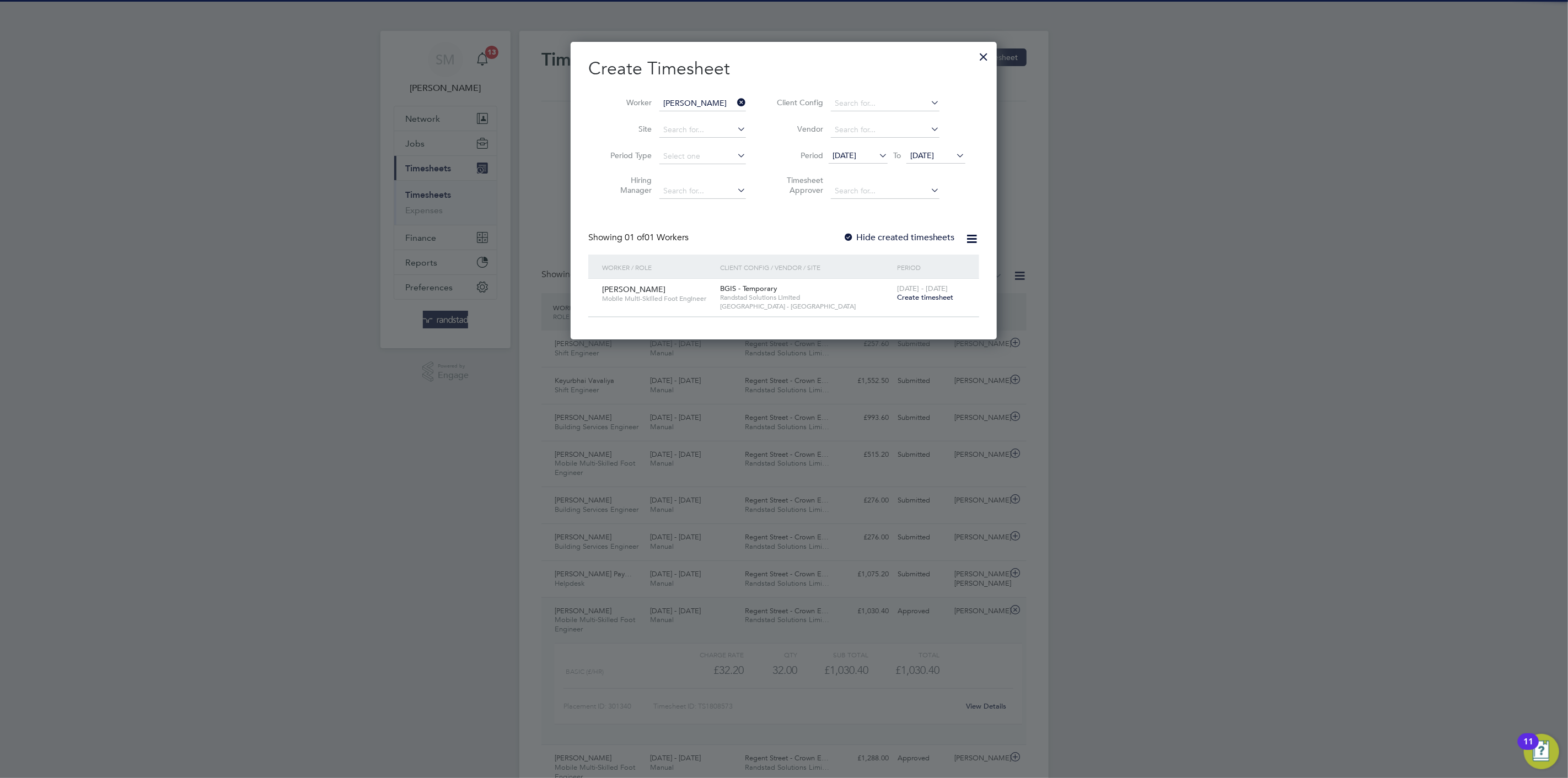
click at [921, 299] on span "Create timesheet" at bounding box center [925, 297] width 56 height 10
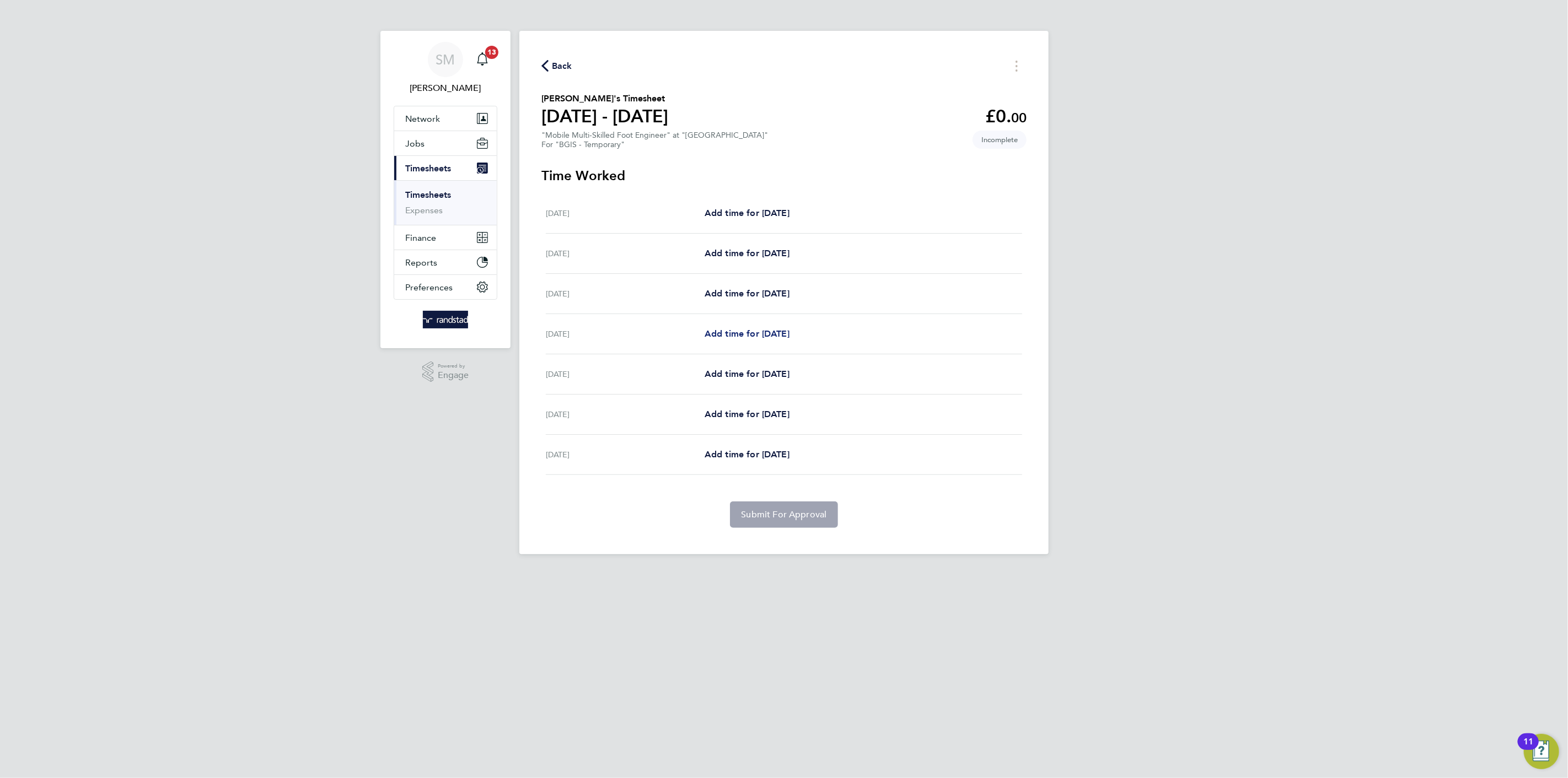
click at [746, 337] on span "Add time for Tue 26 Aug" at bounding box center [747, 334] width 85 height 10
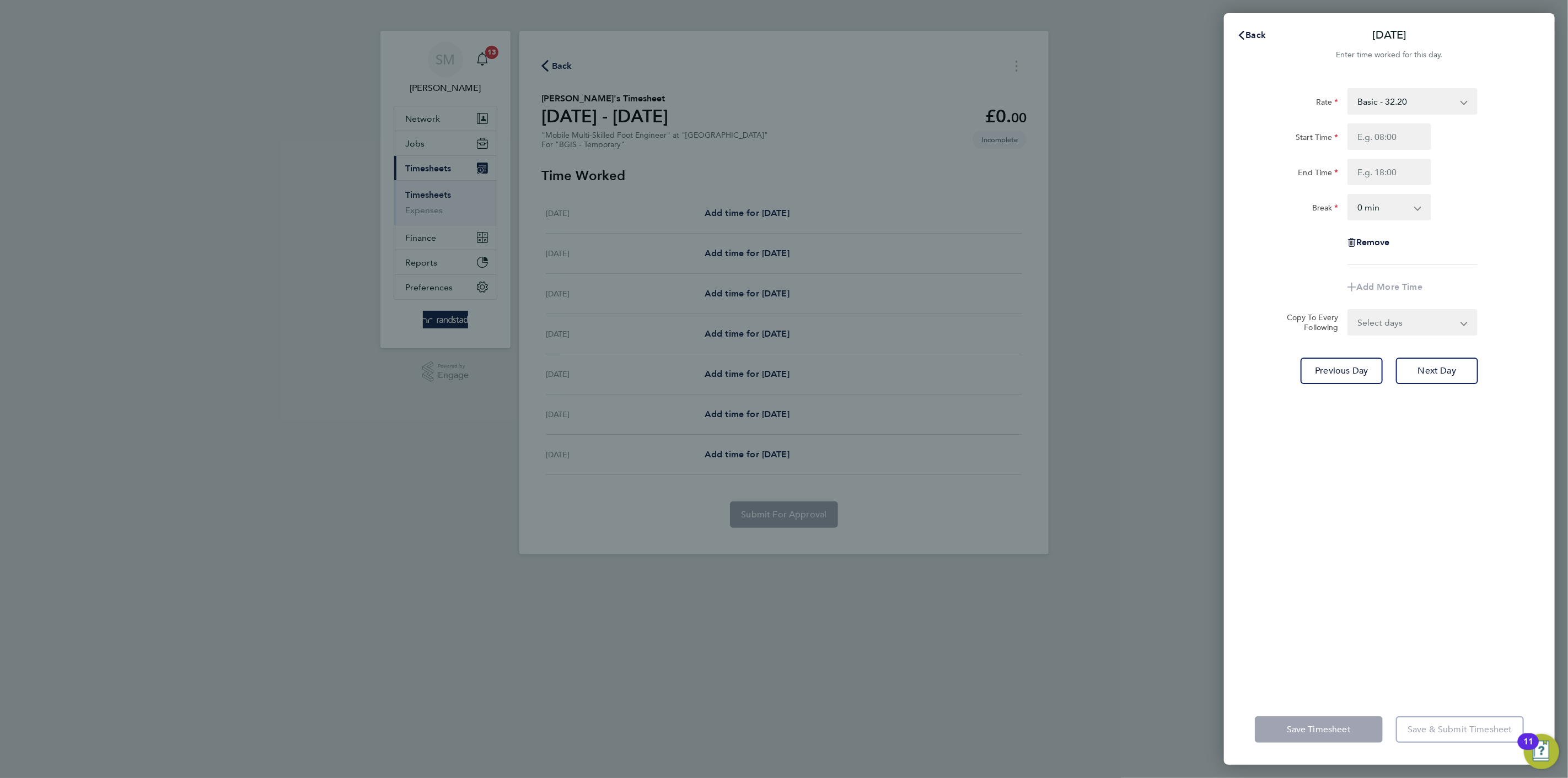
click at [1381, 151] on div "Start Time End Time" at bounding box center [1389, 154] width 278 height 61
click at [1388, 138] on input "Start Time" at bounding box center [1389, 137] width 83 height 26
type input "08:00"
click at [1386, 172] on input "End Time" at bounding box center [1389, 172] width 83 height 26
type input "17:00"
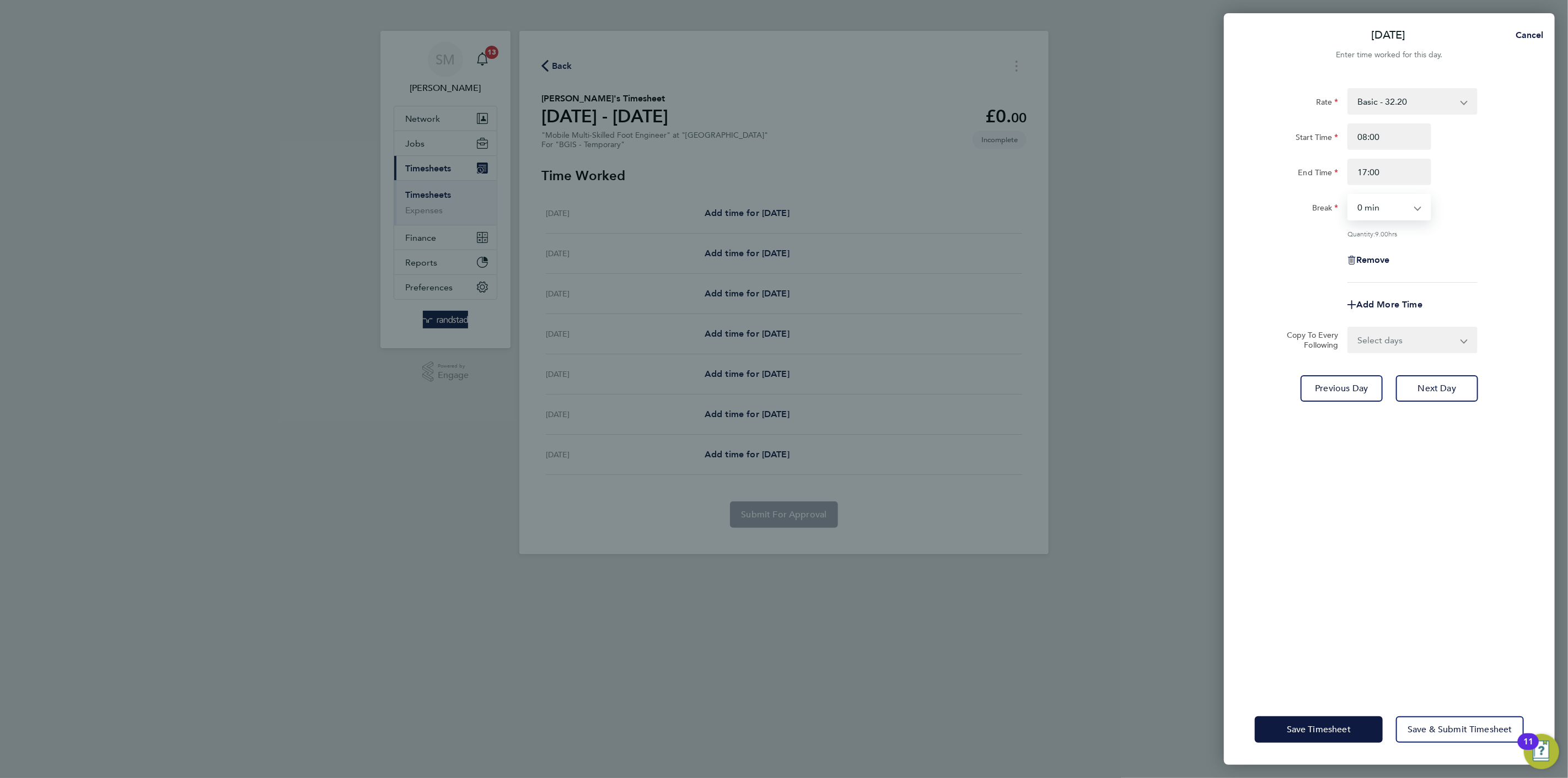
click at [1387, 203] on select "0 min 15 min 30 min 45 min 60 min 75 min 90 min" at bounding box center [1382, 207] width 68 height 24
select select "60"
click at [1348, 195] on select "0 min 15 min 30 min 45 min 60 min 75 min 90 min" at bounding box center [1382, 207] width 68 height 24
click at [1378, 353] on div "Rate Basic - 32.20 Start Time 08:00 End Time 17:00 Break 0 min 15 min 30 min 45…" at bounding box center [1389, 384] width 331 height 619
click at [1386, 340] on select "Select days Day Wednesday Thursday Friday" at bounding box center [1406, 340] width 116 height 24
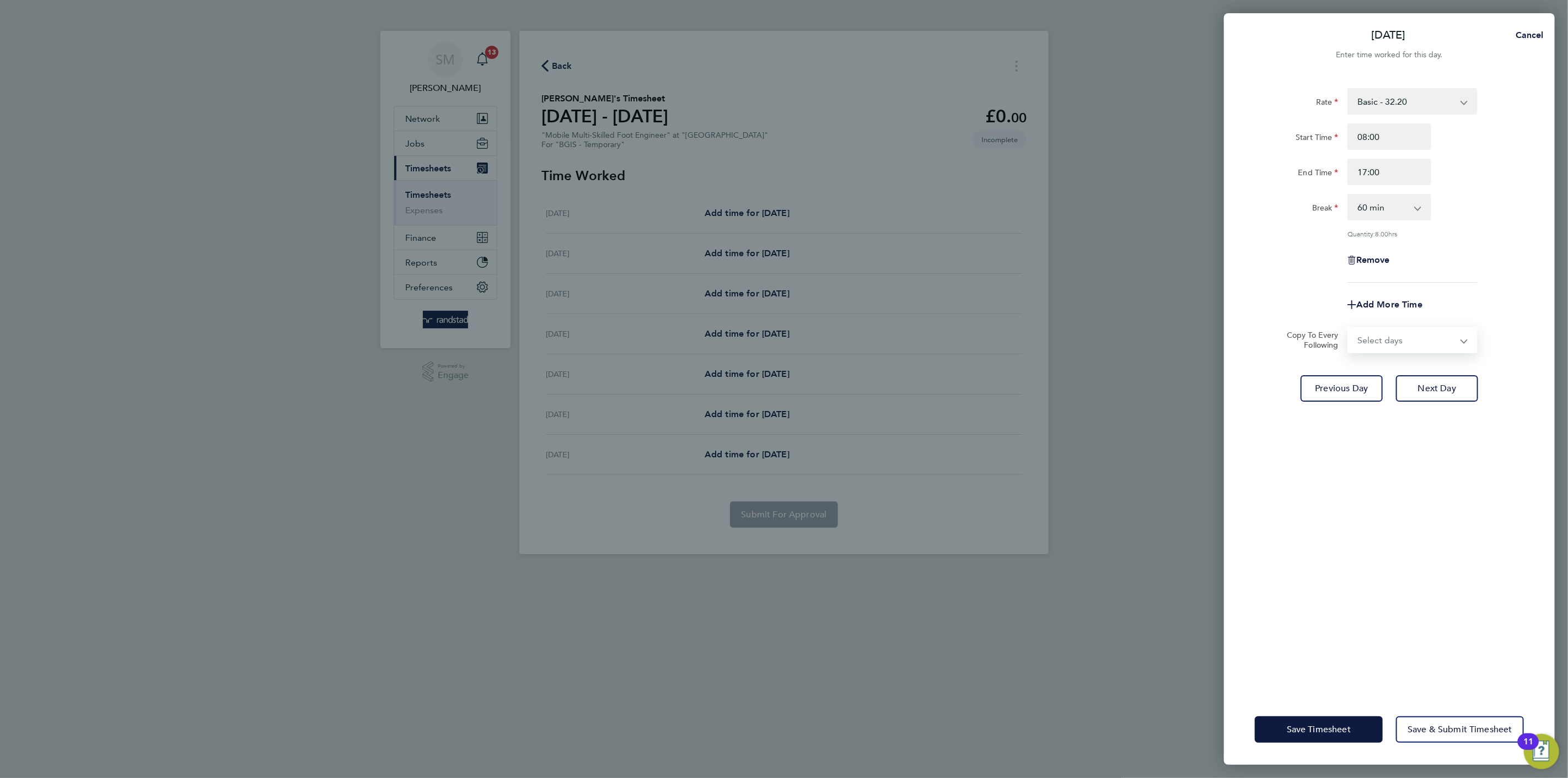
select select "DAY"
click at [1348, 328] on select "Select days Day Wednesday Thursday Friday" at bounding box center [1406, 340] width 116 height 24
select select "2025-08-29"
click at [1407, 372] on select "27 Aug 2025 28 Aug 2025 29 Aug 2025" at bounding box center [1405, 375] width 115 height 24
click at [1348, 363] on select "27 Aug 2025 28 Aug 2025 29 Aug 2025" at bounding box center [1405, 375] width 115 height 24
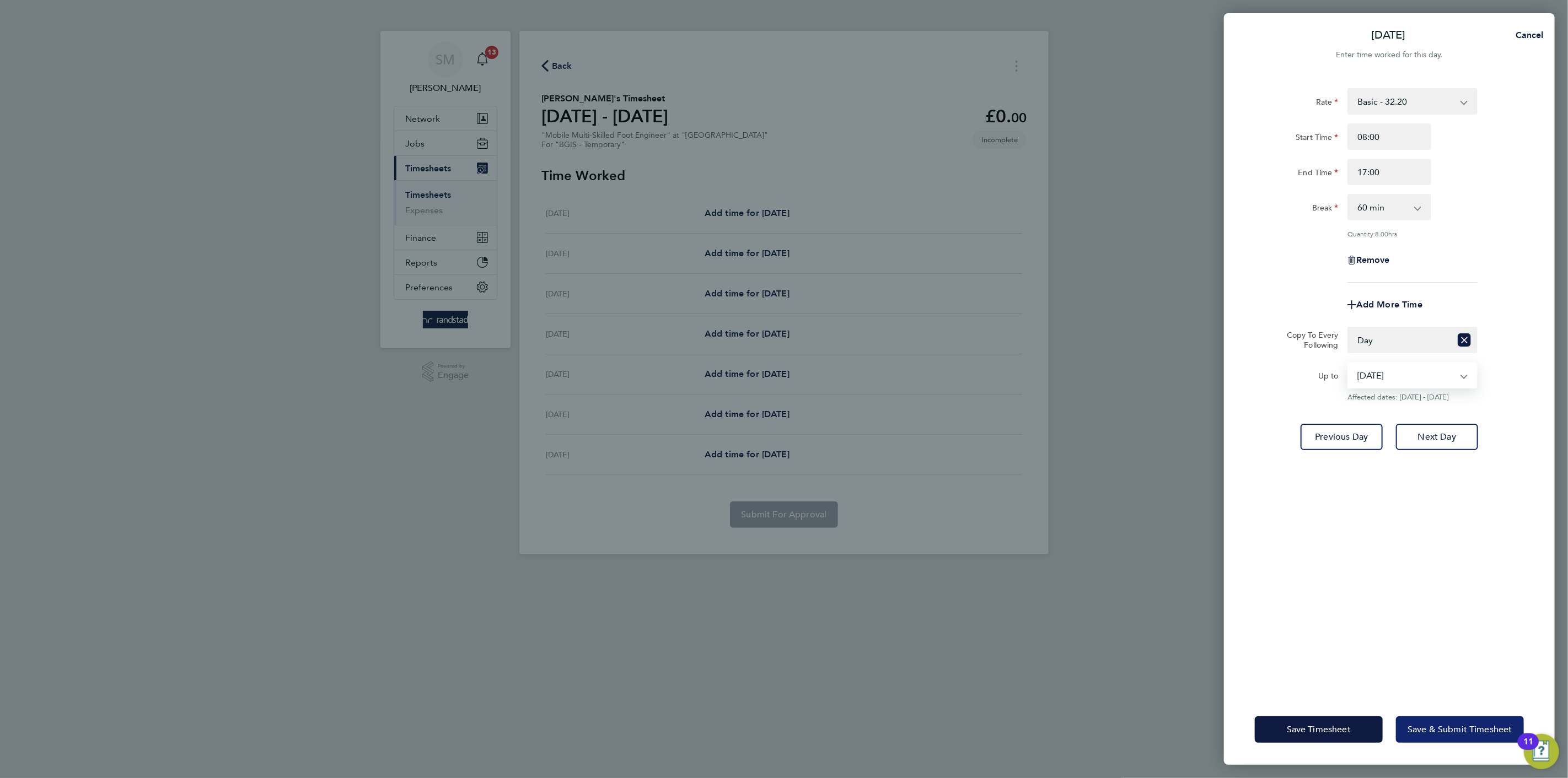
click at [1446, 723] on button "Save & Submit Timesheet" at bounding box center [1460, 730] width 128 height 26
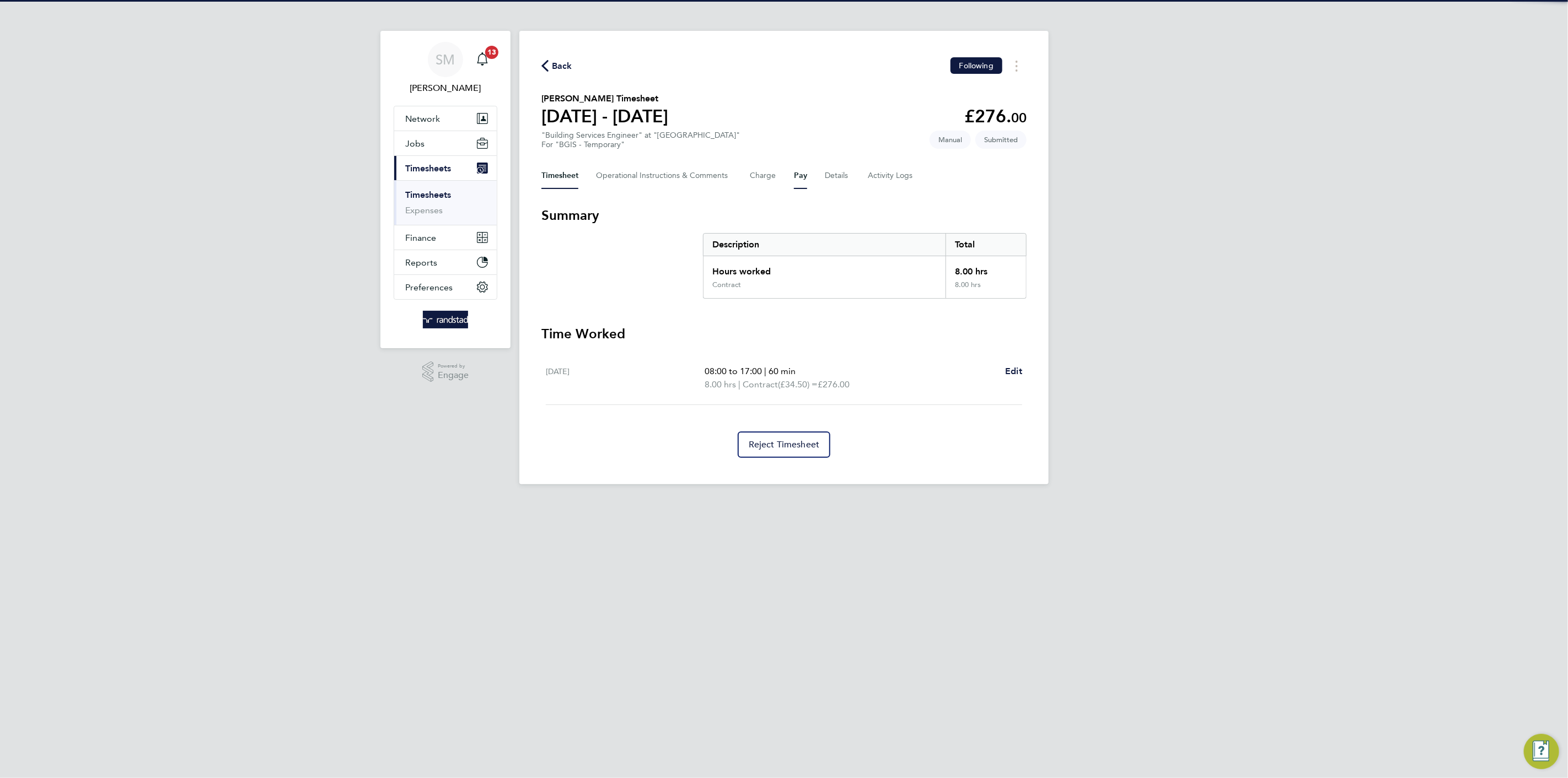
click at [800, 172] on button "Pay" at bounding box center [800, 176] width 13 height 26
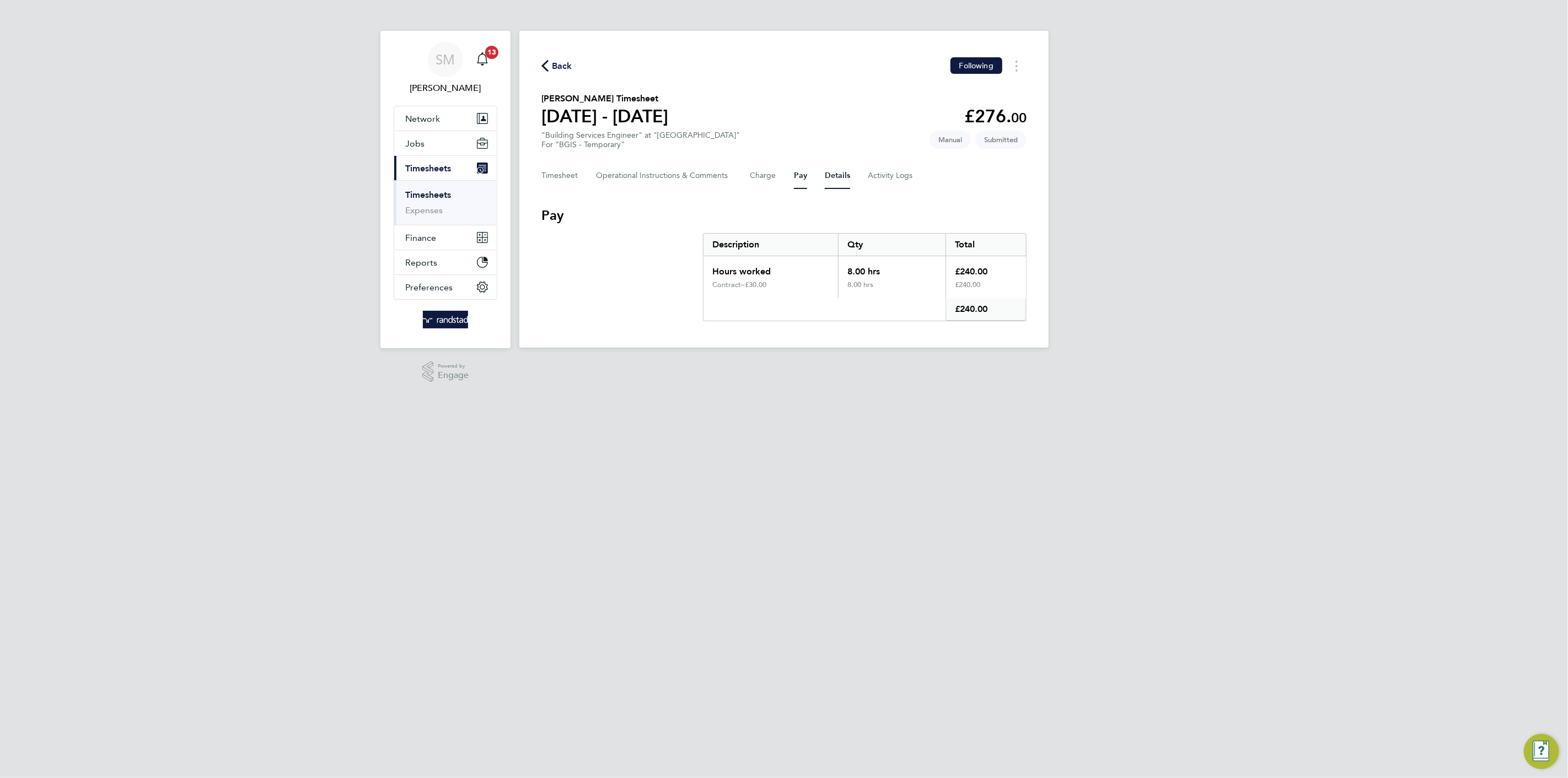
click at [832, 174] on button "Details" at bounding box center [837, 176] width 26 height 26
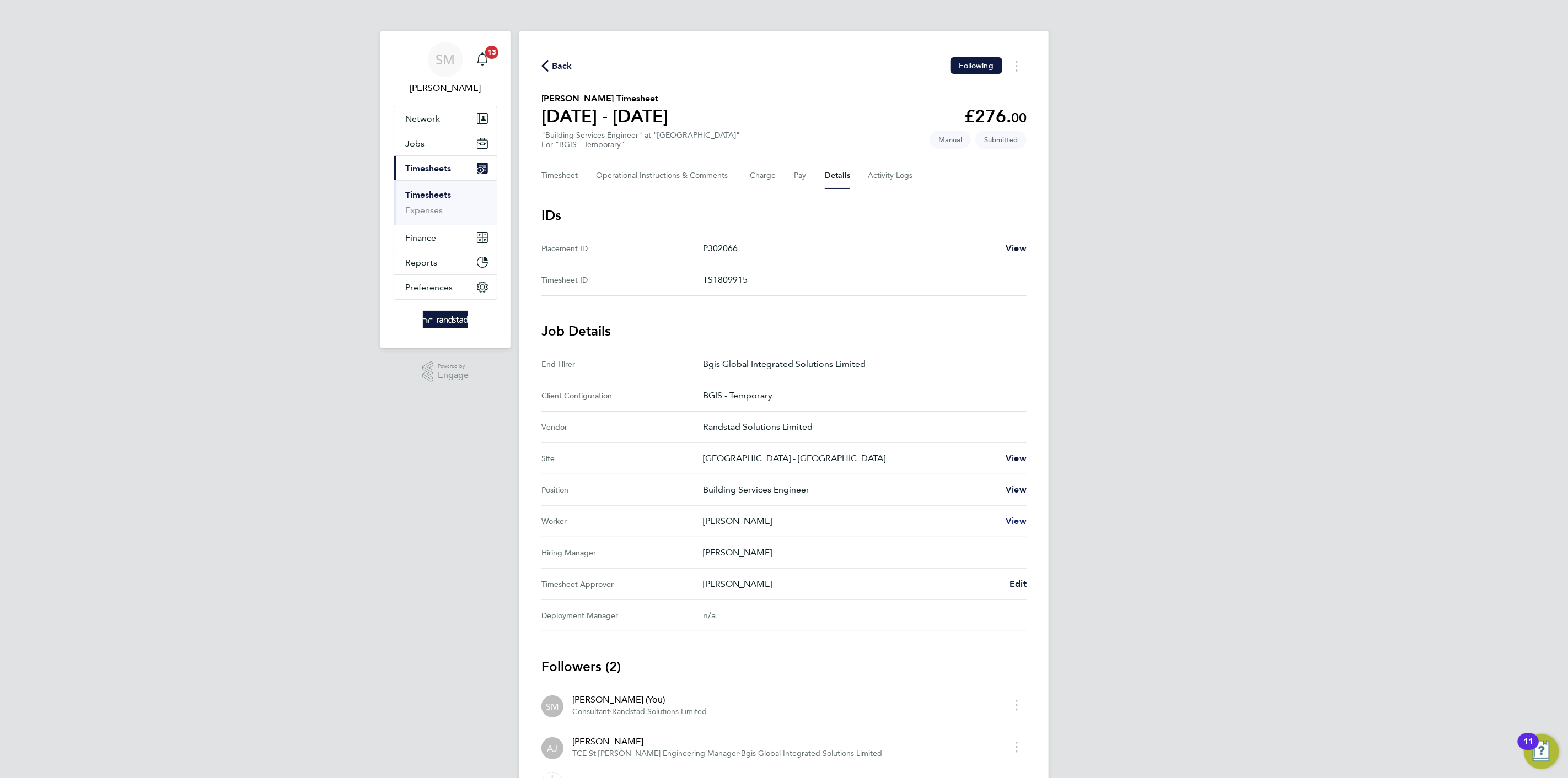
click at [1013, 520] on span "View" at bounding box center [1015, 521] width 21 height 10
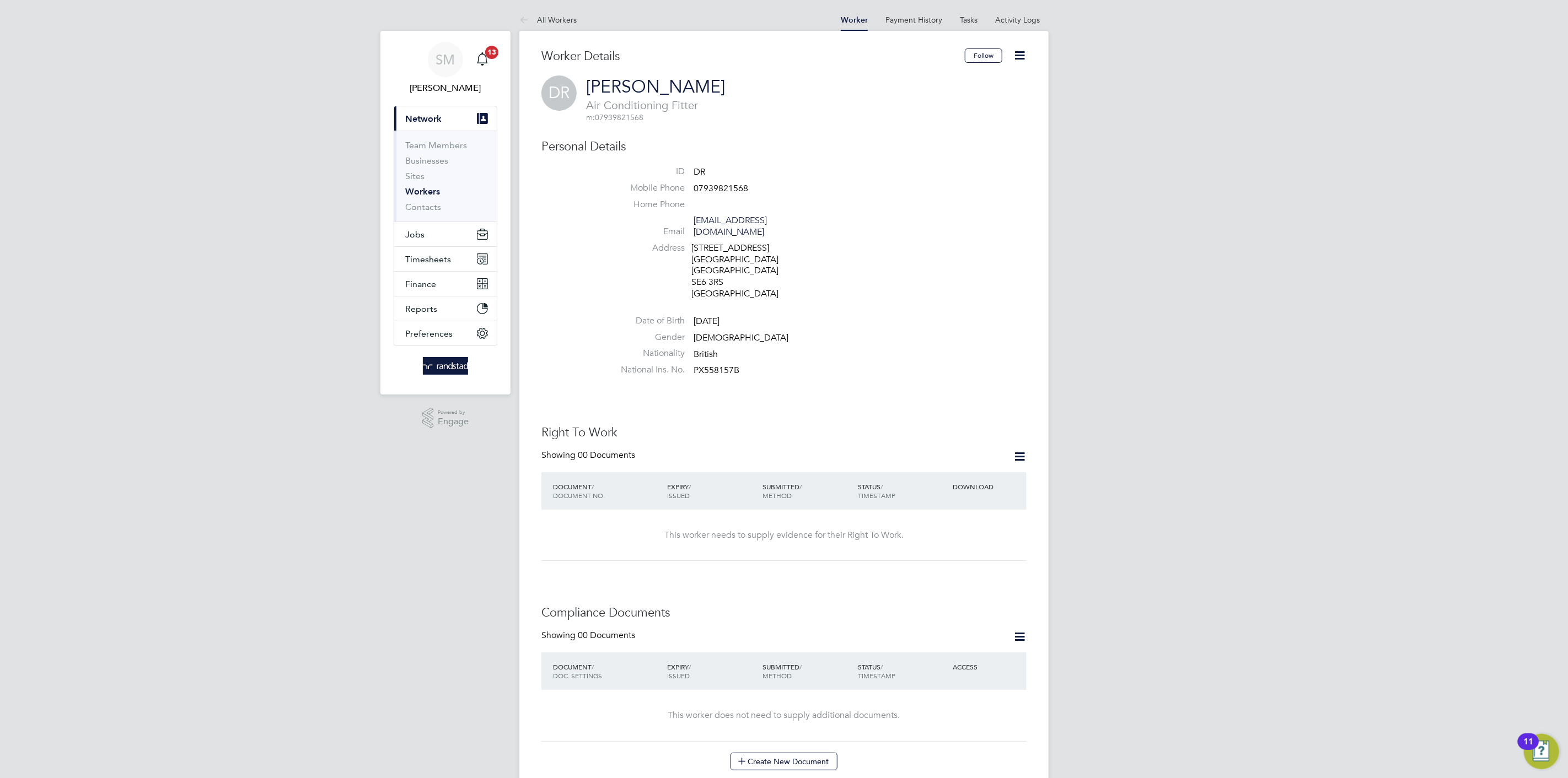
click at [1021, 58] on icon at bounding box center [1019, 55] width 14 height 14
click at [944, 126] on li "Edit Personal Details e" at bounding box center [956, 128] width 138 height 15
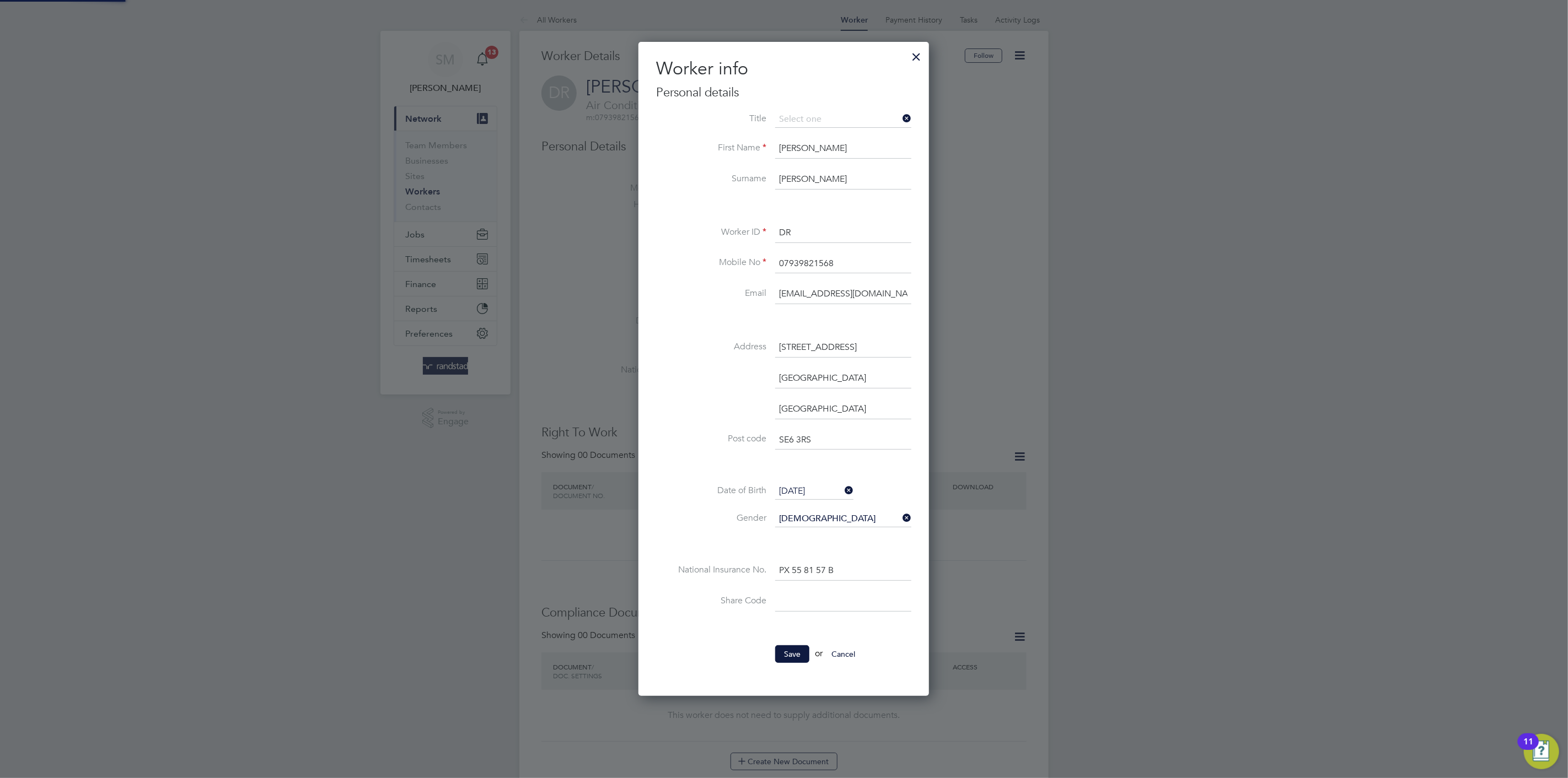
scroll to position [653, 291]
click at [856, 652] on button "Cancel" at bounding box center [843, 654] width 41 height 18
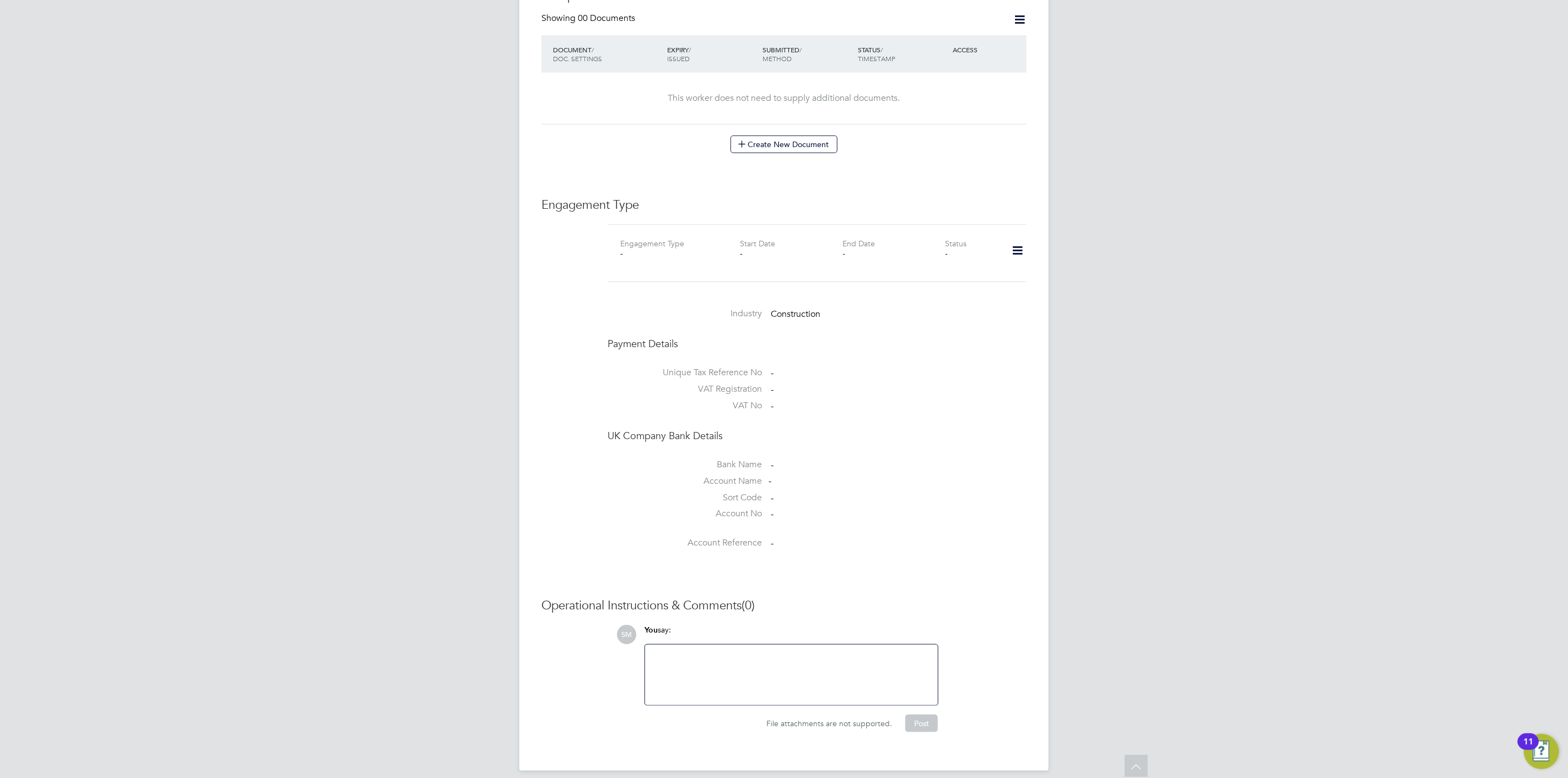
scroll to position [0, 0]
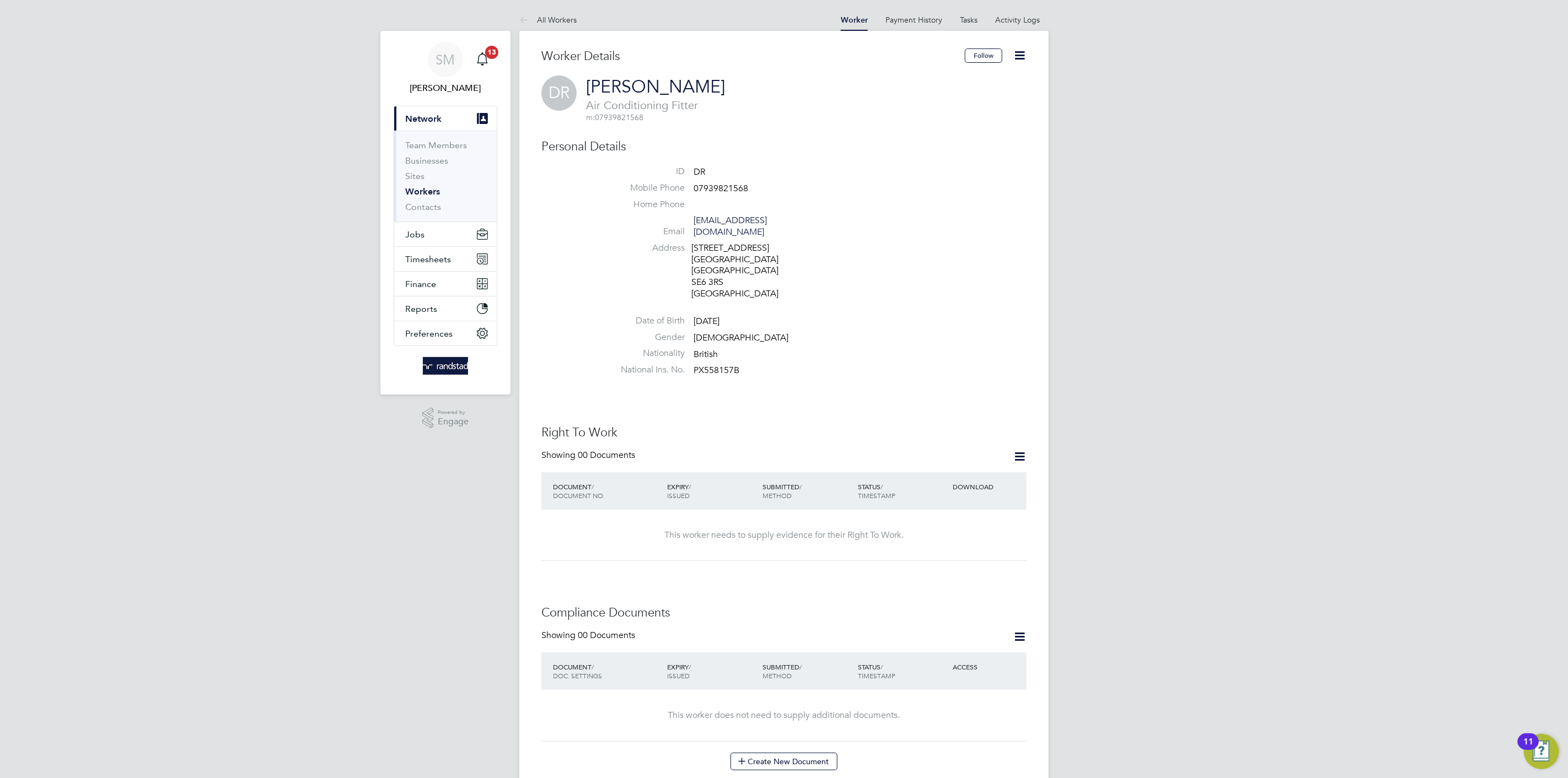
click at [1014, 59] on icon at bounding box center [1019, 55] width 14 height 14
click at [930, 168] on li "See Followers" at bounding box center [956, 165] width 138 height 15
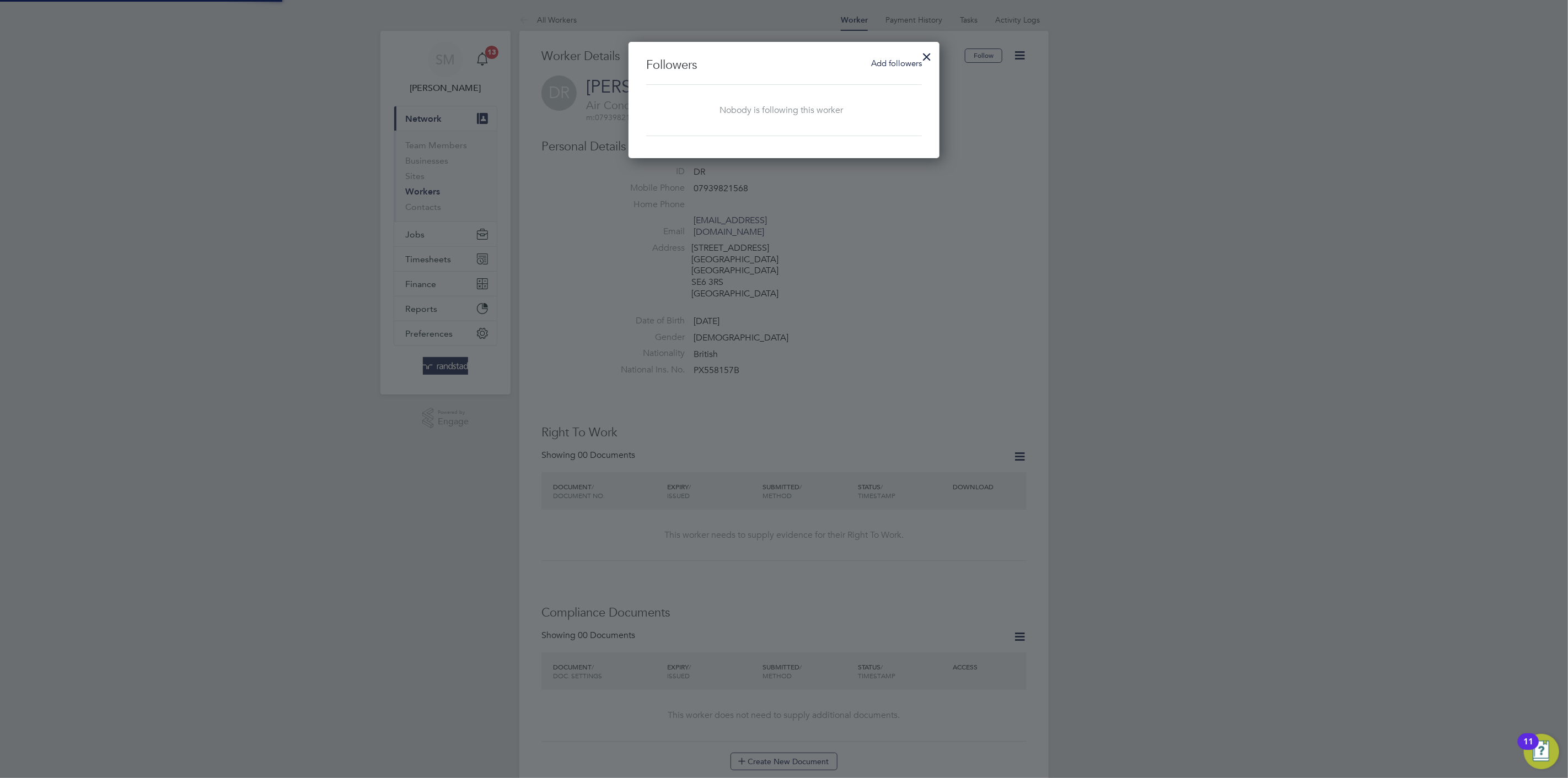
scroll to position [117, 311]
click at [927, 57] on div at bounding box center [926, 53] width 20 height 20
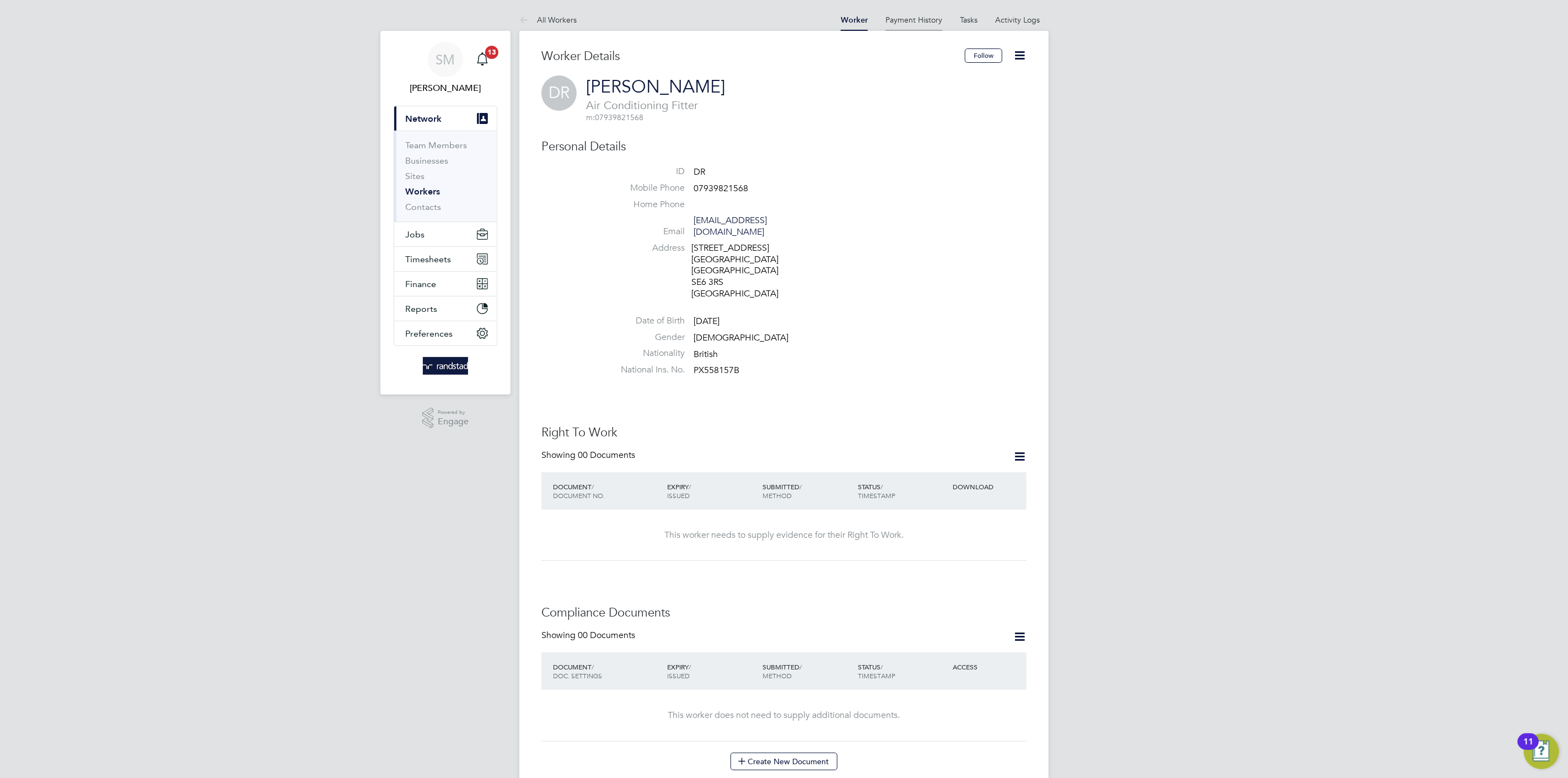
click at [903, 14] on li "Payment History" at bounding box center [914, 20] width 57 height 22
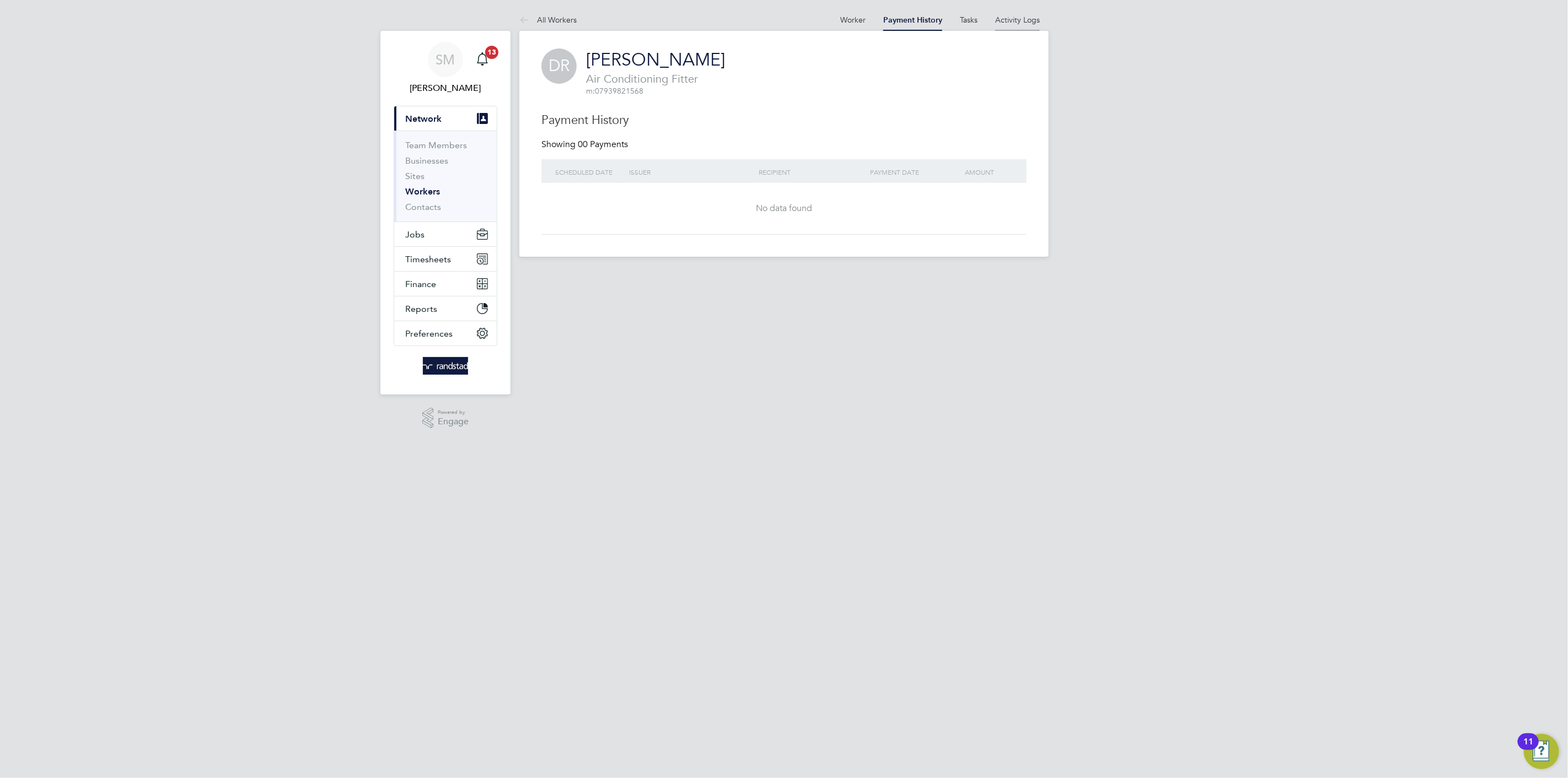
click at [1008, 16] on link "Activity Logs" at bounding box center [1017, 20] width 45 height 10
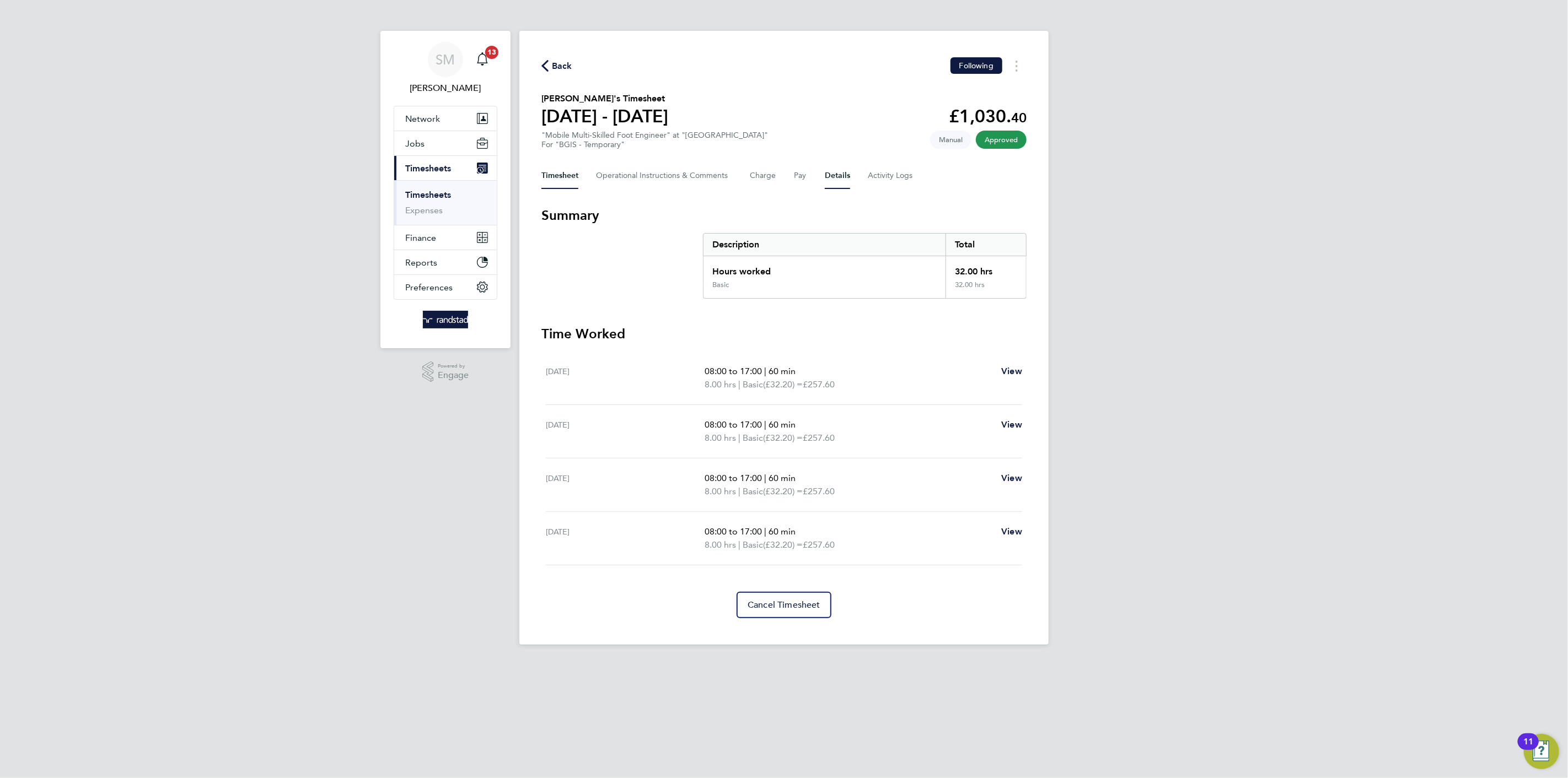
click at [833, 173] on button "Details" at bounding box center [837, 176] width 26 height 26
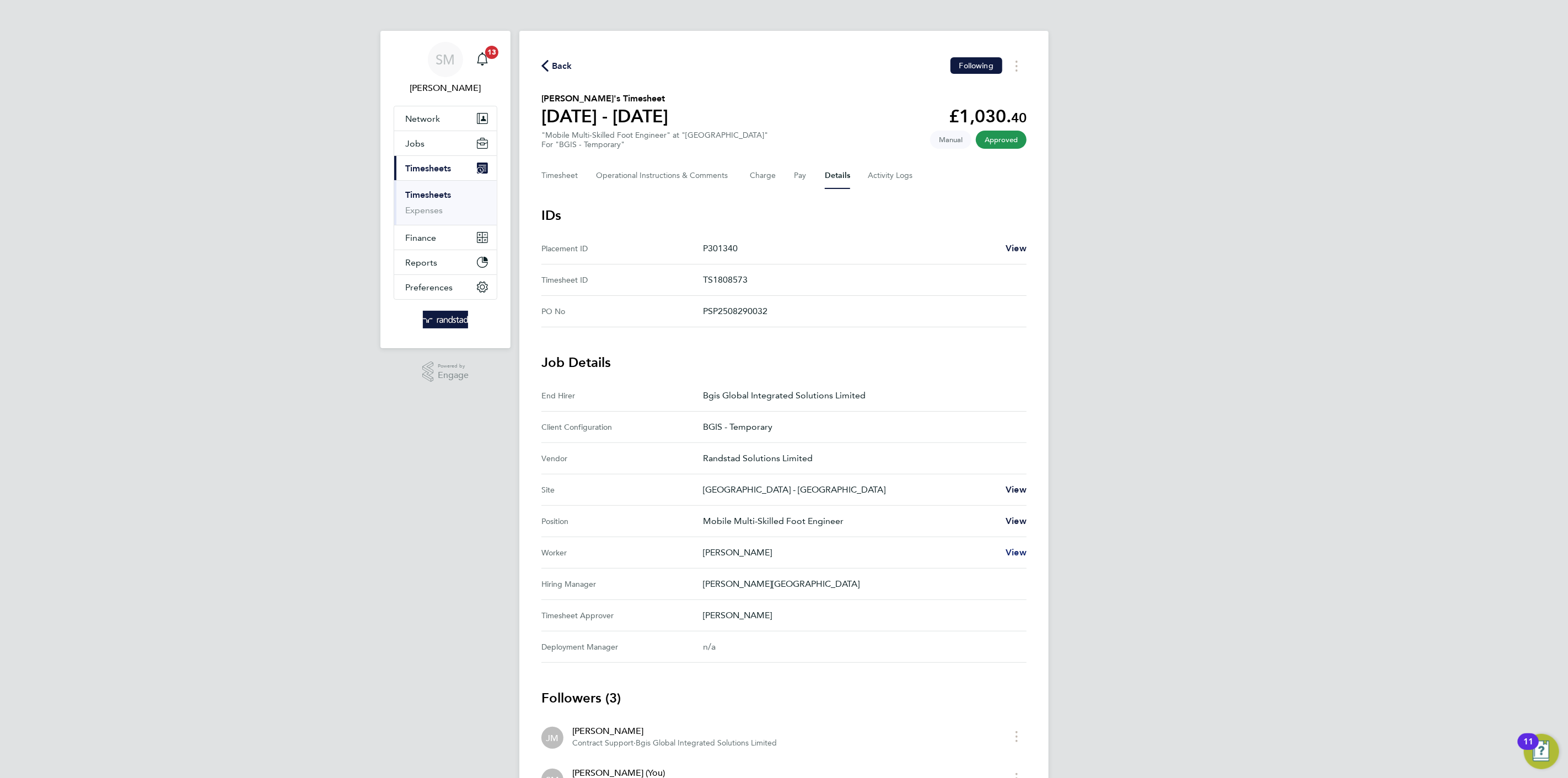
click at [1013, 547] on span "View" at bounding box center [1015, 553] width 21 height 10
click at [799, 172] on button "Pay" at bounding box center [800, 176] width 13 height 26
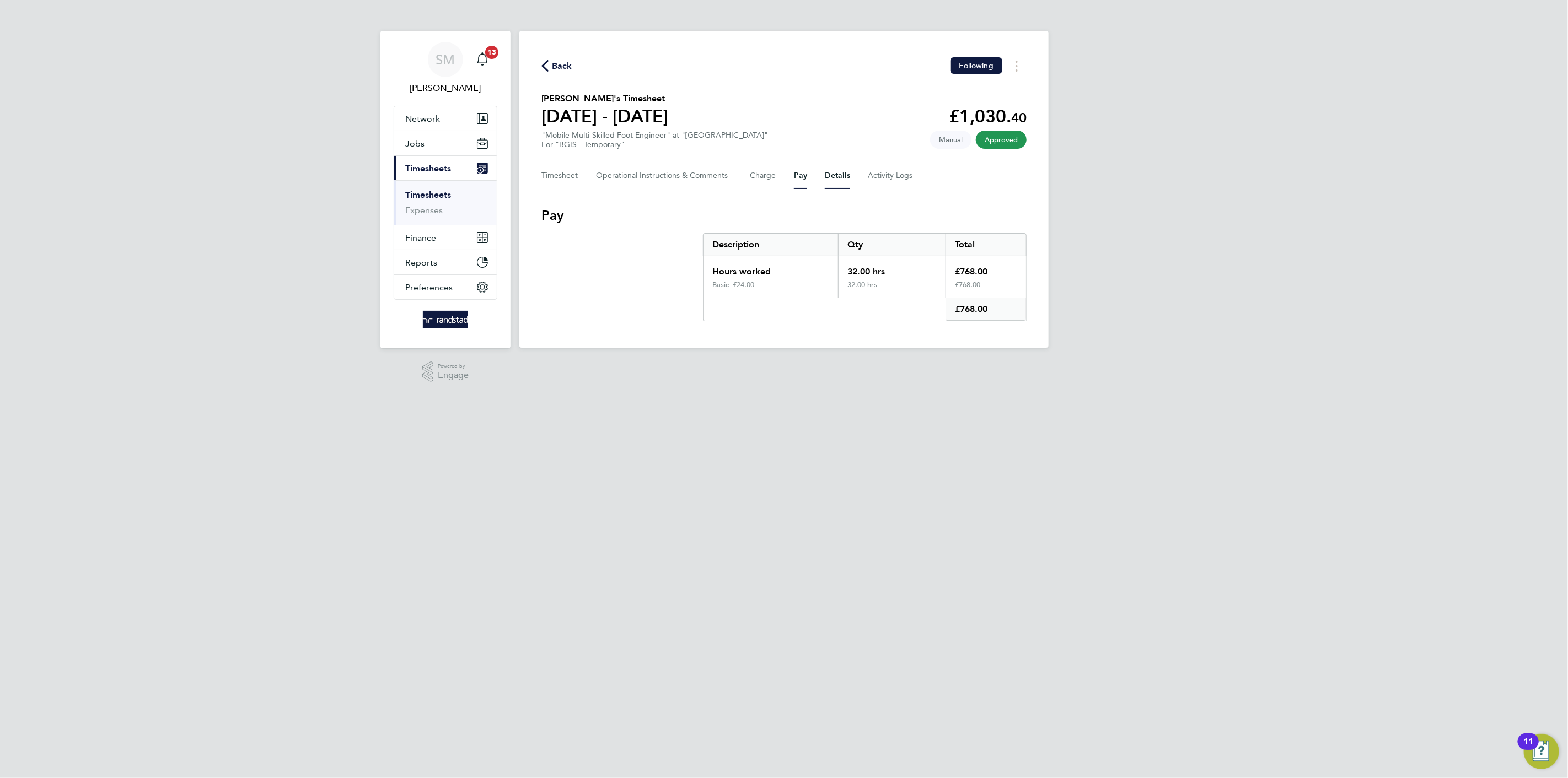
click at [835, 170] on button "Details" at bounding box center [837, 176] width 26 height 26
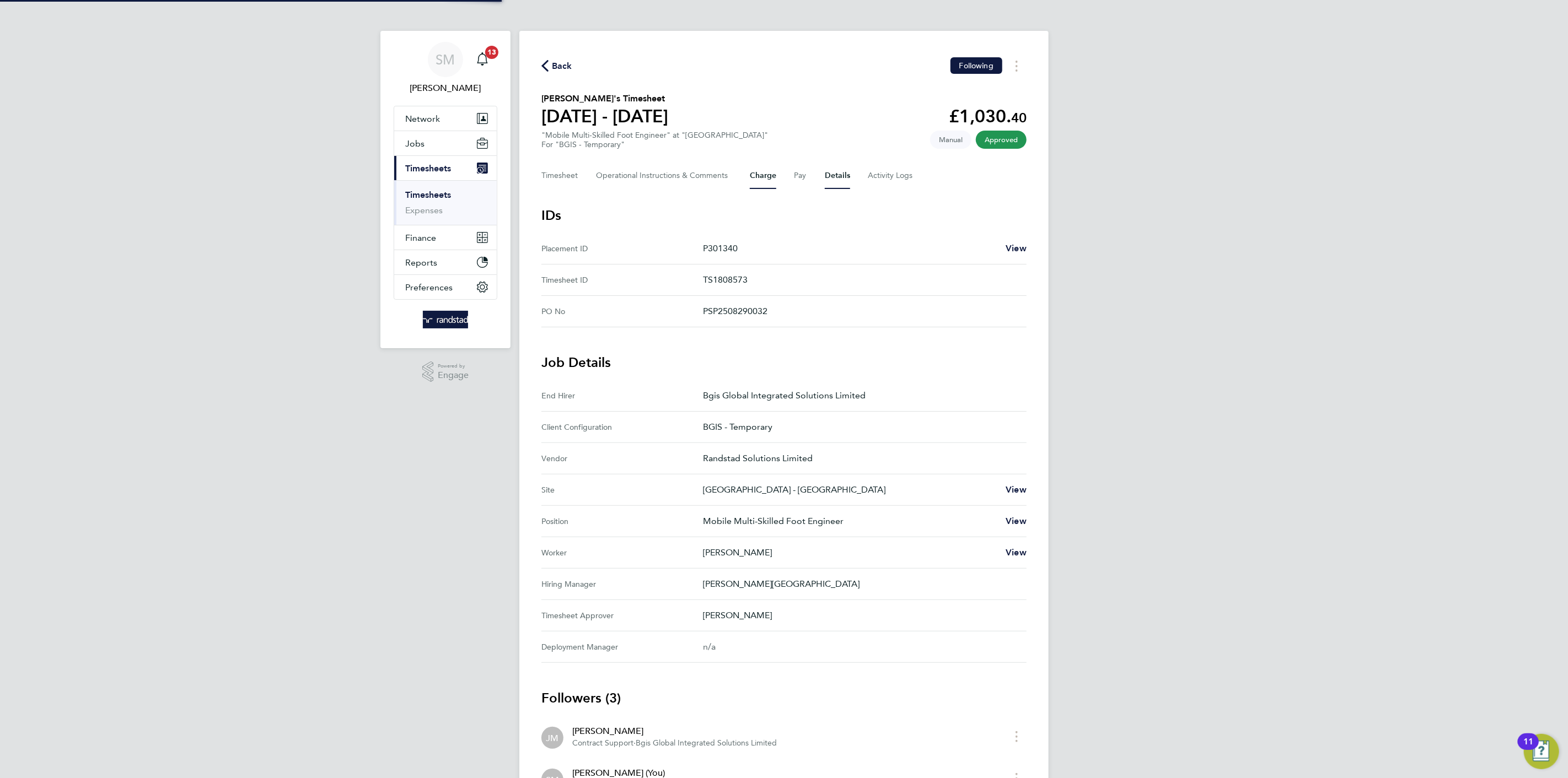
click at [769, 176] on button "Charge" at bounding box center [763, 176] width 26 height 26
